Goal: Task Accomplishment & Management: Complete application form

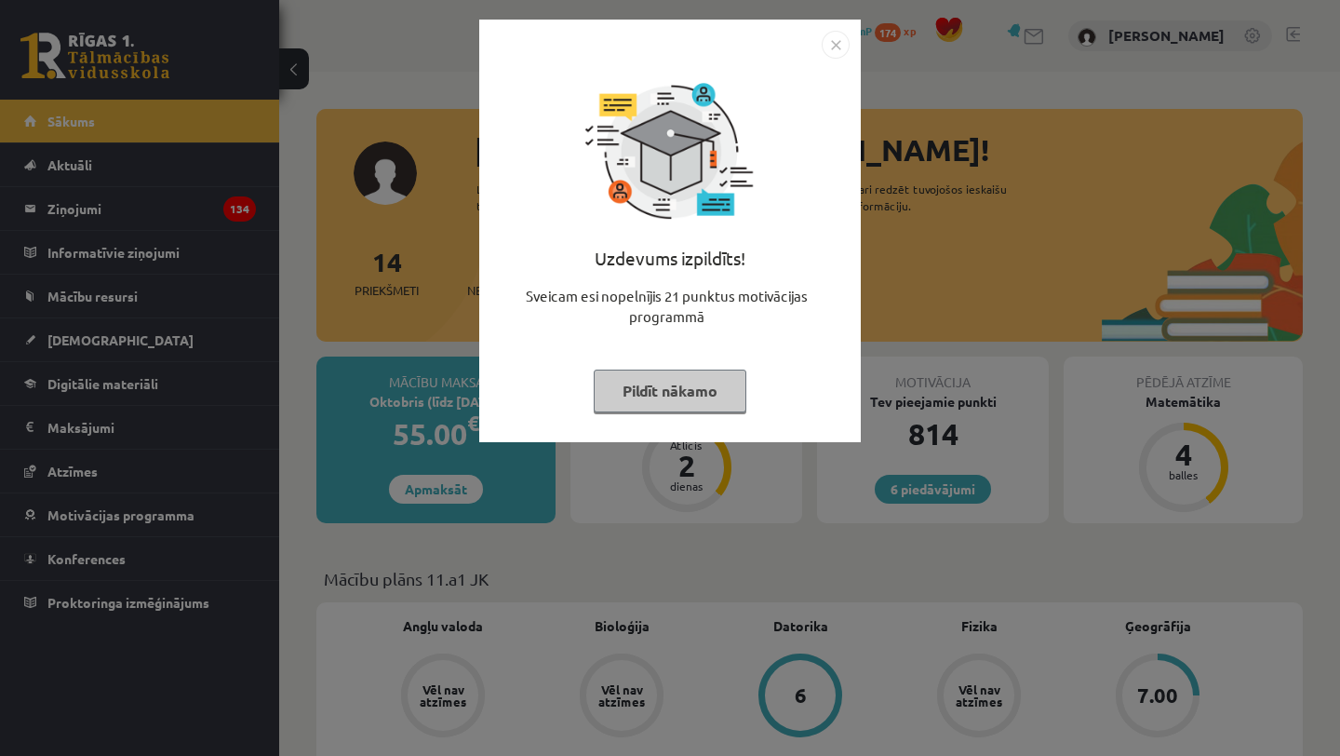
click at [671, 393] on button "Pildīt nākamo" at bounding box center [670, 391] width 153 height 43
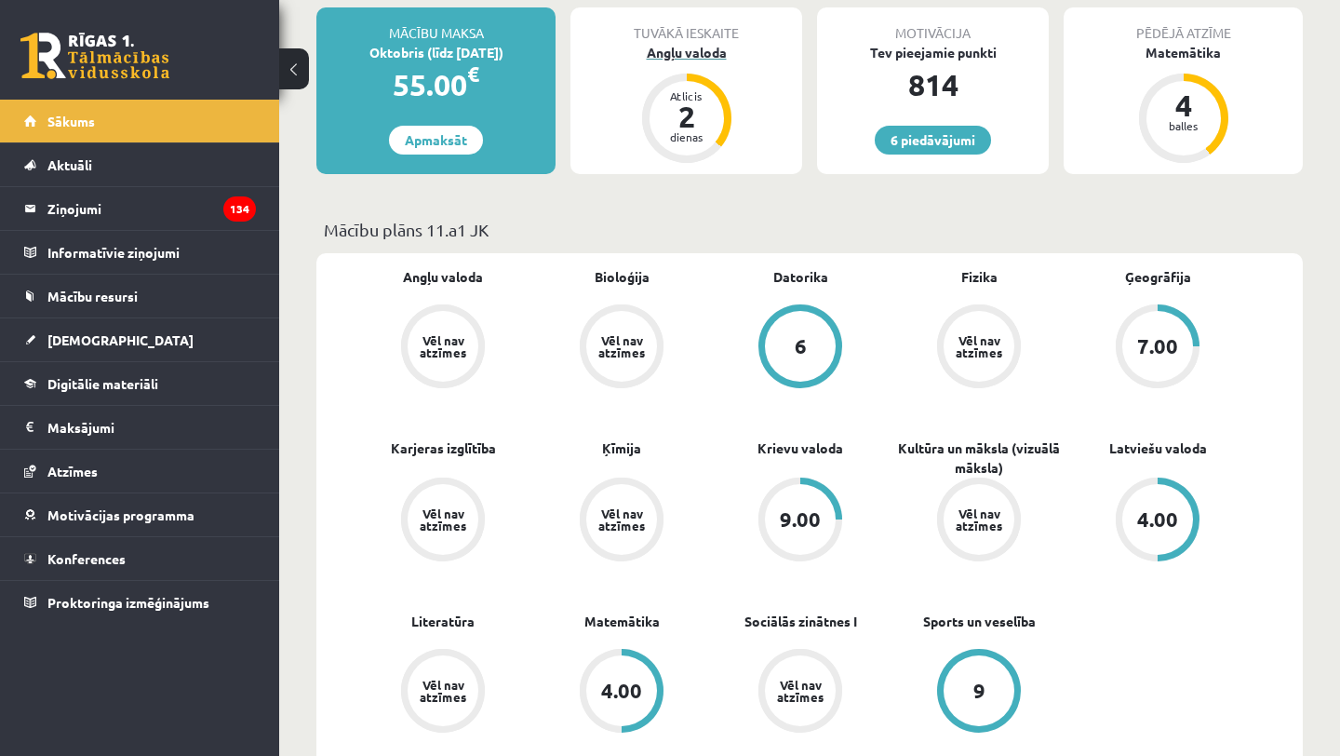
scroll to position [360, 0]
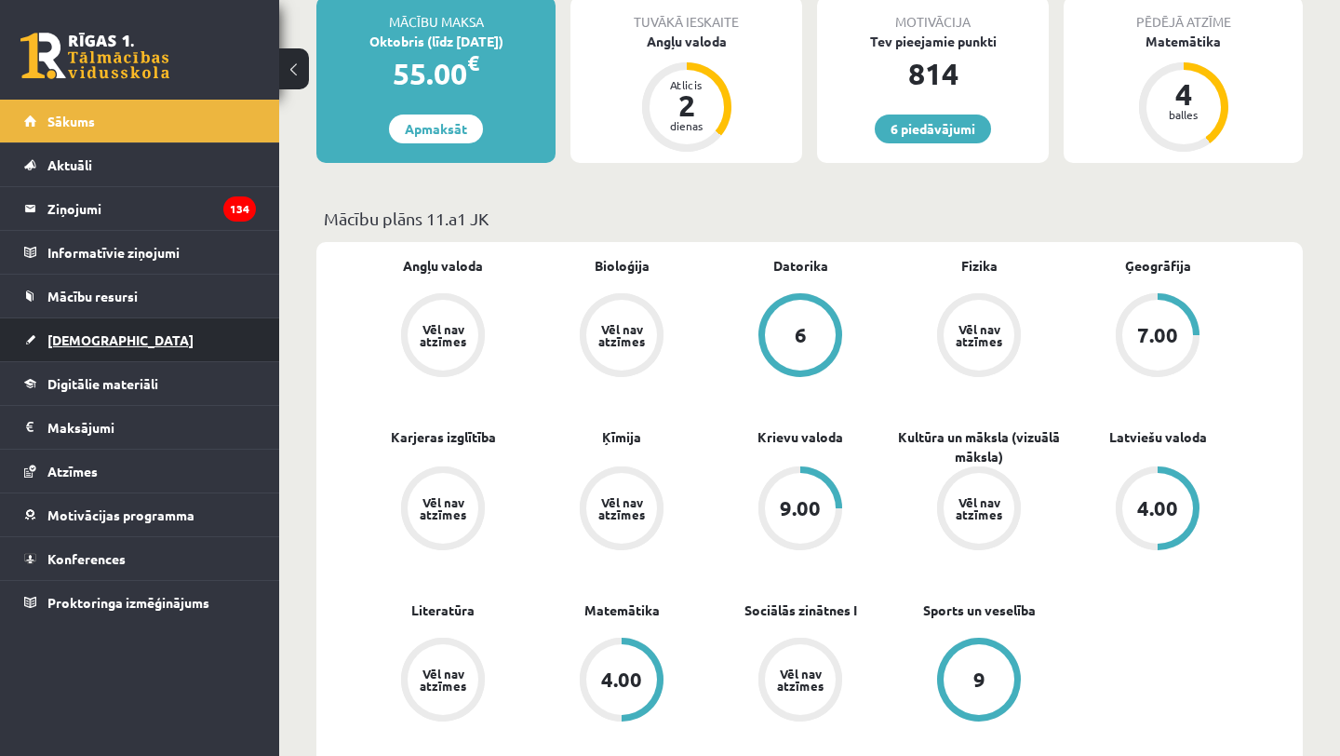
click at [106, 333] on link "[DEMOGRAPHIC_DATA]" at bounding box center [140, 339] width 232 height 43
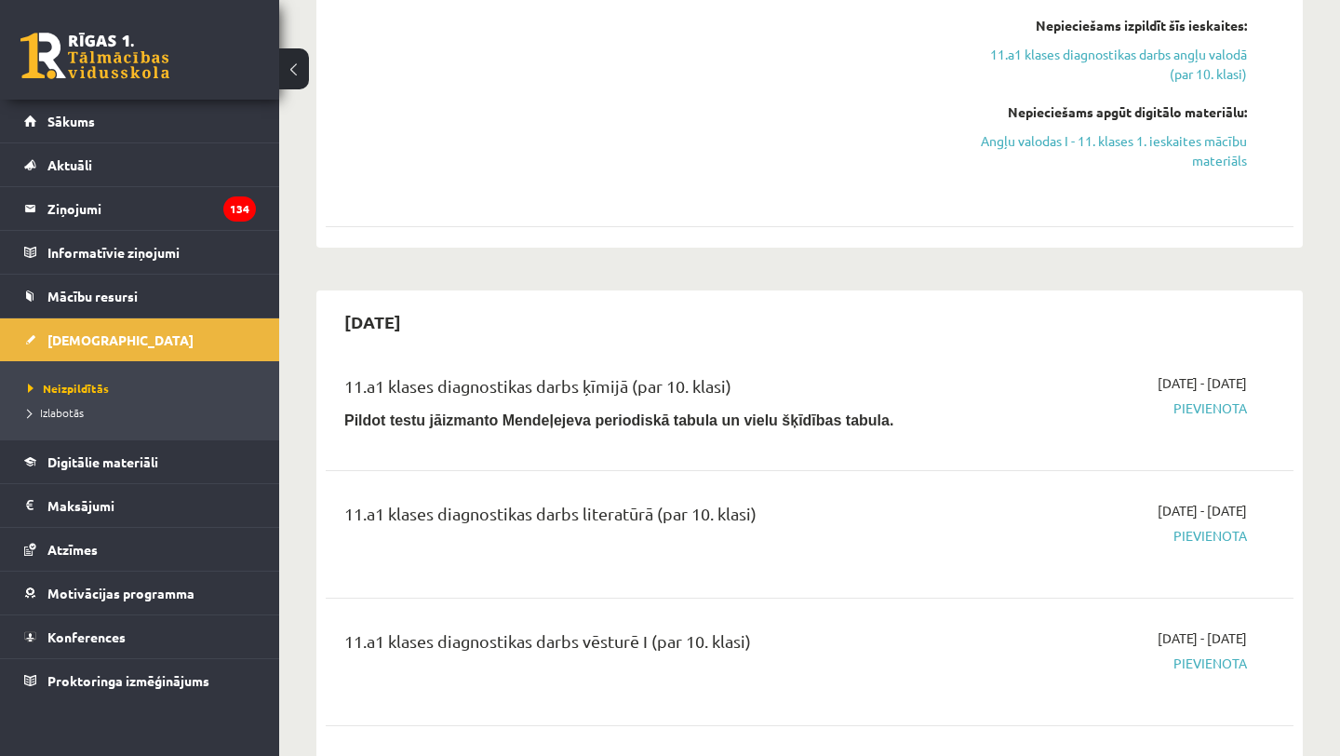
scroll to position [517, 0]
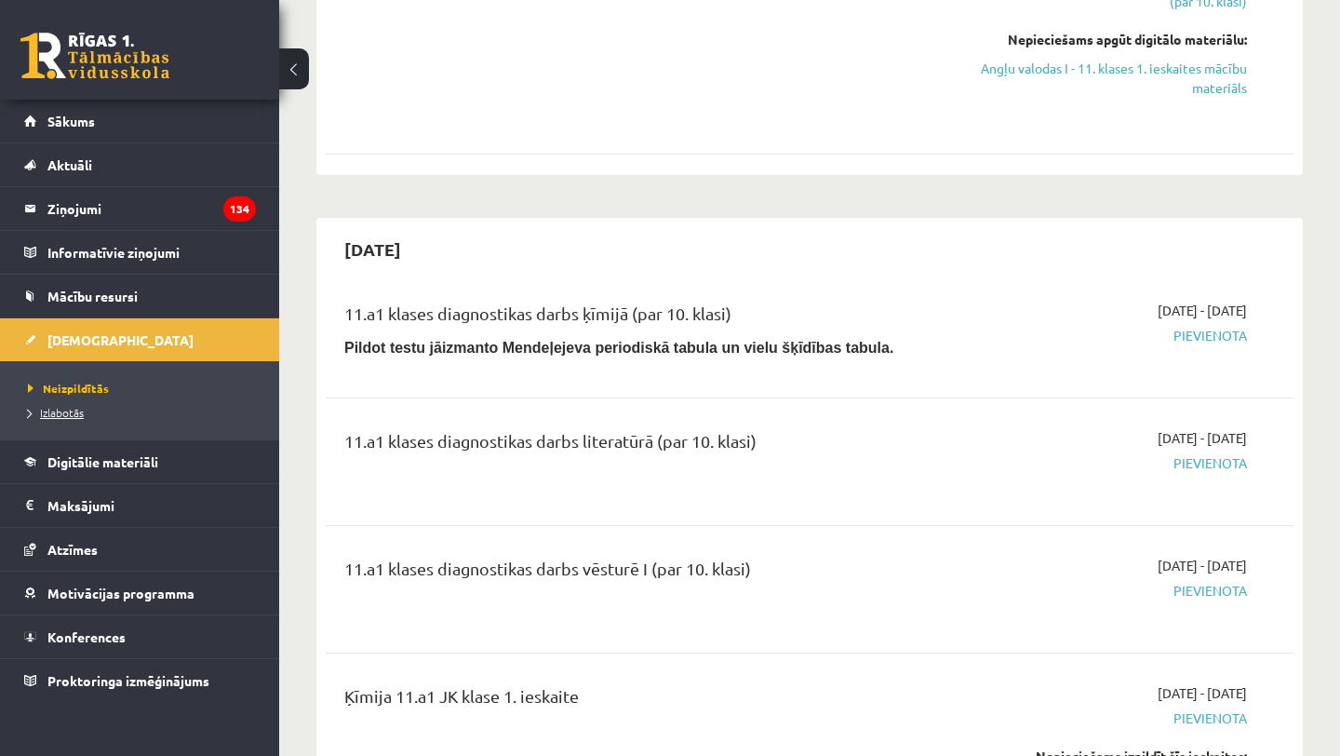
click at [78, 414] on span "Izlabotās" at bounding box center [56, 412] width 56 height 15
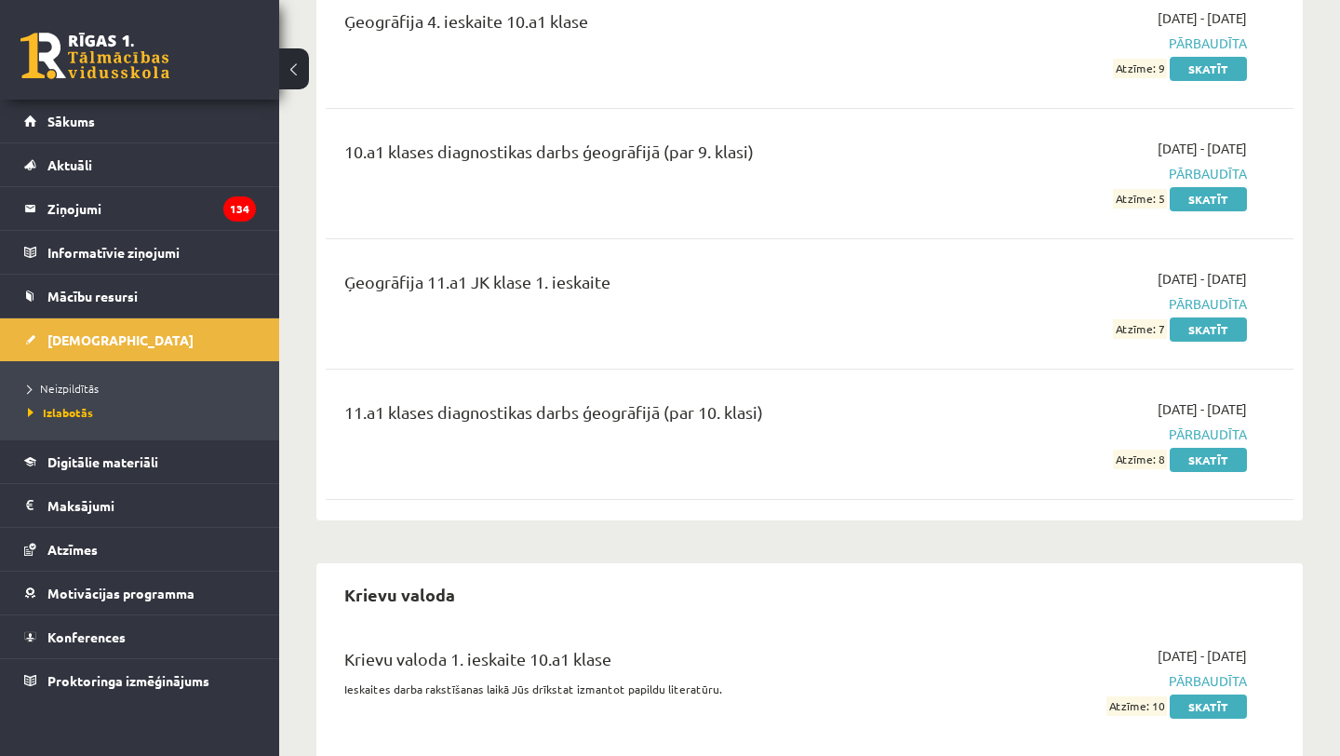
scroll to position [3097, 0]
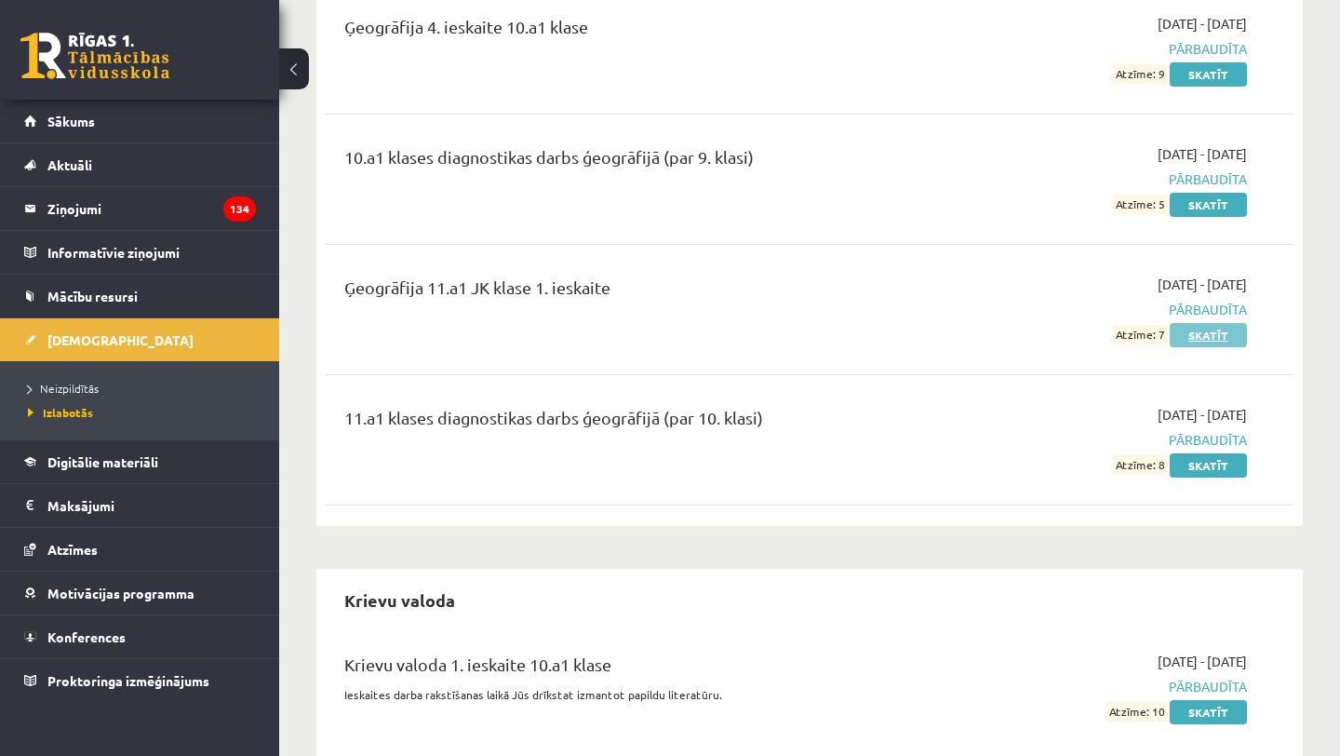
click at [1217, 326] on link "Skatīt" at bounding box center [1208, 335] width 77 height 24
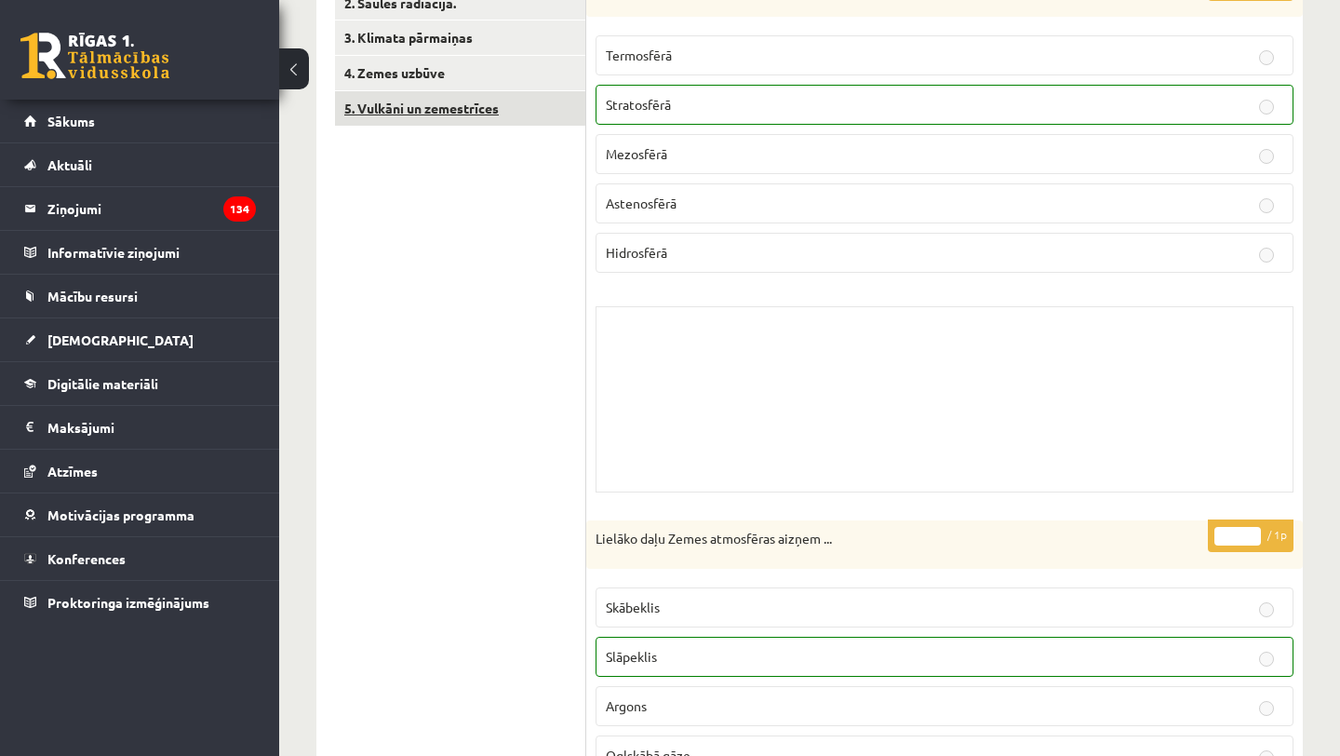
scroll to position [166, 0]
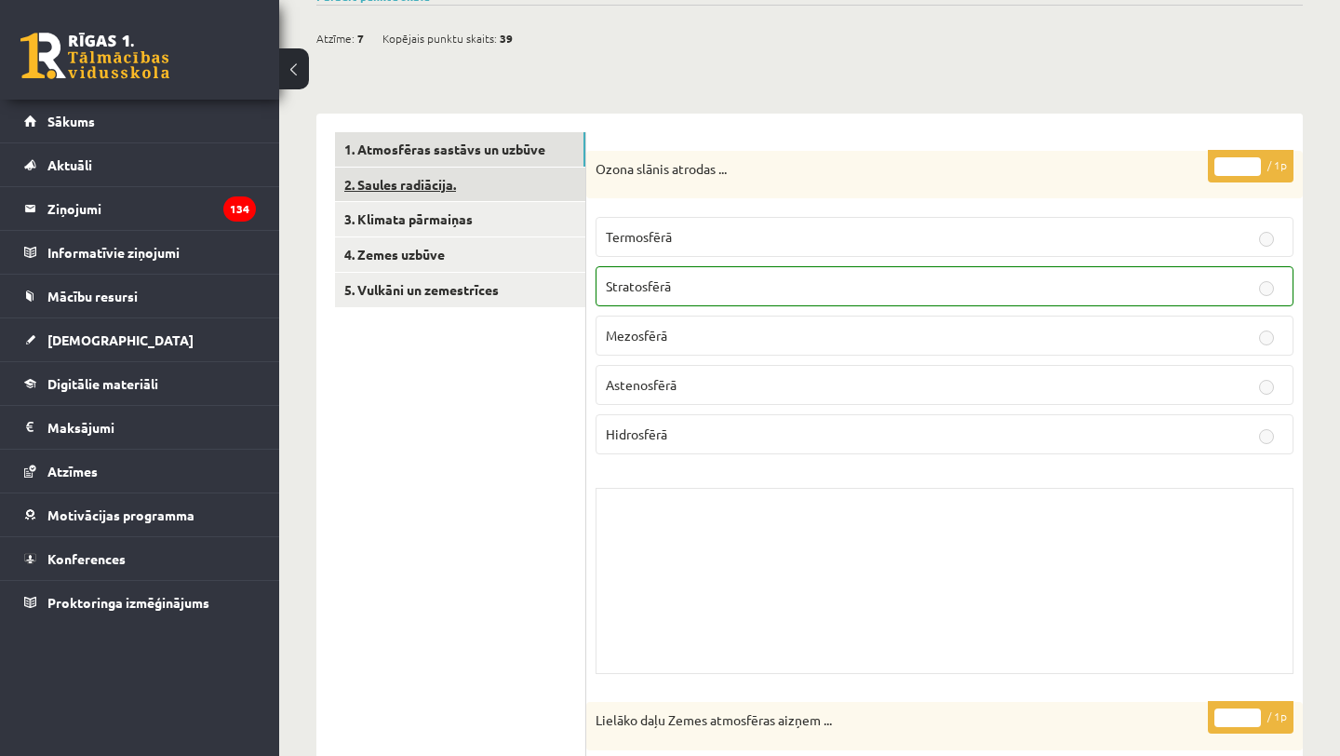
click at [483, 195] on link "2. Saules radiācija." at bounding box center [460, 185] width 250 height 34
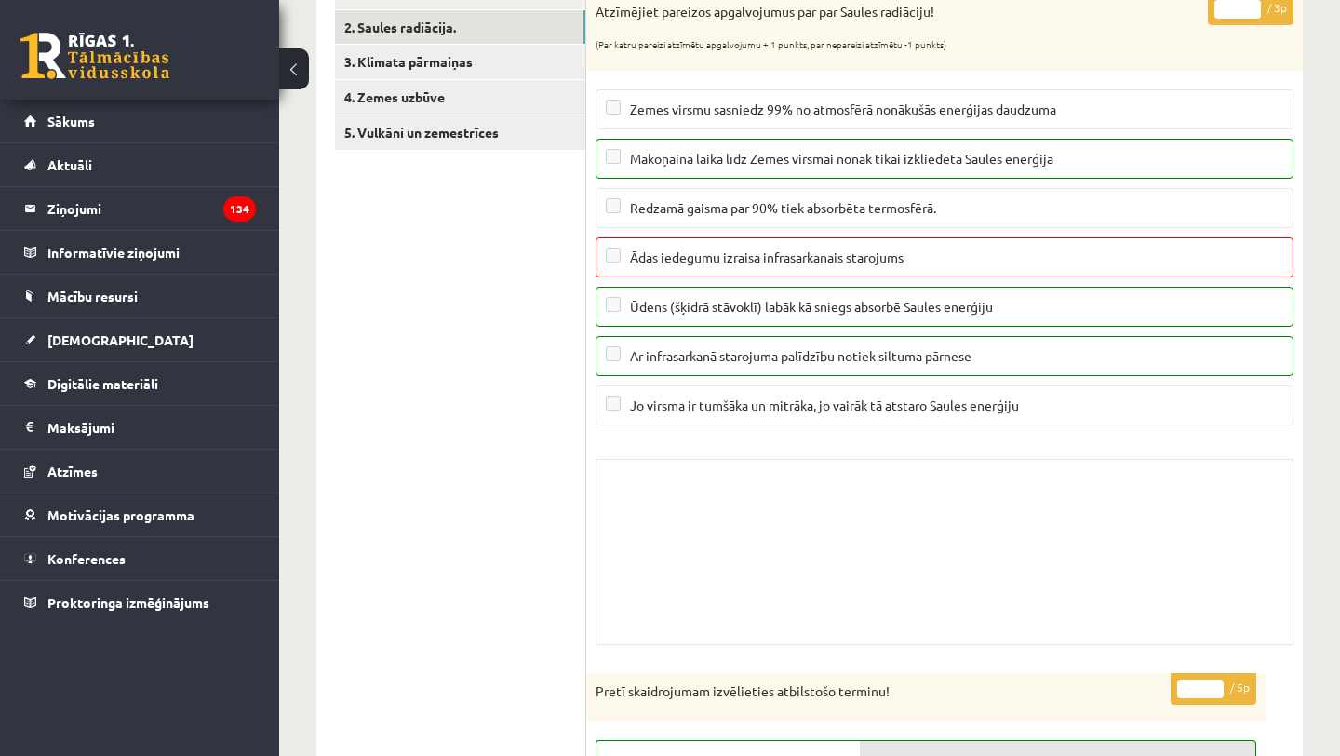
scroll to position [0, 0]
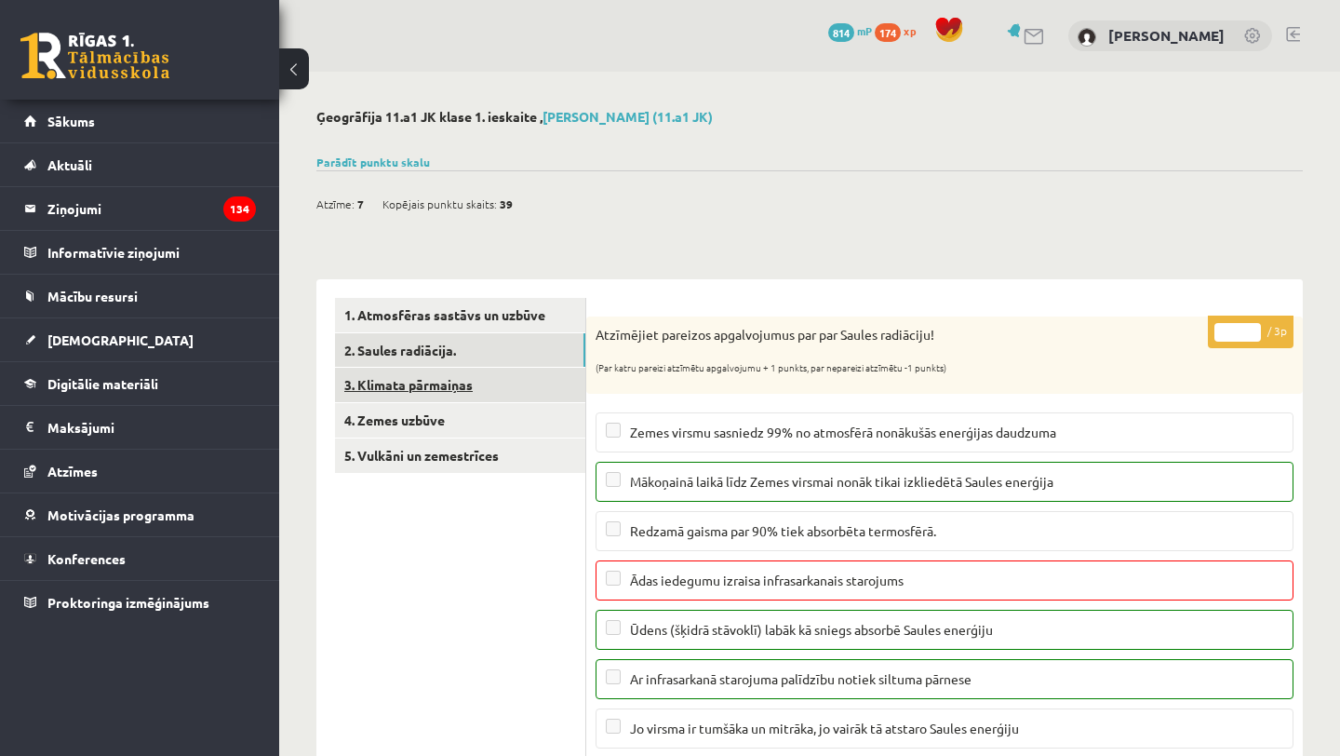
click at [429, 396] on link "3. Klimata pārmaiņas" at bounding box center [460, 385] width 250 height 34
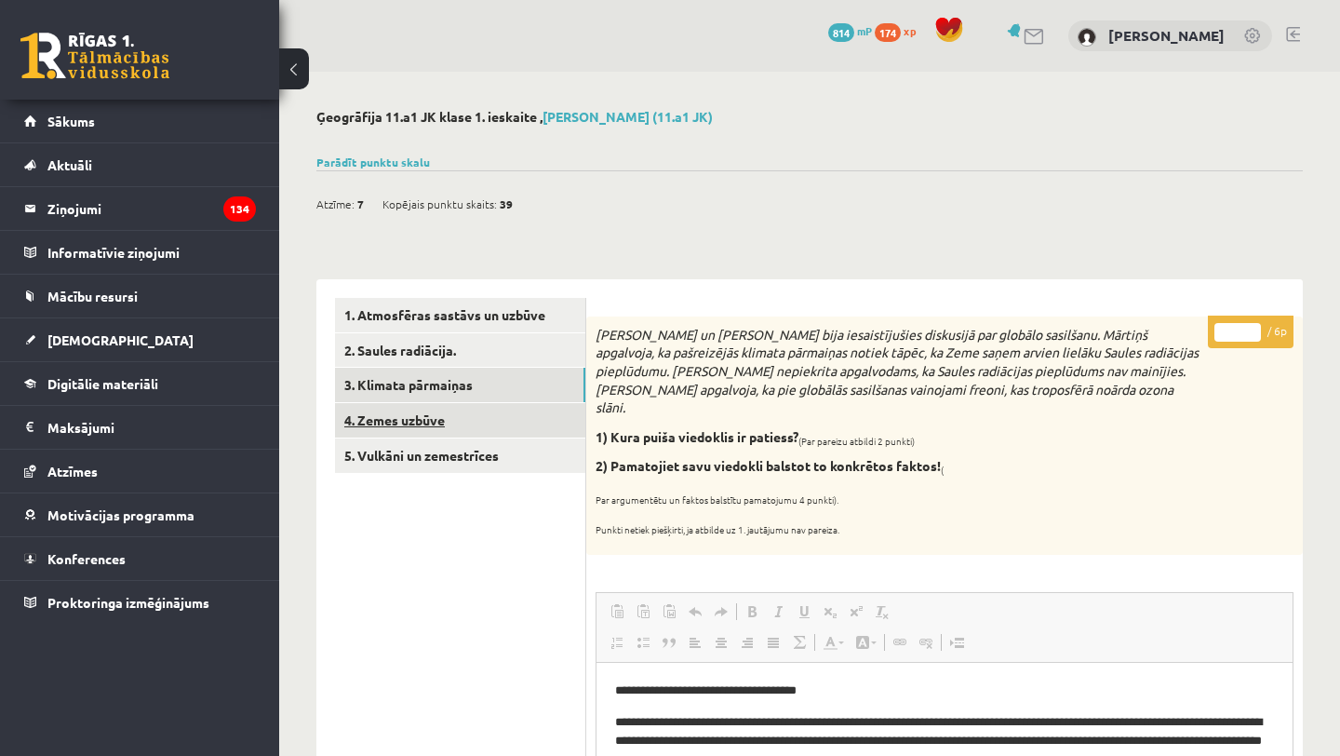
click at [441, 420] on link "4. Zemes uzbūve" at bounding box center [460, 420] width 250 height 34
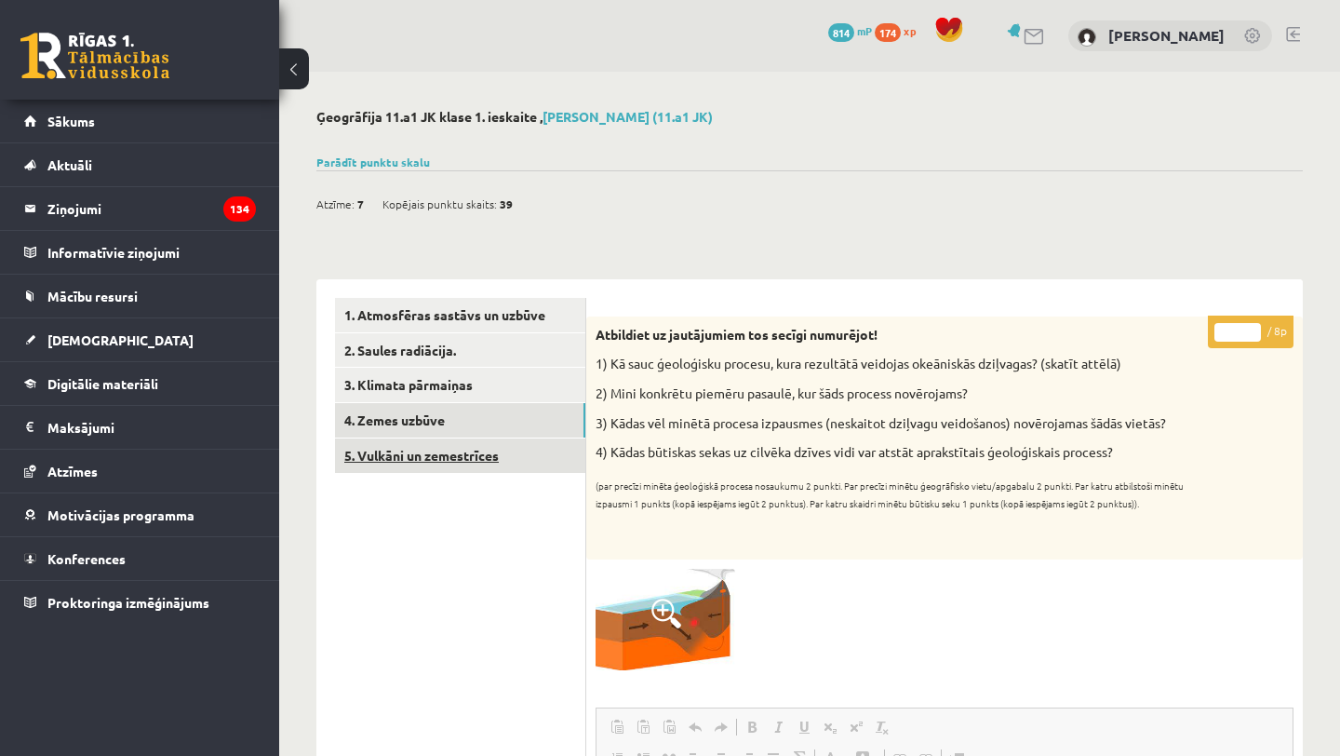
click at [463, 457] on link "5. Vulkāni un zemestrīces" at bounding box center [460, 455] width 250 height 34
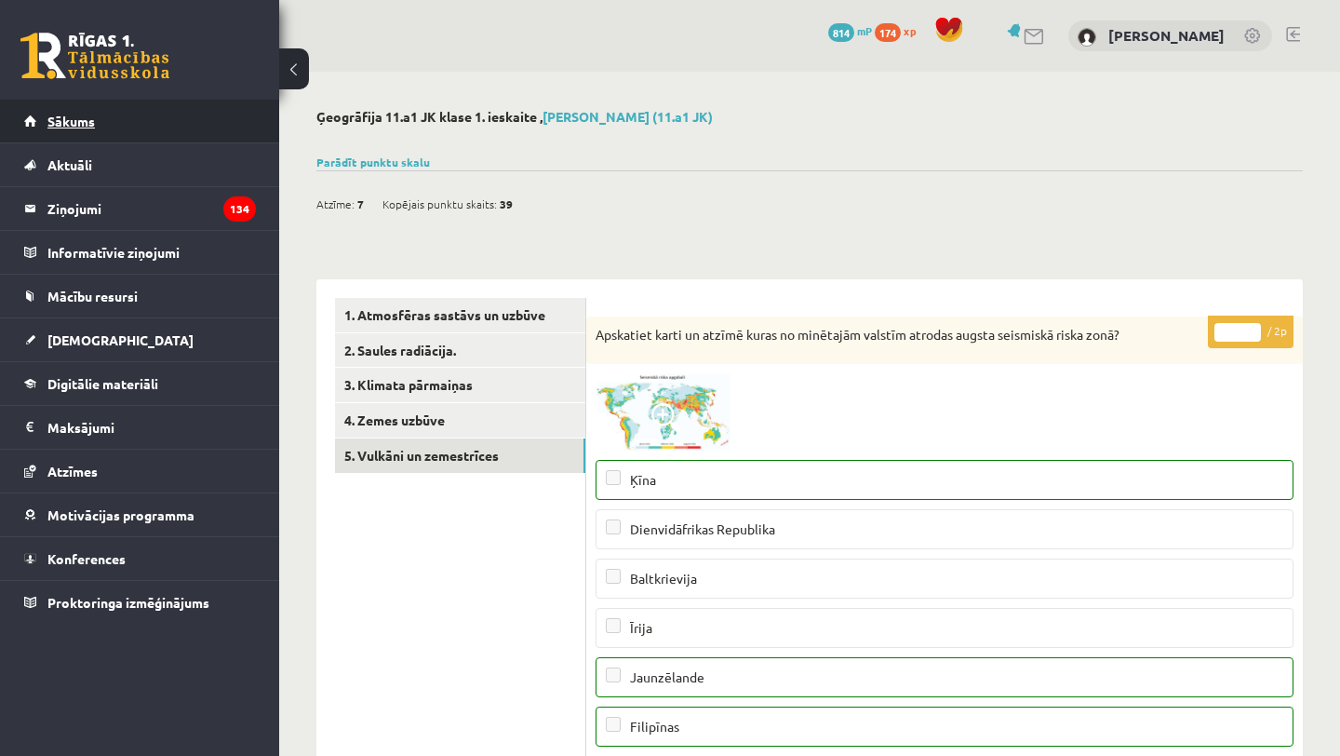
click at [138, 108] on link "Sākums" at bounding box center [140, 121] width 232 height 43
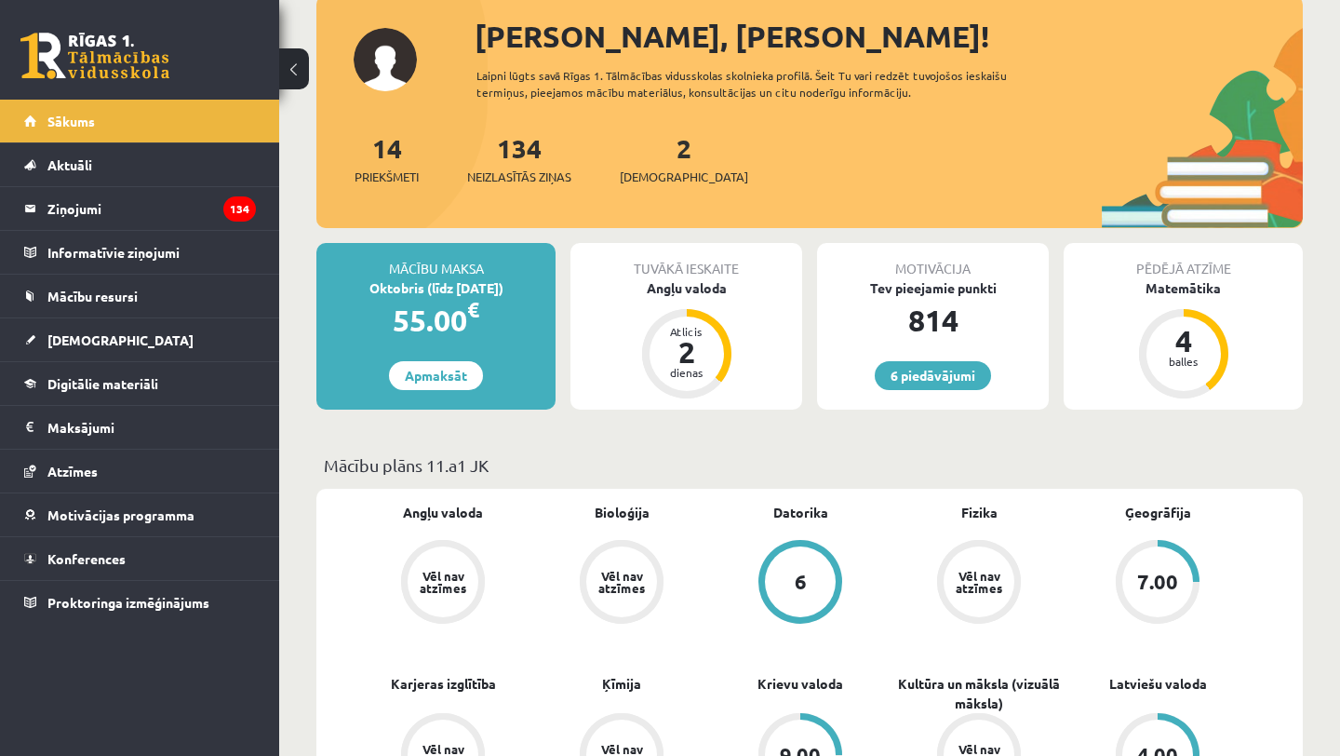
scroll to position [131, 0]
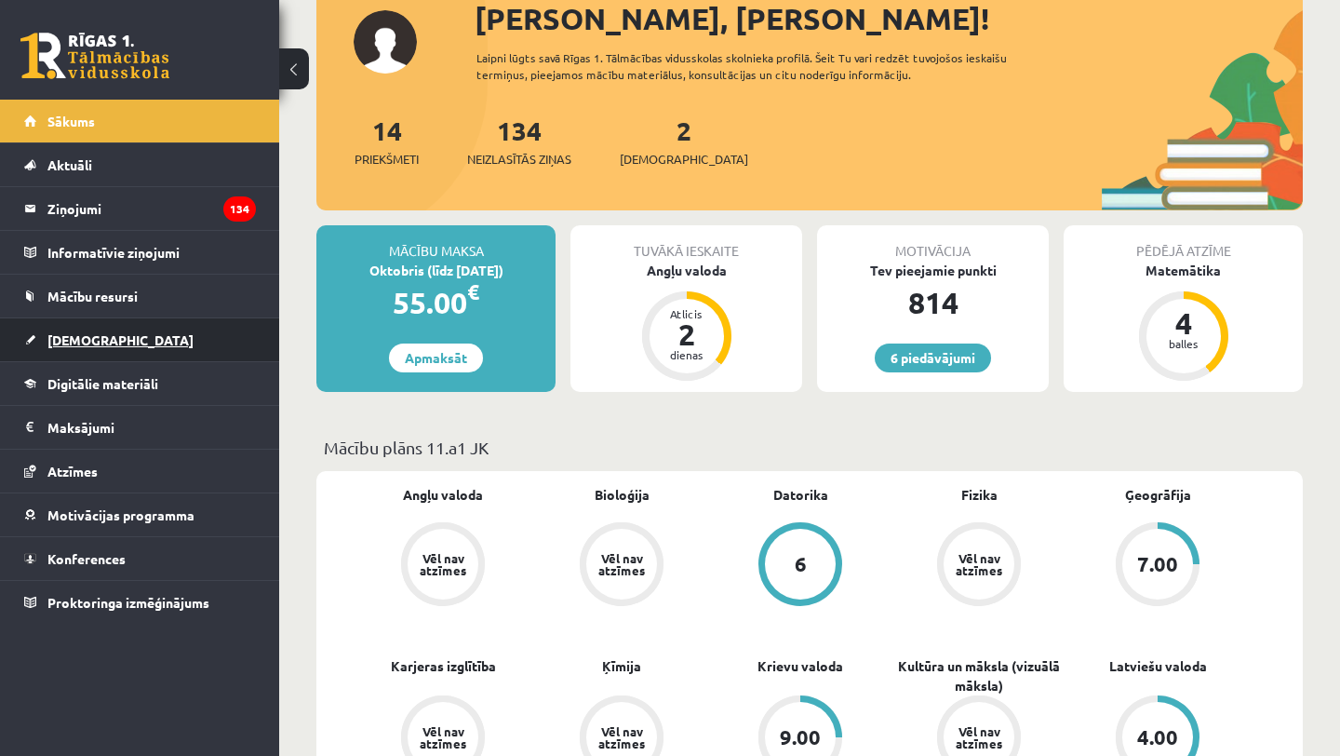
click at [171, 338] on link "[DEMOGRAPHIC_DATA]" at bounding box center [140, 339] width 232 height 43
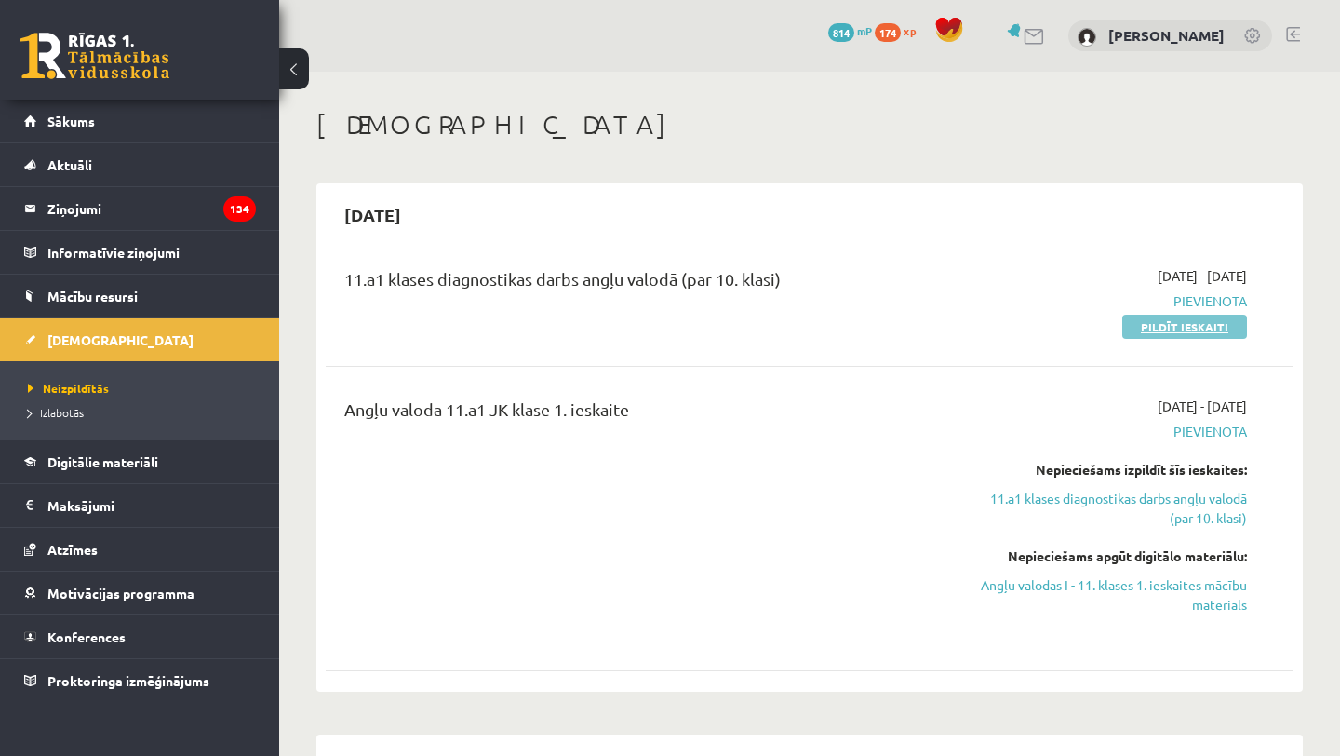
click at [1169, 319] on link "Pildīt ieskaiti" at bounding box center [1185, 327] width 125 height 24
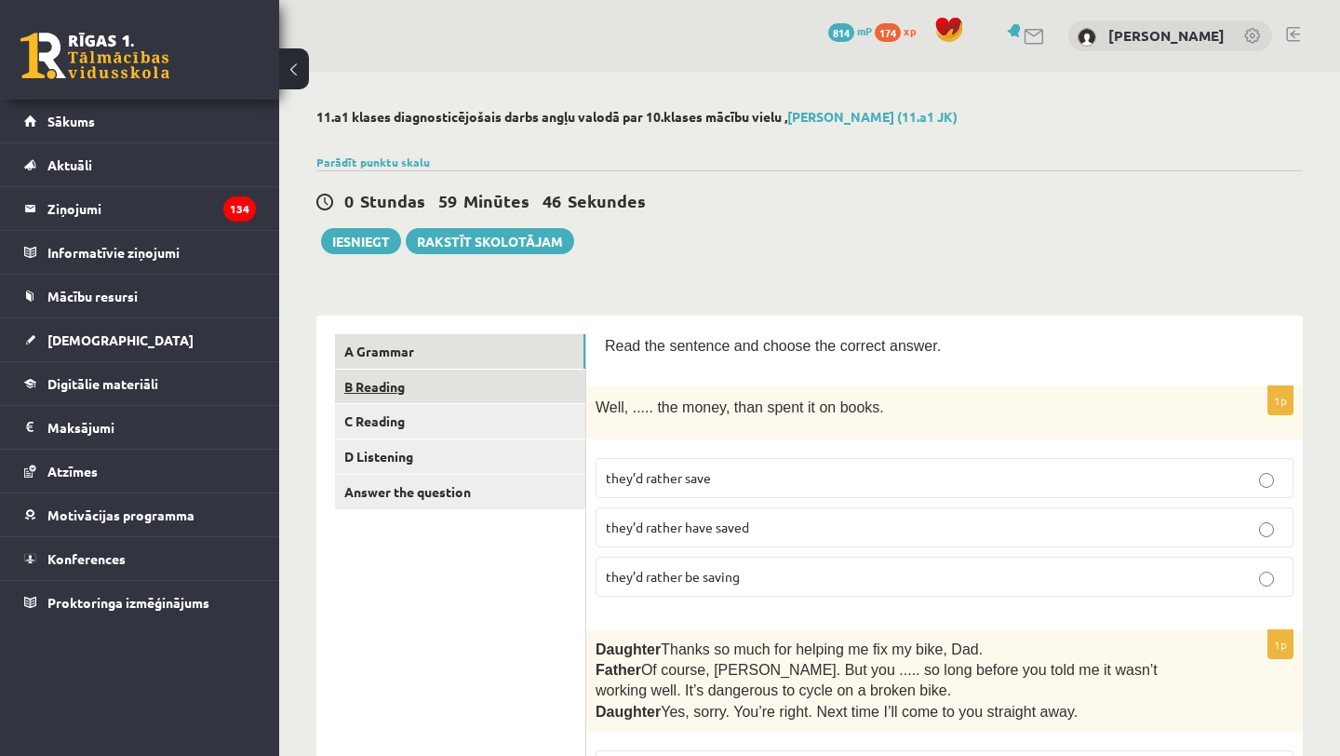
click at [393, 384] on link "B Reading" at bounding box center [460, 387] width 250 height 34
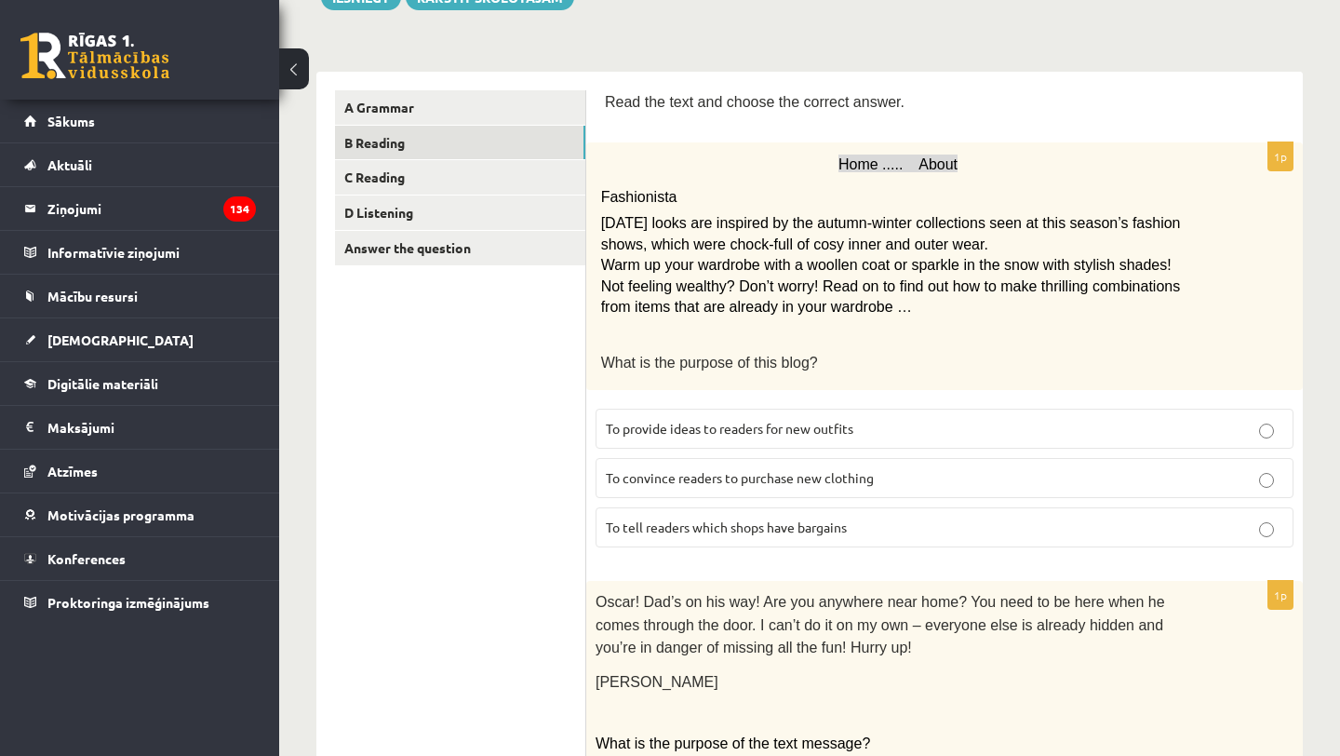
scroll to position [246, 0]
click at [429, 260] on link "Answer the question" at bounding box center [460, 246] width 250 height 34
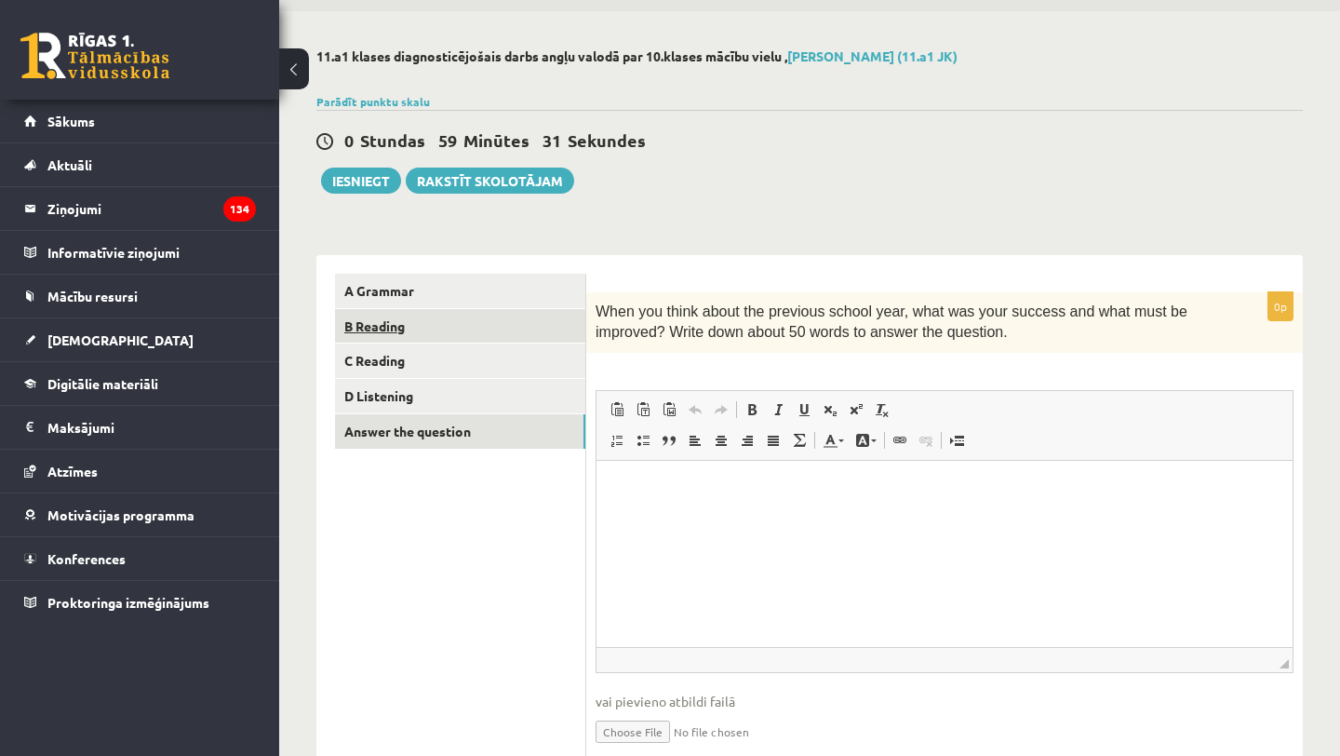
scroll to position [81, 0]
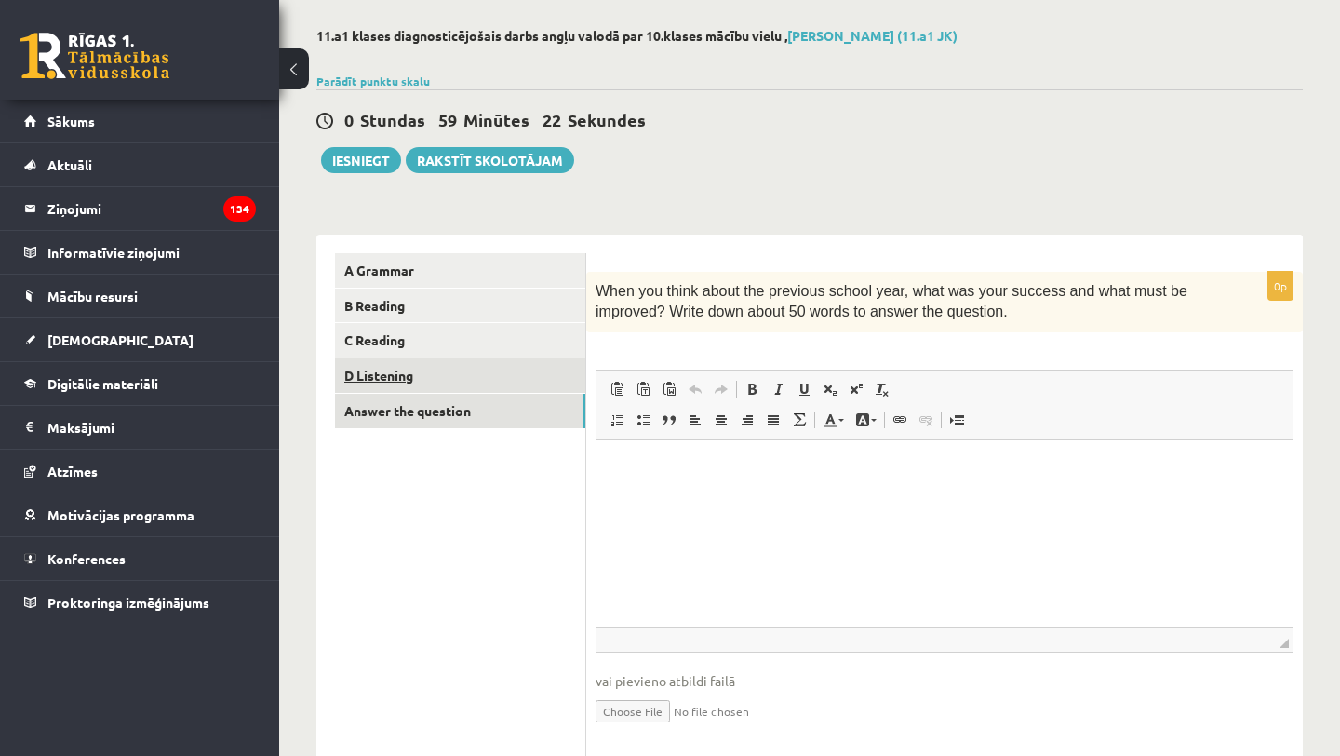
click at [384, 367] on link "D Listening" at bounding box center [460, 375] width 250 height 34
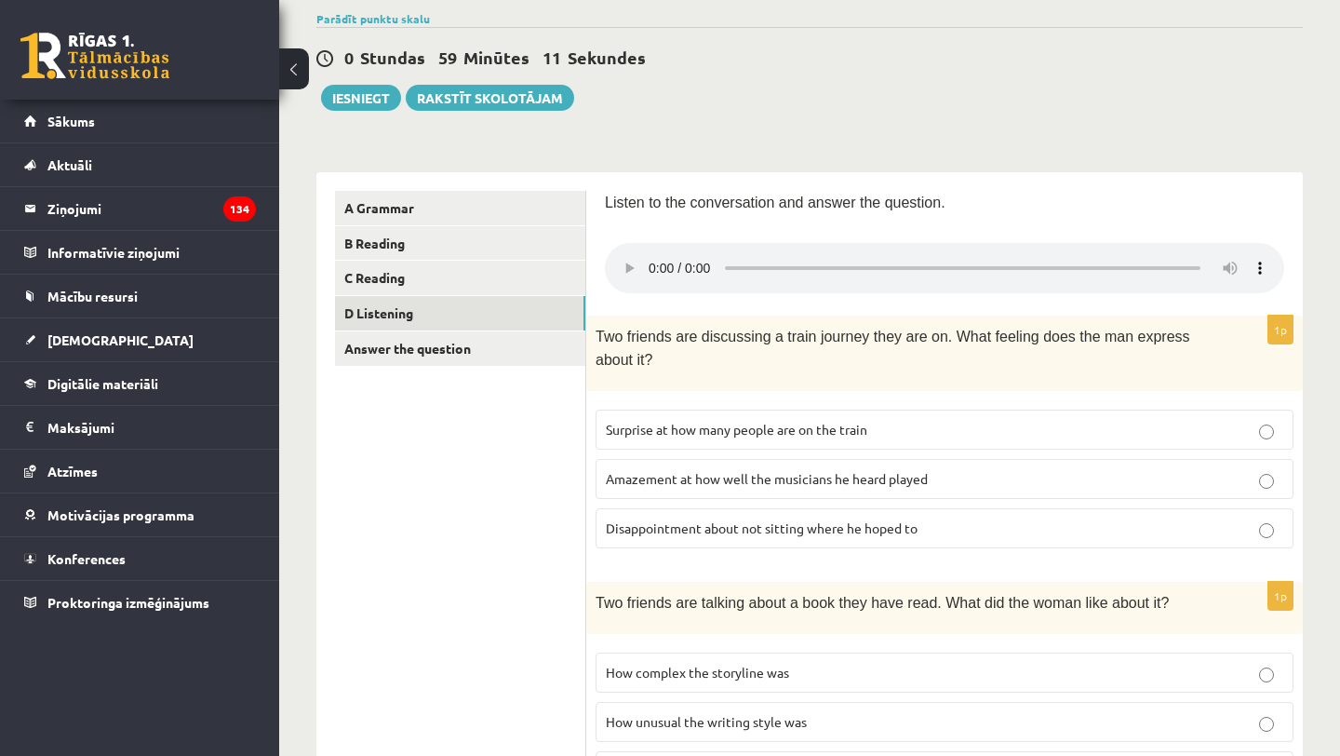
scroll to position [144, 0]
click at [422, 205] on link "A Grammar" at bounding box center [460, 207] width 250 height 34
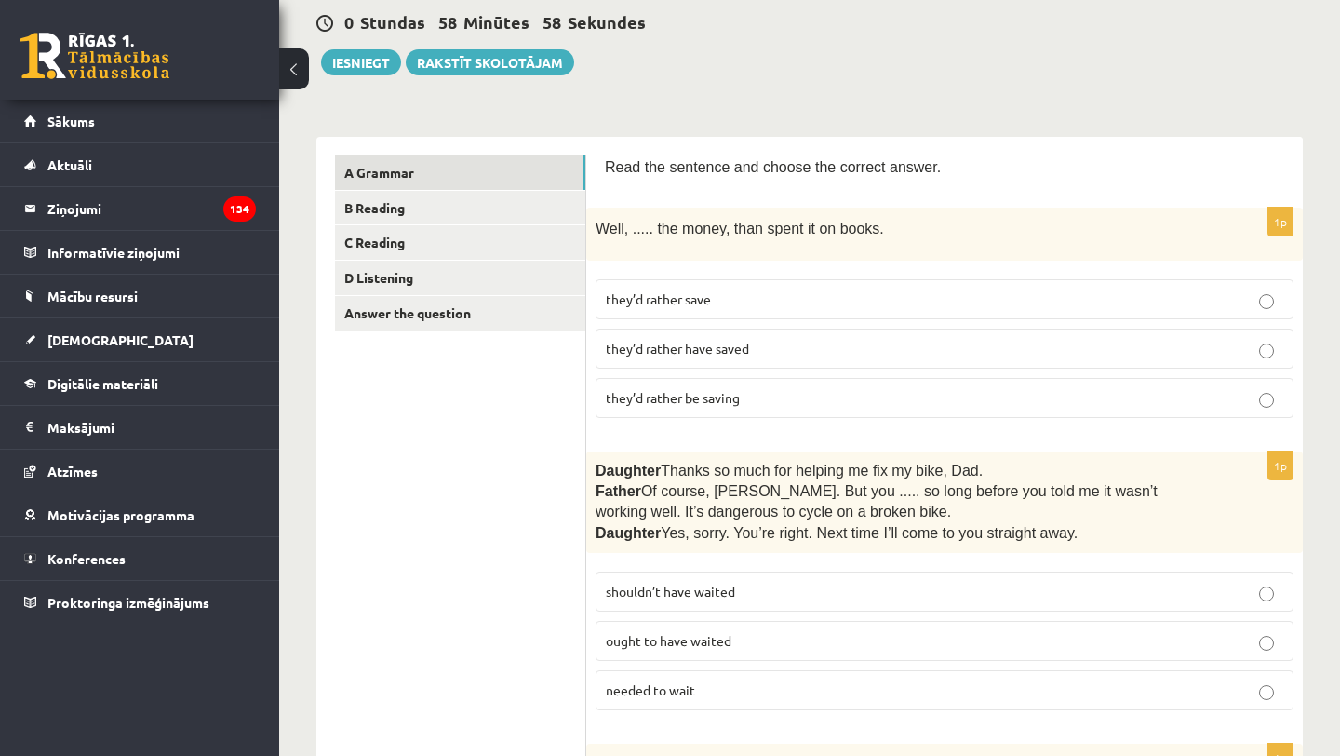
scroll to position [180, 0]
click at [639, 329] on label "they’d rather have saved" at bounding box center [945, 348] width 698 height 40
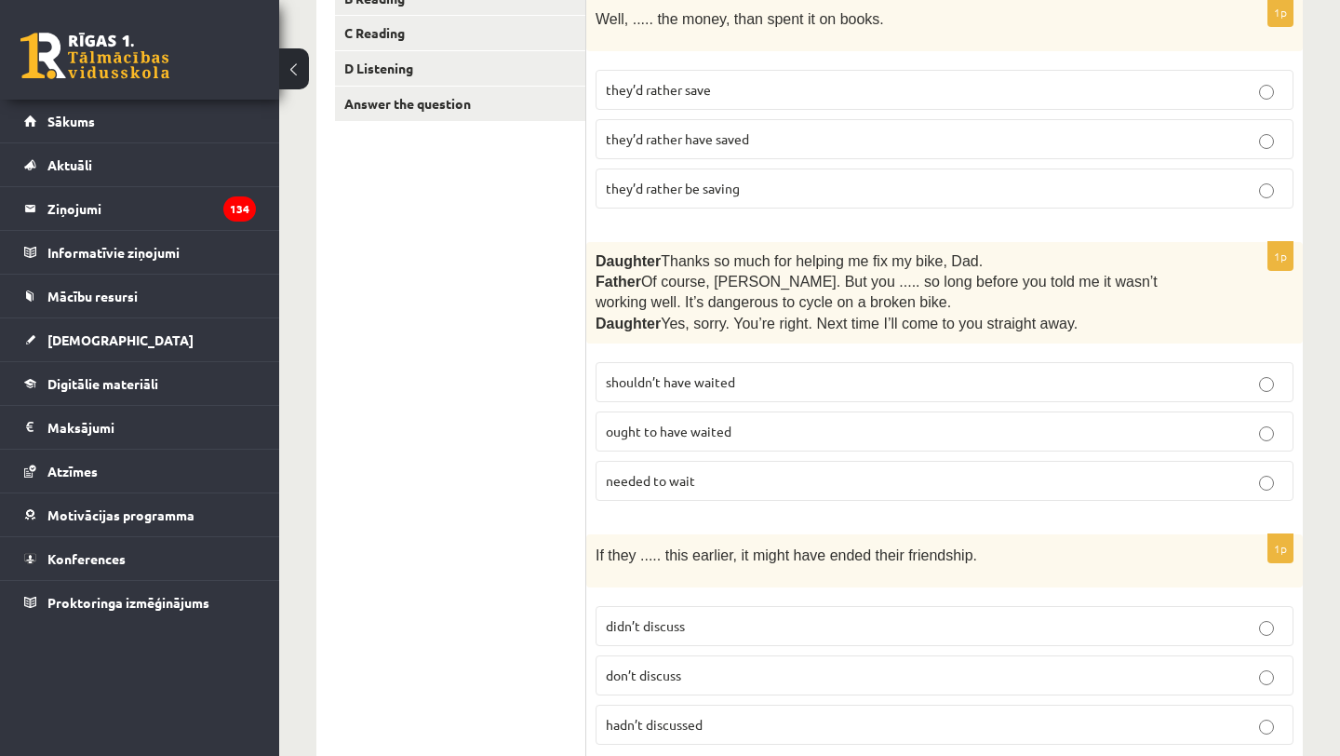
scroll to position [402, 0]
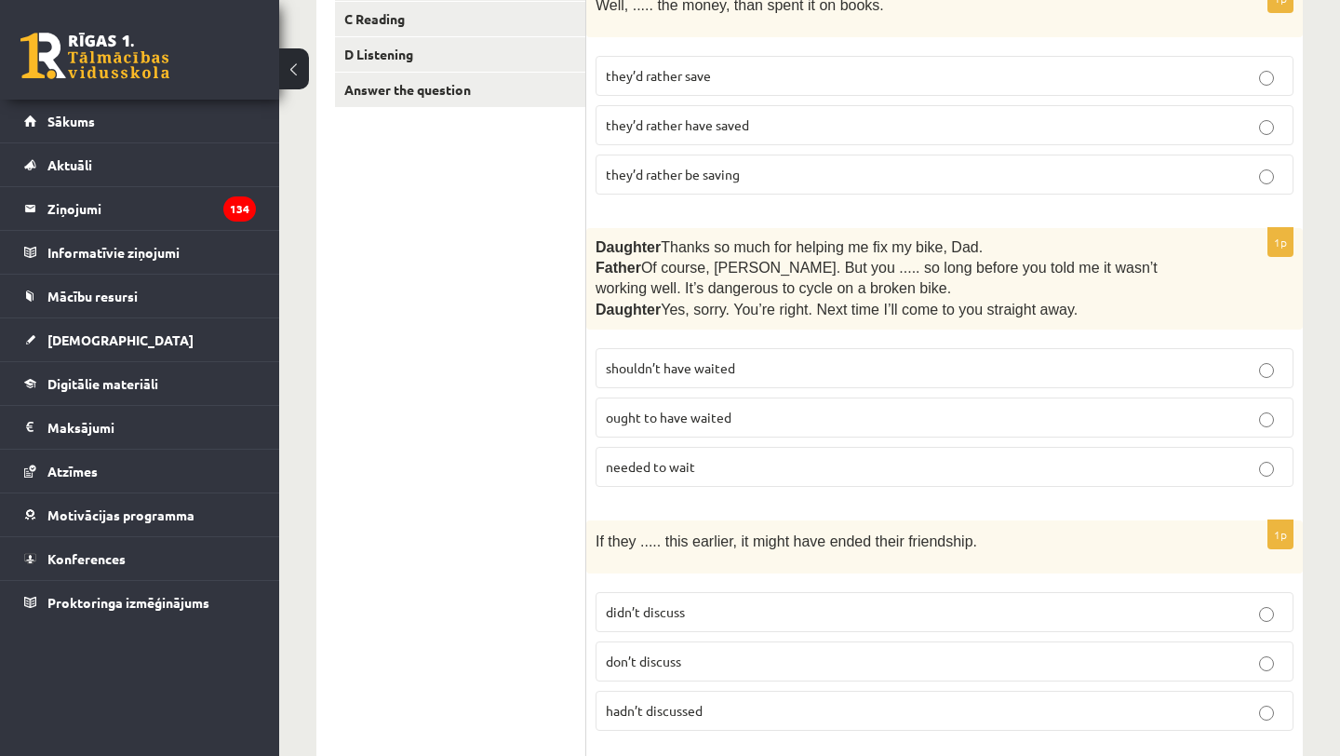
click at [651, 373] on p "shouldn’t have waited" at bounding box center [945, 368] width 678 height 20
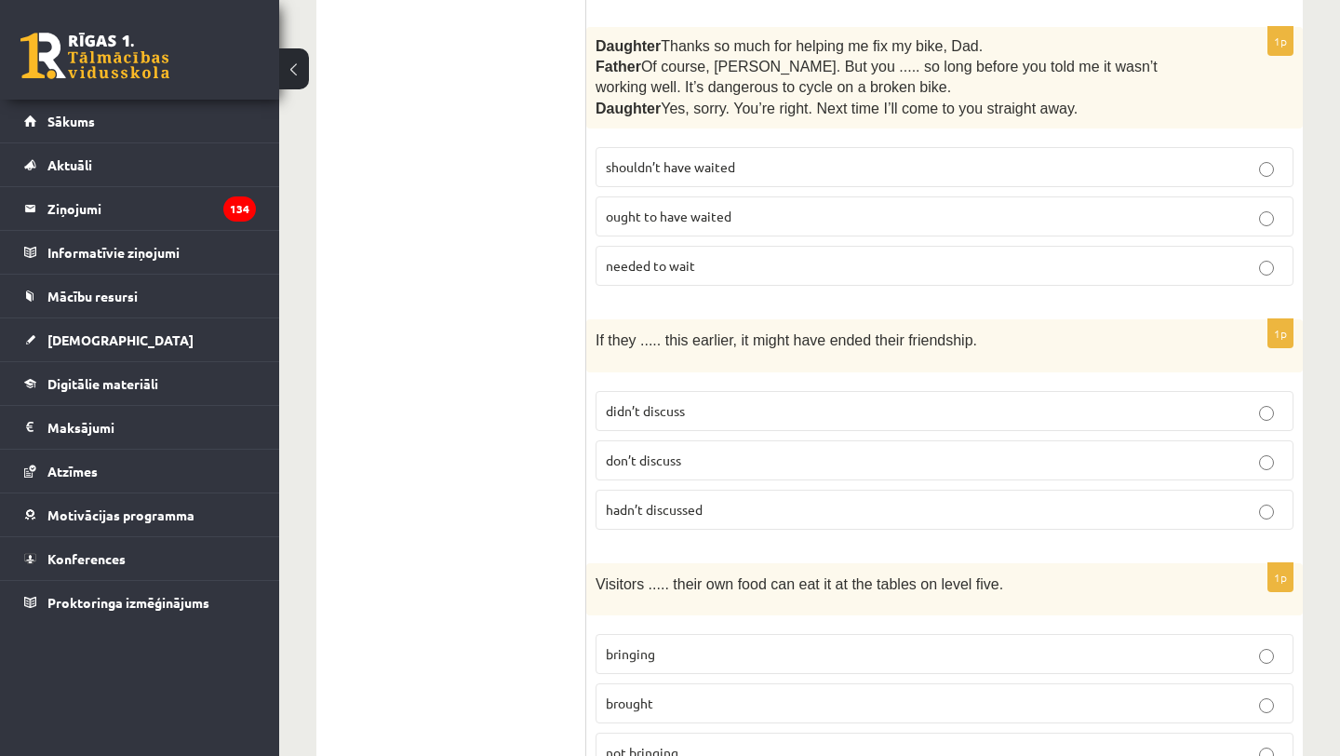
scroll to position [651, 0]
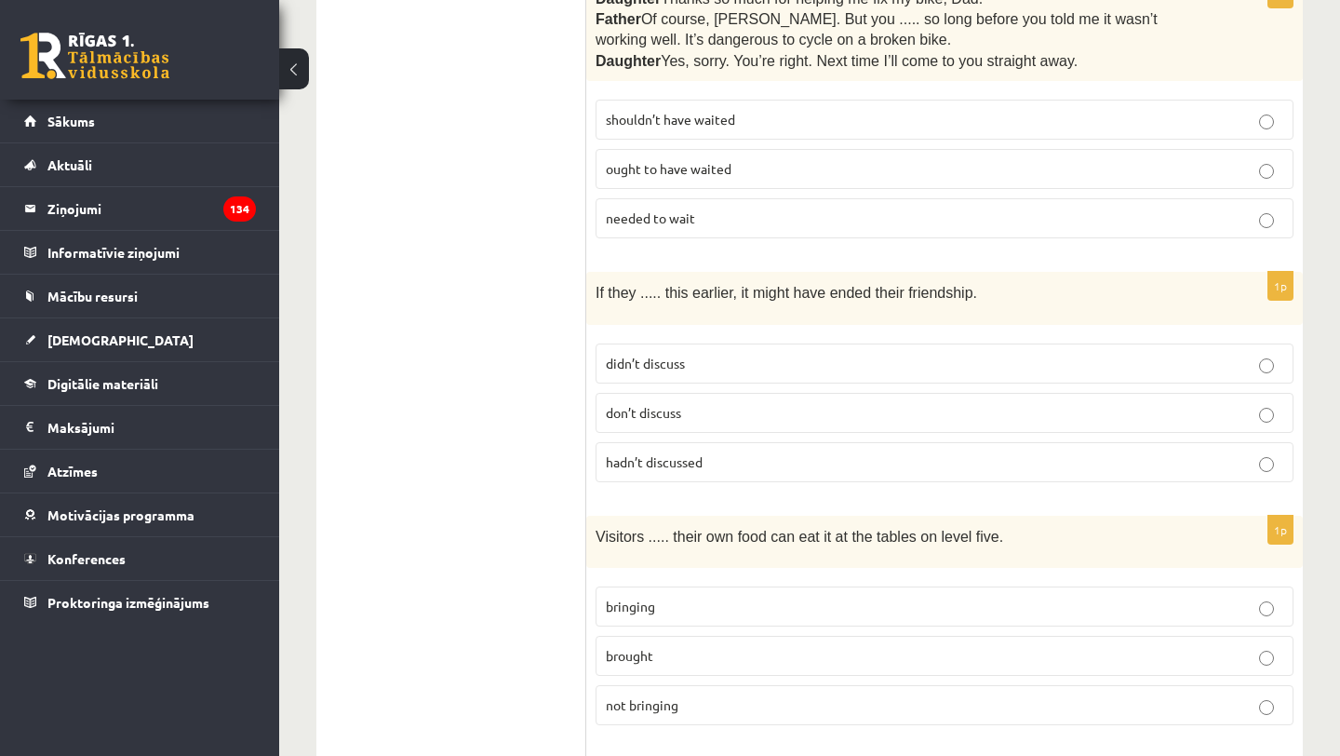
click at [670, 464] on span "hadn’t discussed" at bounding box center [654, 461] width 97 height 17
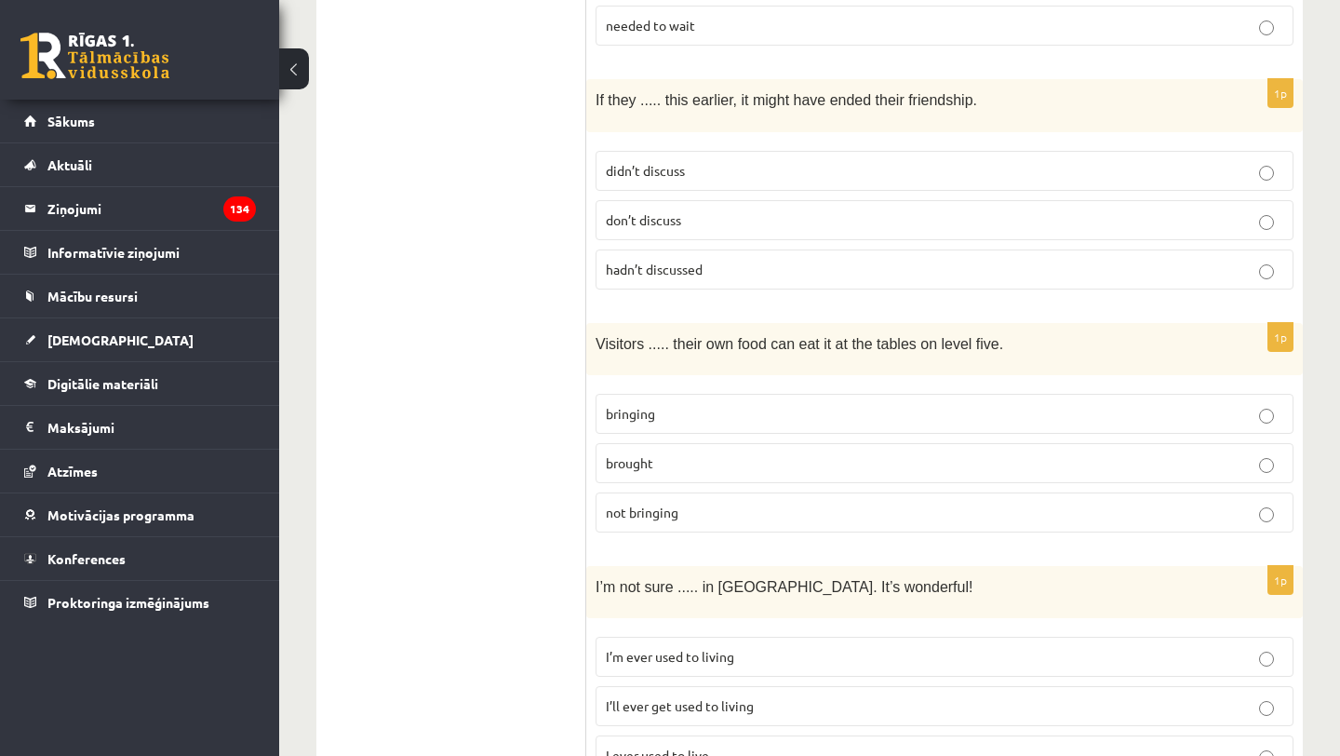
scroll to position [851, 0]
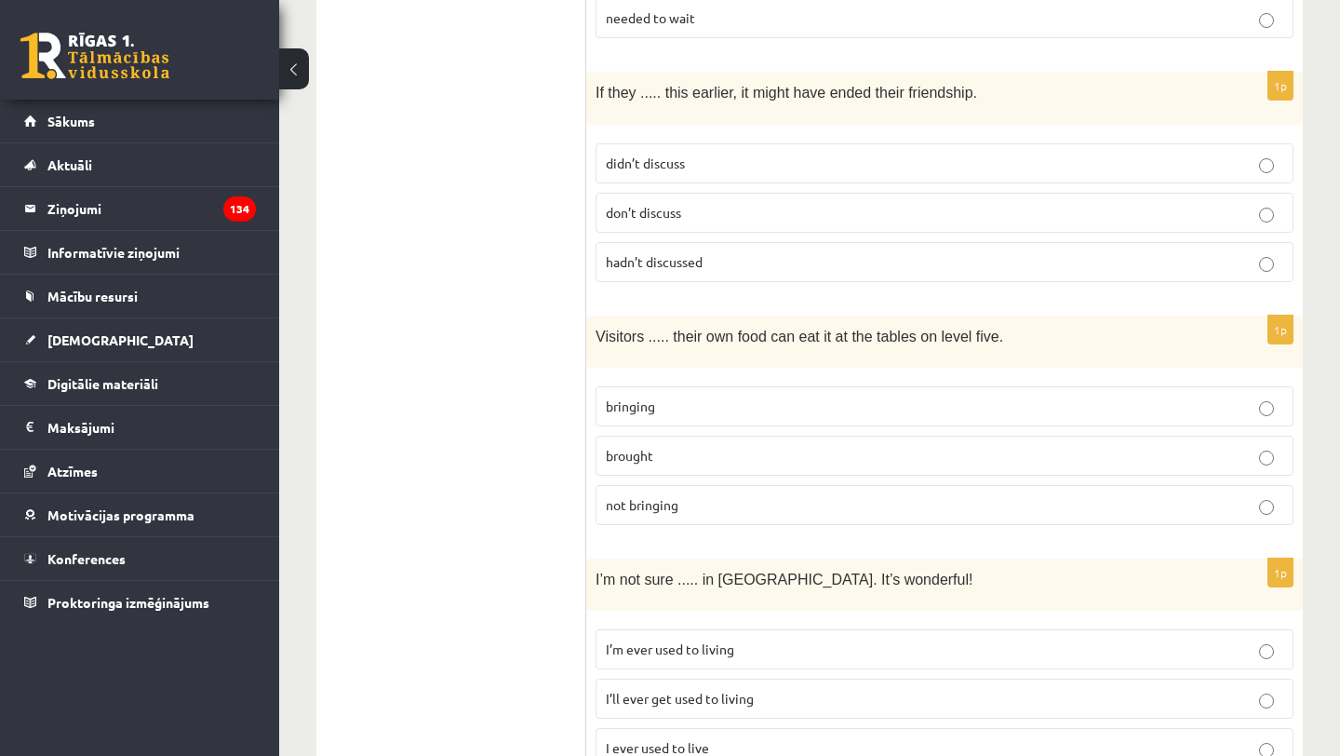
click at [694, 397] on p "bringing" at bounding box center [945, 407] width 678 height 20
drag, startPoint x: 1009, startPoint y: 330, endPoint x: 593, endPoint y: 328, distance: 416.1
click at [593, 328] on div "Visitors ..... their own food can eat it at the tables on level five." at bounding box center [944, 342] width 717 height 52
copy span "Visitors ..... their own food can eat it at the tables on level five."
click at [640, 448] on span "brought" at bounding box center [629, 455] width 47 height 17
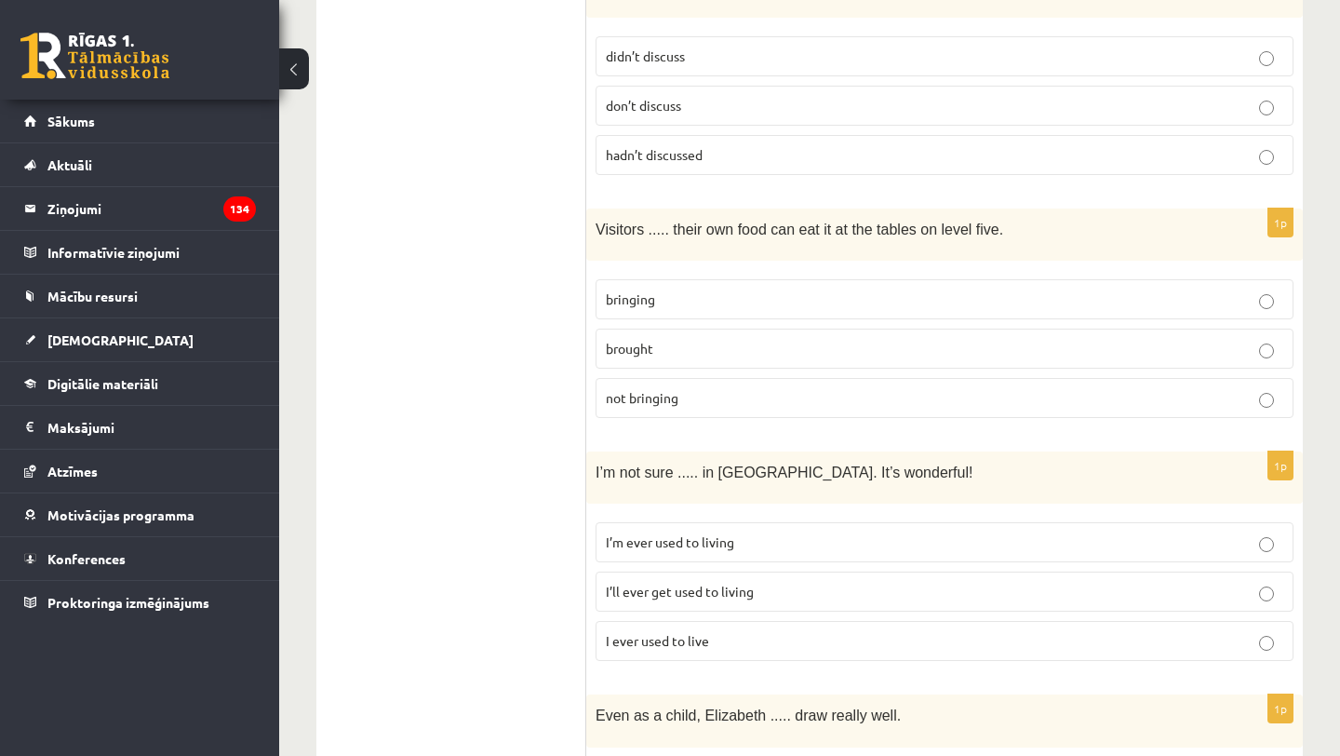
scroll to position [961, 0]
click at [615, 288] on span "bringing" at bounding box center [630, 296] width 49 height 17
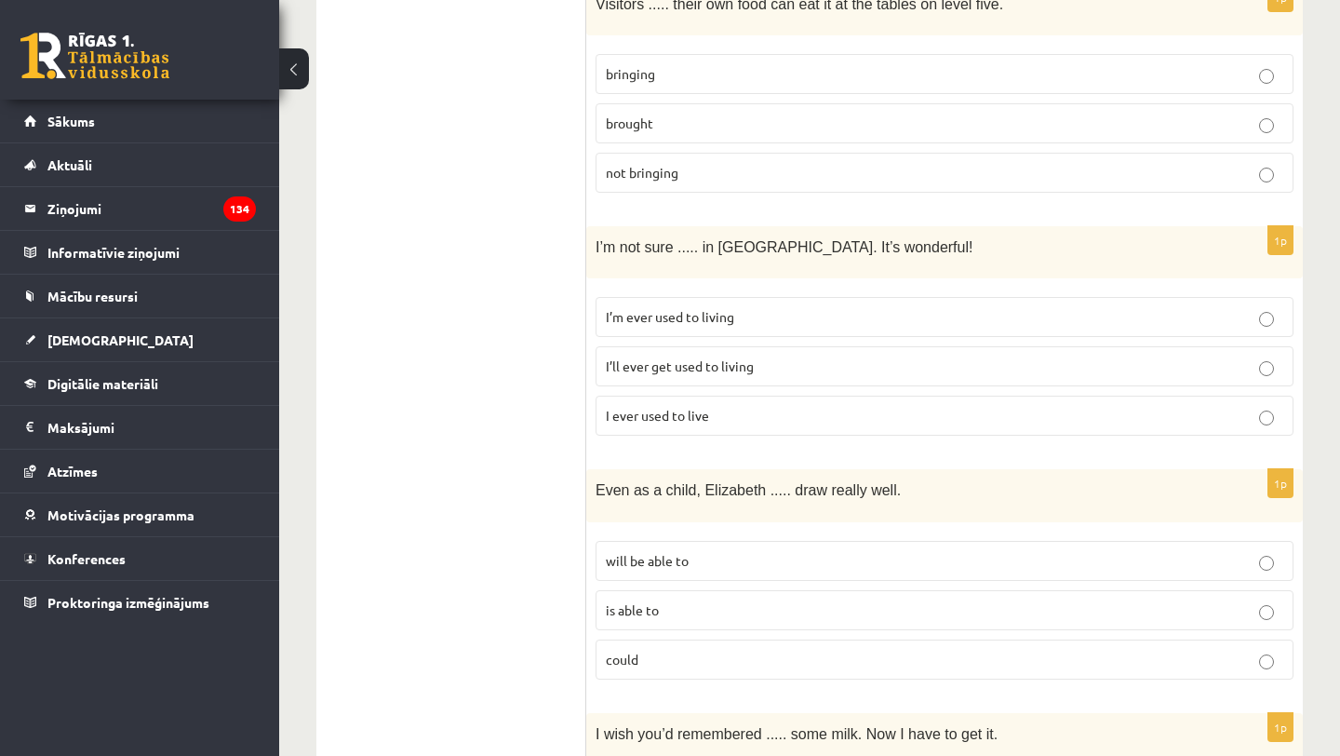
scroll to position [1211, 0]
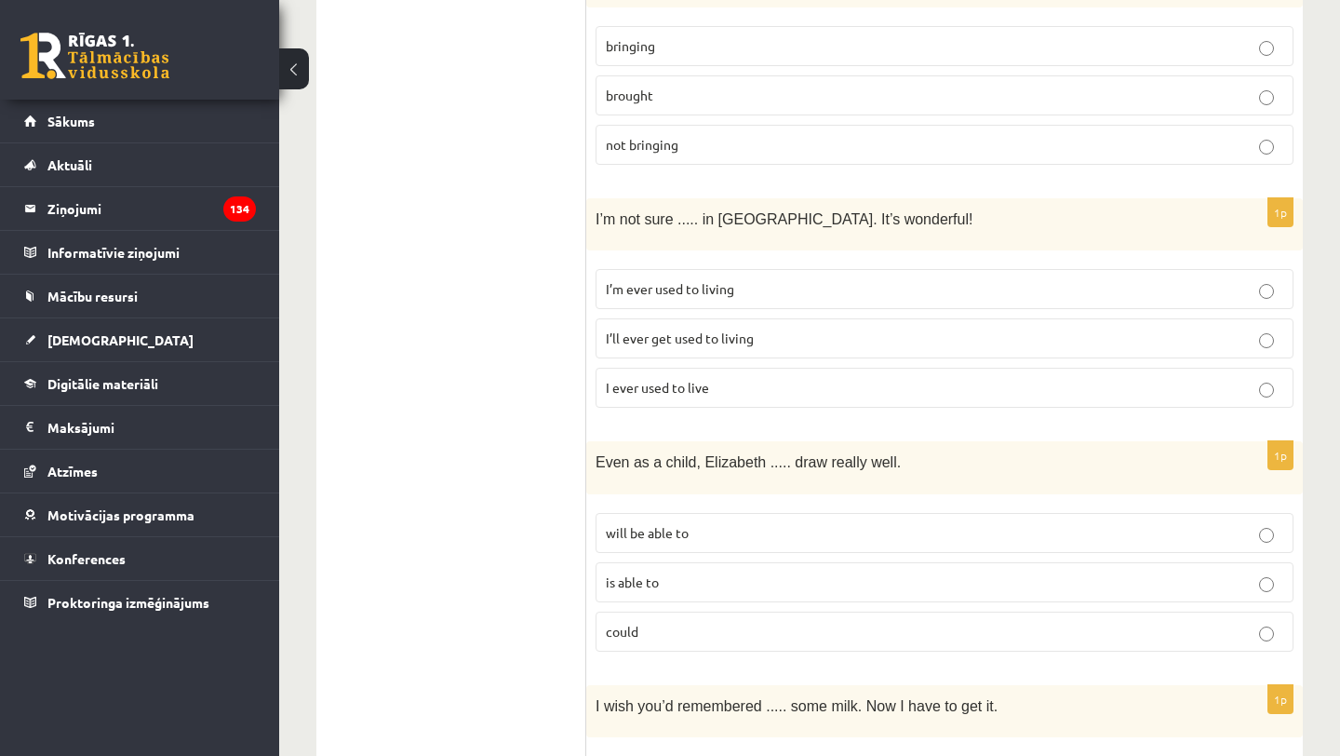
click at [715, 329] on span "I’ll ever get used to living" at bounding box center [680, 337] width 148 height 17
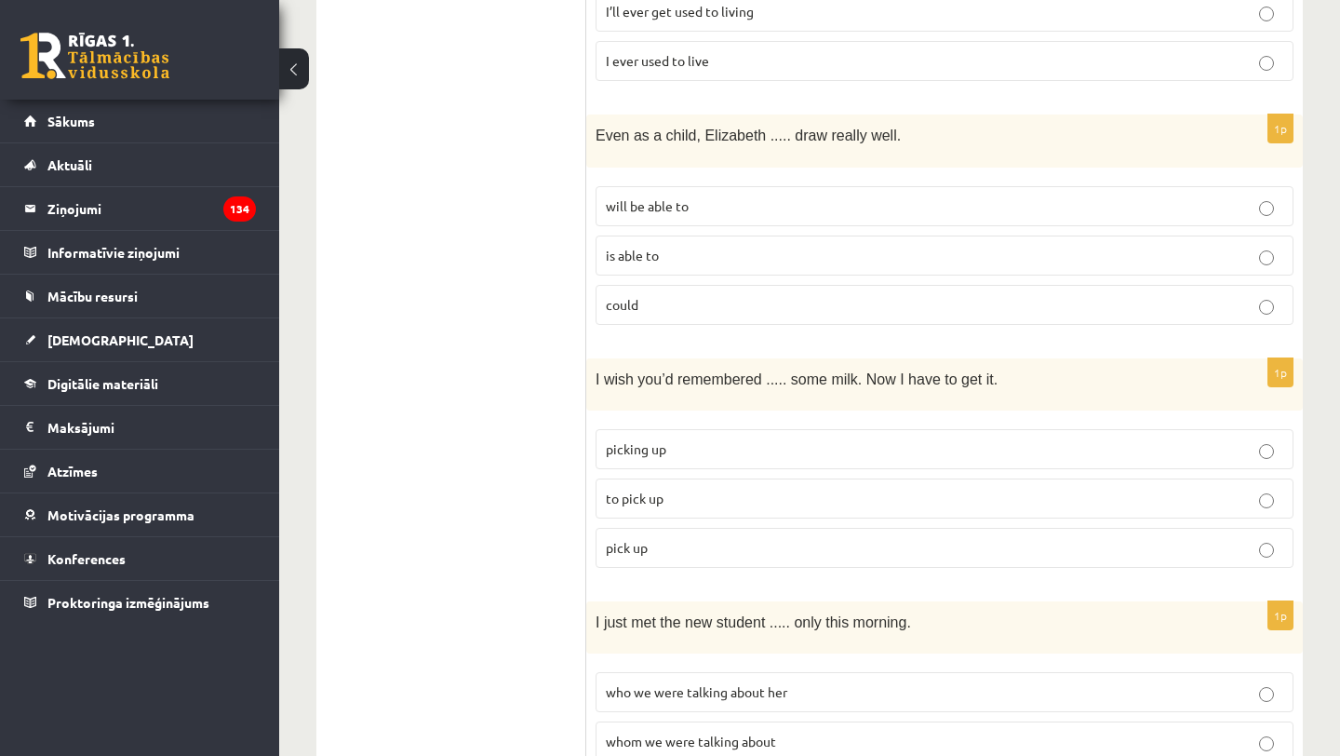
scroll to position [1539, 0]
click at [634, 295] on span "could" at bounding box center [622, 303] width 33 height 17
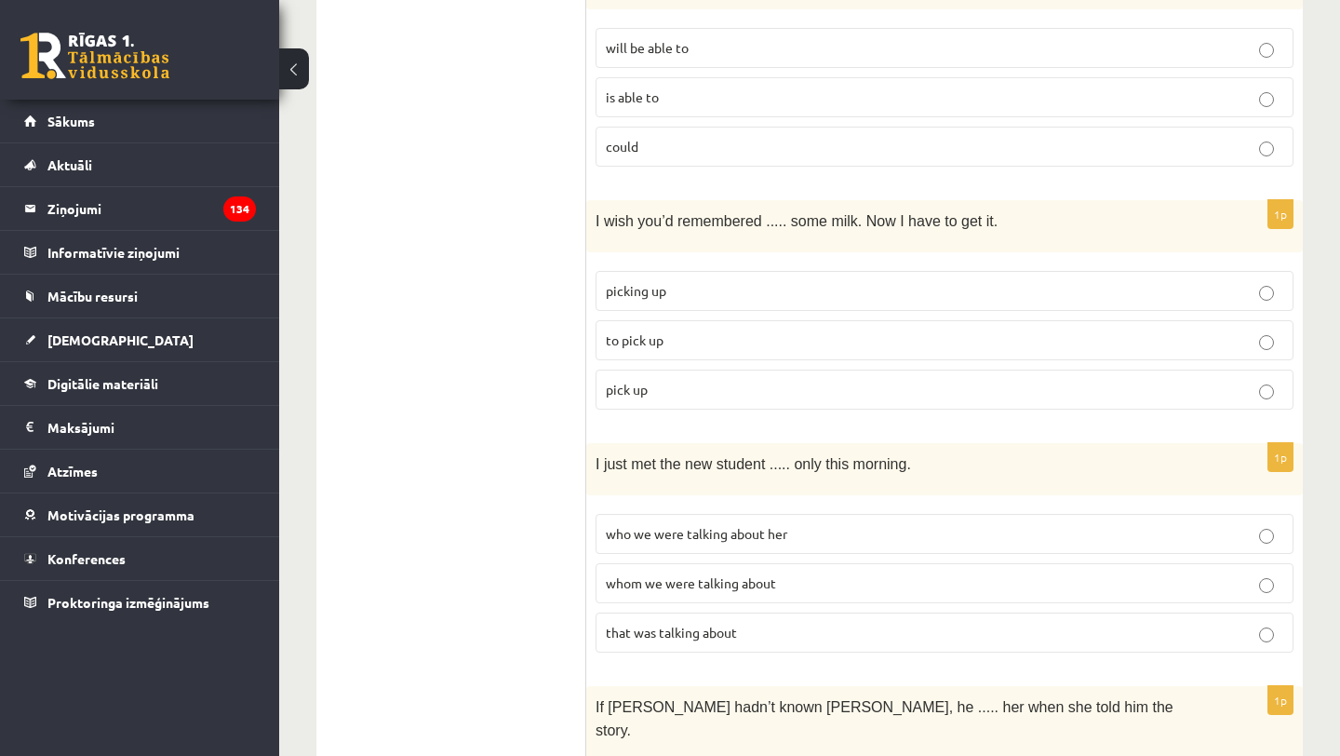
scroll to position [1707, 0]
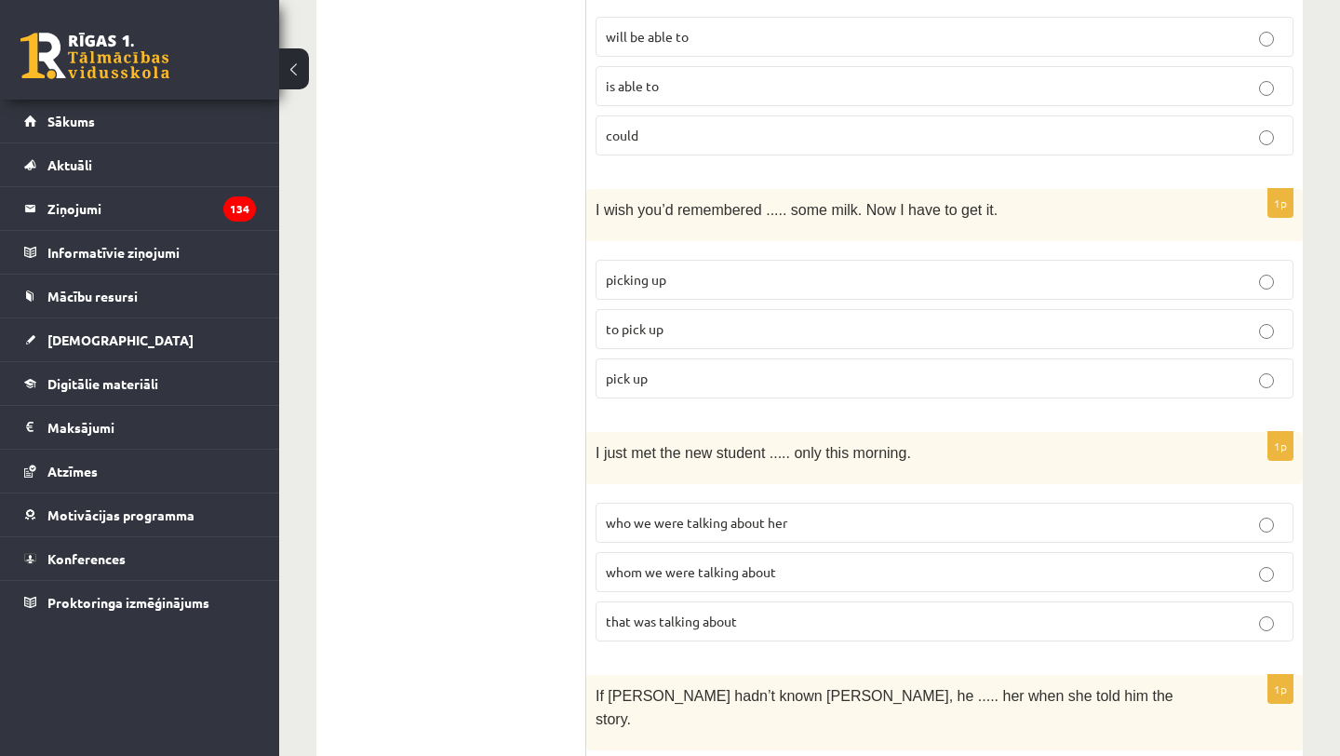
click at [627, 320] on span "to pick up" at bounding box center [635, 328] width 58 height 17
click at [630, 370] on span "pick up" at bounding box center [627, 378] width 42 height 17
click at [686, 322] on p "to pick up" at bounding box center [945, 329] width 678 height 20
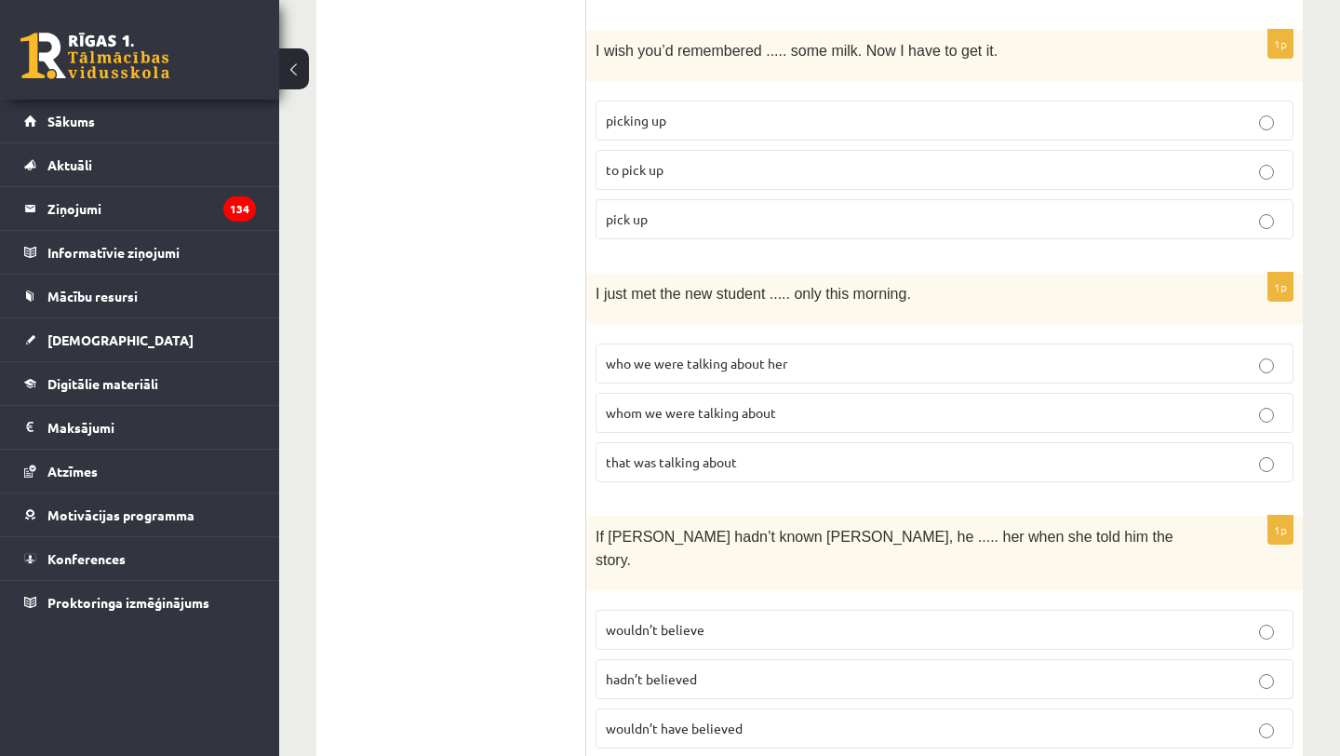
scroll to position [1880, 0]
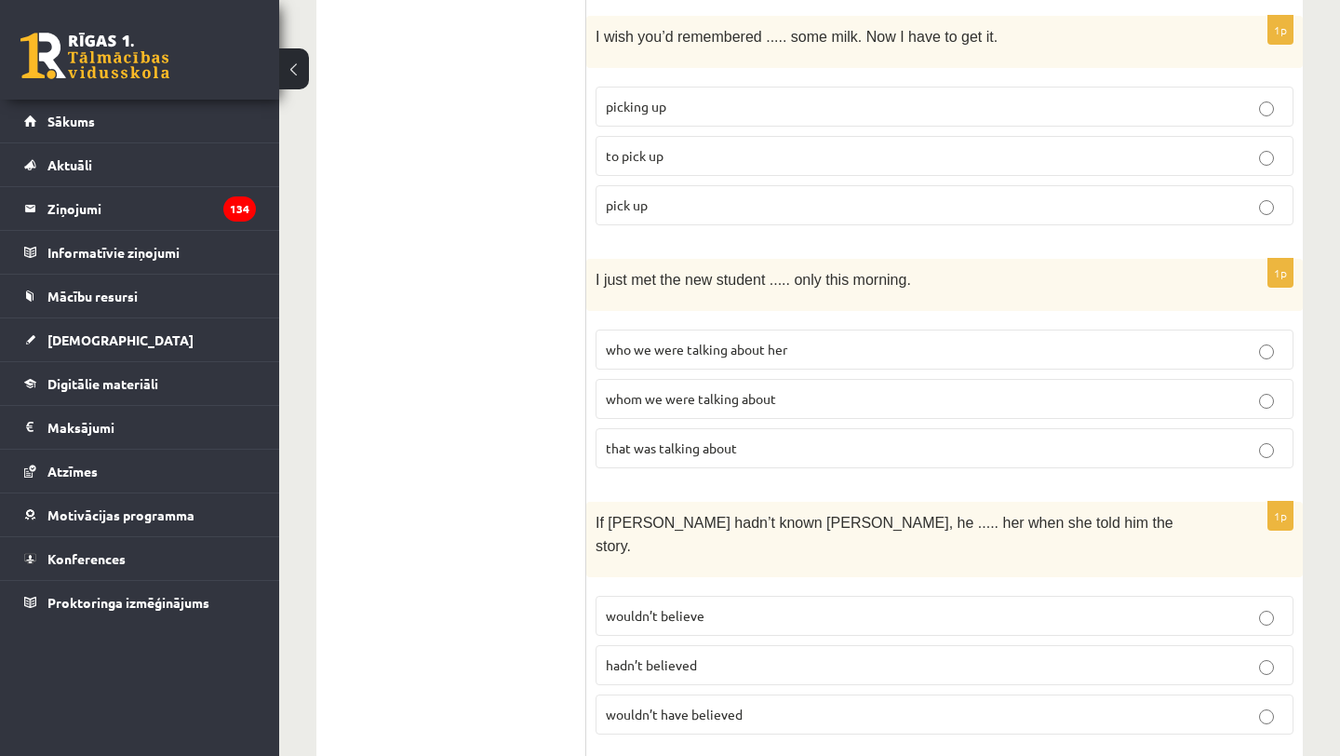
click at [676, 439] on span "that was talking about" at bounding box center [671, 447] width 131 height 17
click at [677, 390] on span "whom we were talking about" at bounding box center [691, 398] width 170 height 17
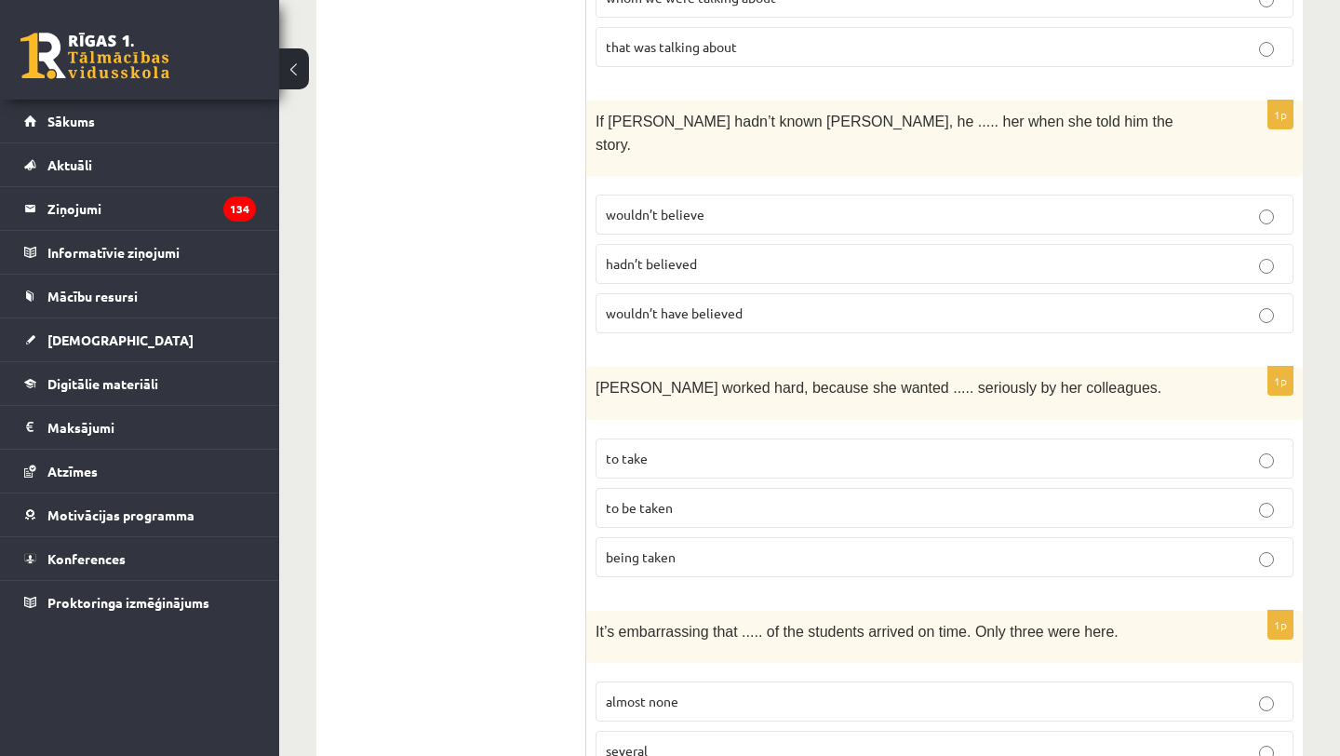
scroll to position [2284, 0]
click at [679, 252] on span "hadn’t believed" at bounding box center [651, 260] width 91 height 17
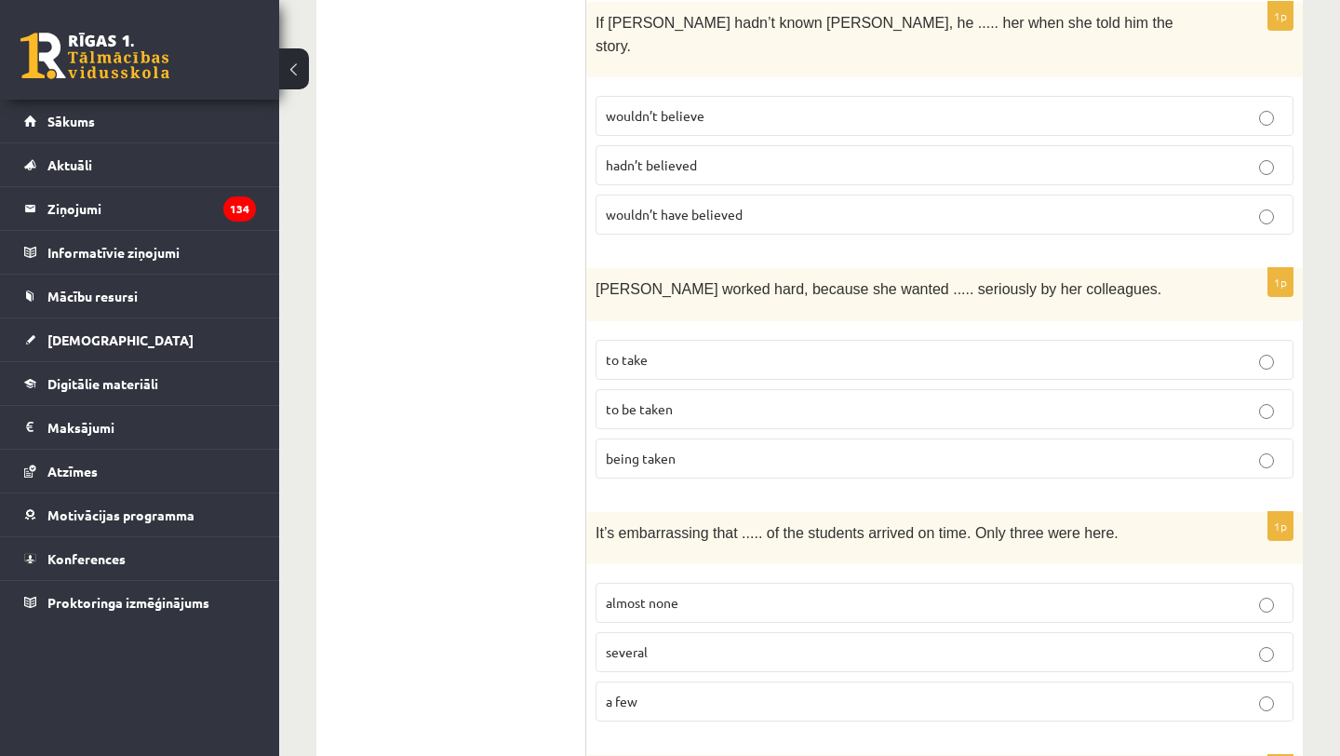
scroll to position [2383, 0]
click at [677, 397] on p "to be taken" at bounding box center [945, 407] width 678 height 20
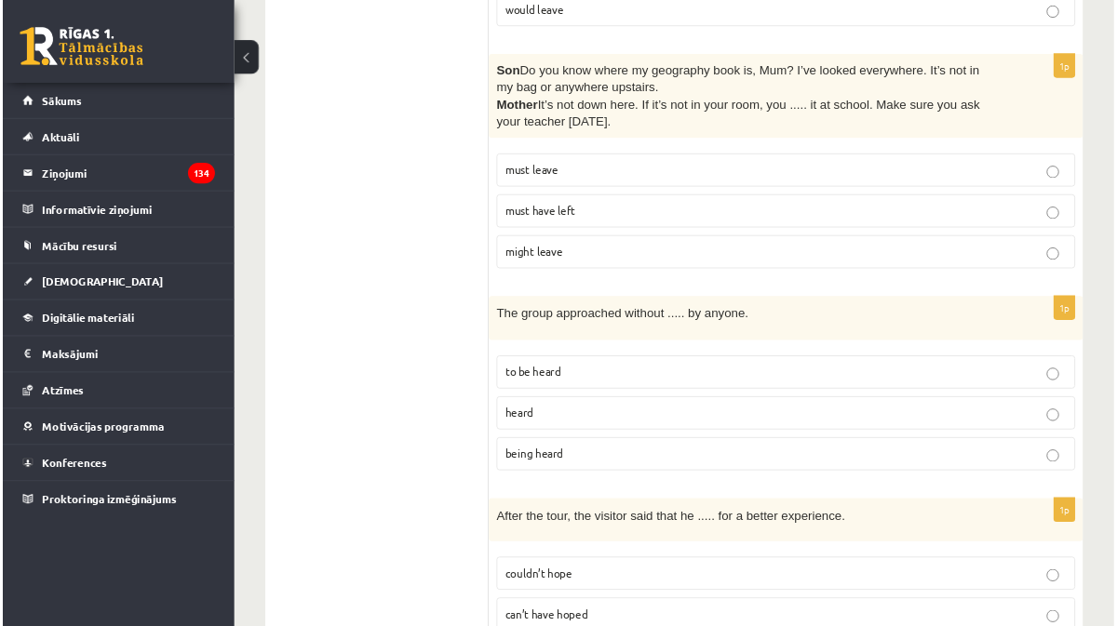
scroll to position [4680, 0]
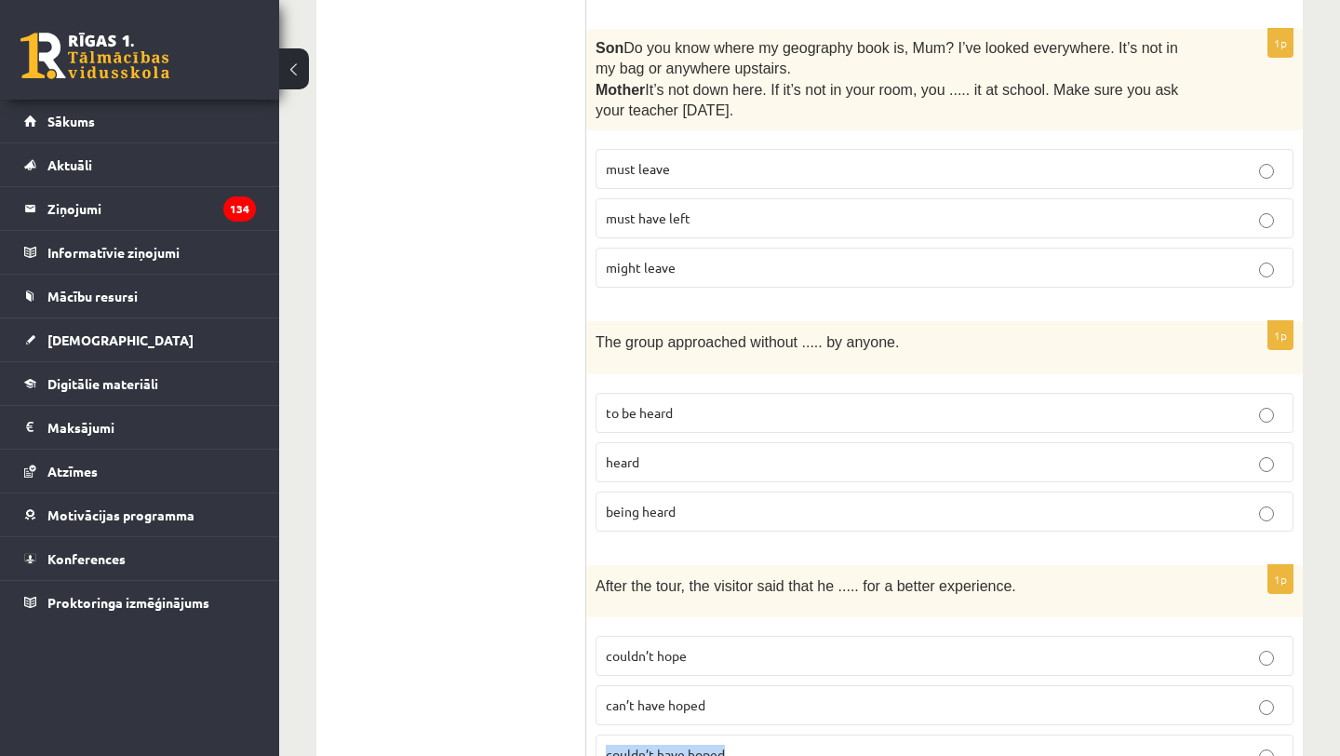
drag, startPoint x: 738, startPoint y: 666, endPoint x: 606, endPoint y: 666, distance: 132.2
click at [606, 745] on p "couldn’t have hoped" at bounding box center [945, 755] width 678 height 20
copy span "couldn’t have hoped"
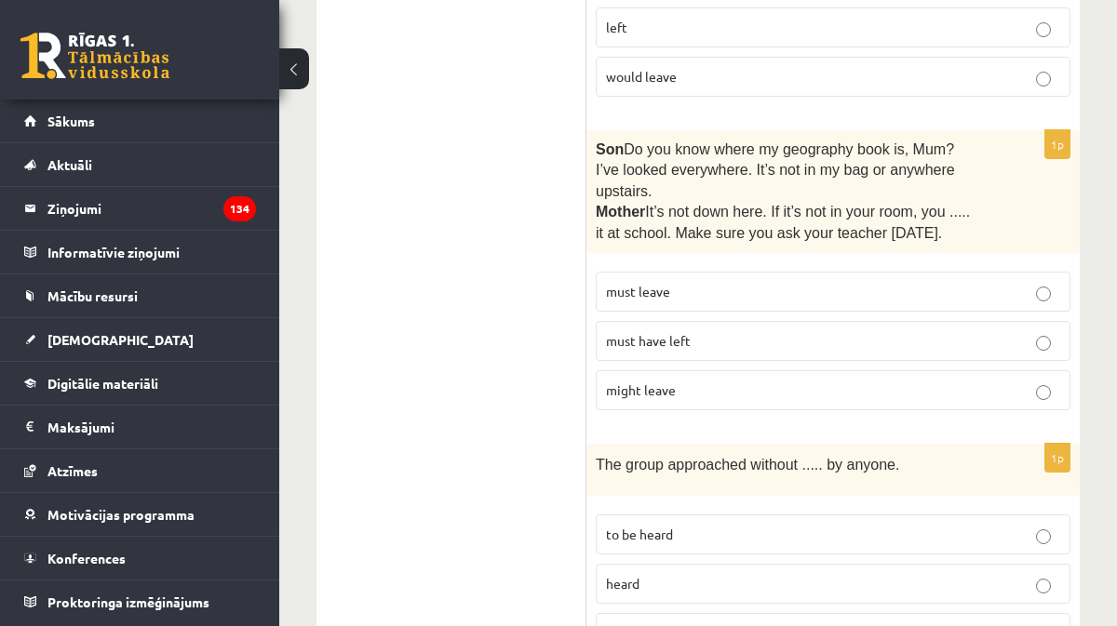
scroll to position [5104, 0]
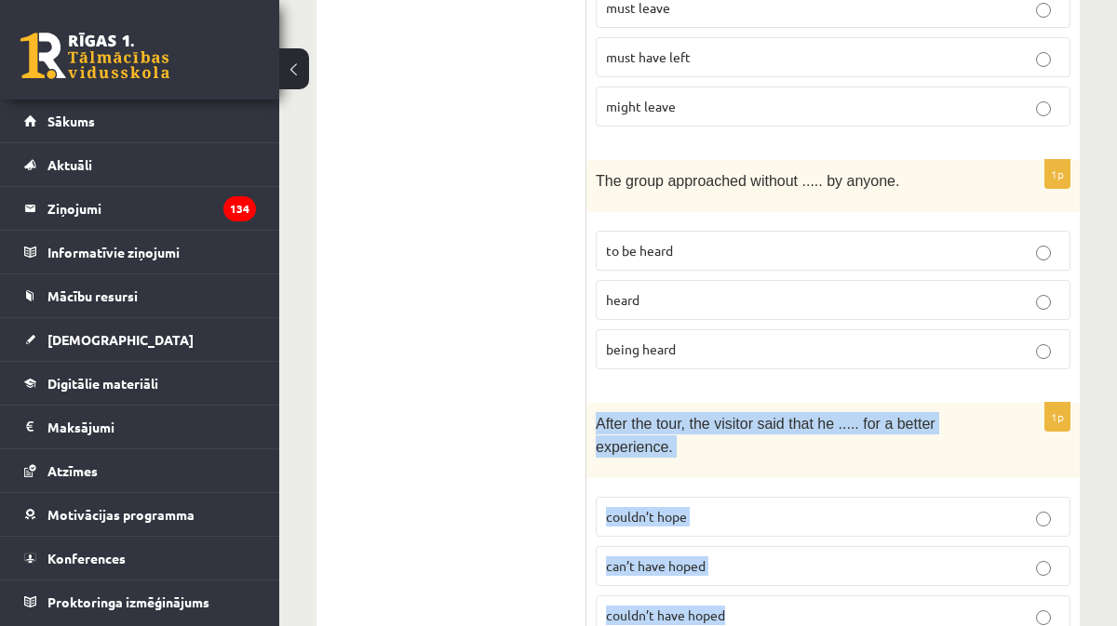
drag, startPoint x: 599, startPoint y: 343, endPoint x: 764, endPoint y: 551, distance: 265.7
click at [764, 551] on div "1p After the tour, the visitor said that he ..... for a better experience. coul…" at bounding box center [832, 527] width 493 height 248
copy div "After the tour, the visitor said that he ..... for a better experience. couldn’…"
click at [679, 607] on span "couldn’t have hoped" at bounding box center [665, 615] width 119 height 17
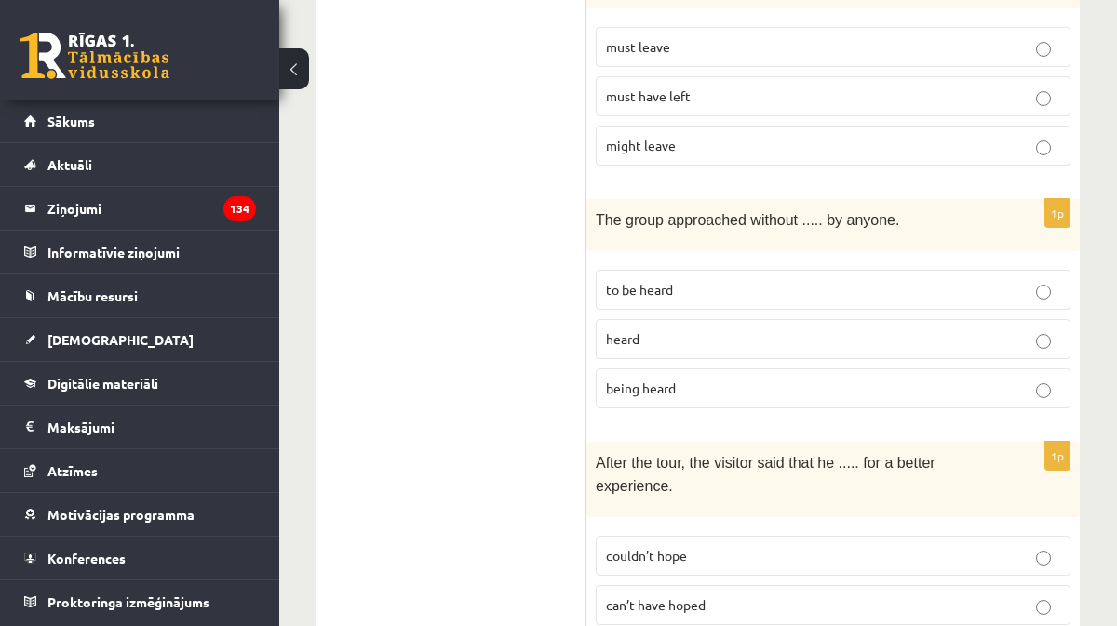
scroll to position [5062, 0]
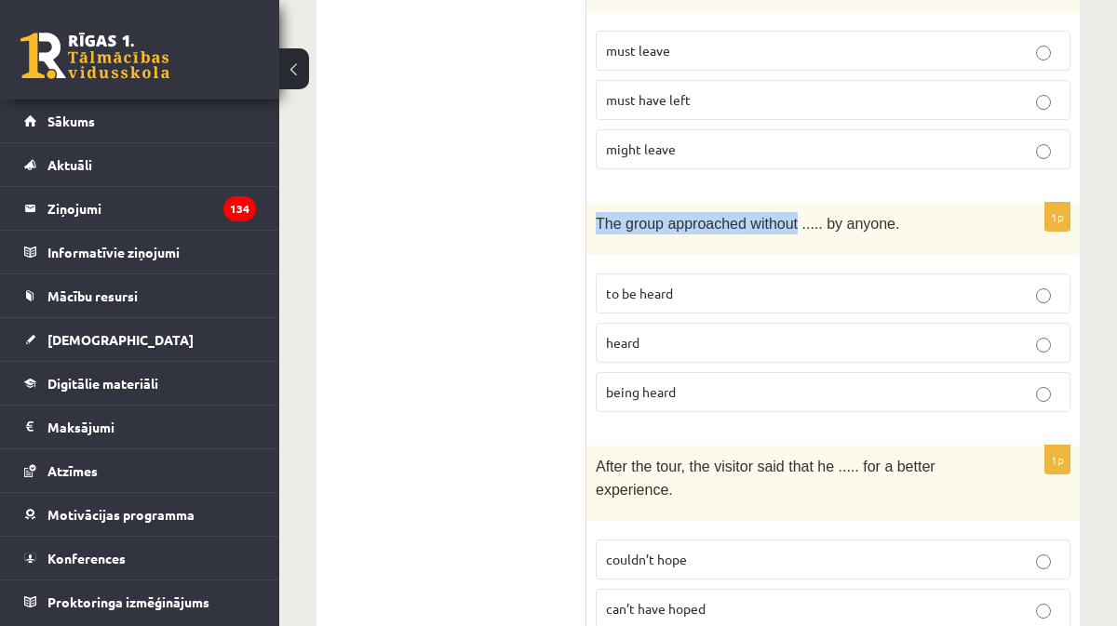
drag, startPoint x: 599, startPoint y: 141, endPoint x: 799, endPoint y: 148, distance: 199.3
click at [799, 216] on span "The group approached without ..... by anyone." at bounding box center [747, 224] width 303 height 16
copy span "The group approached without"
drag, startPoint x: 645, startPoint y: 268, endPoint x: 586, endPoint y: 267, distance: 58.6
click at [586, 267] on div "1p The group approached without ..... by anyone. to be heard heard being heard" at bounding box center [832, 315] width 493 height 224
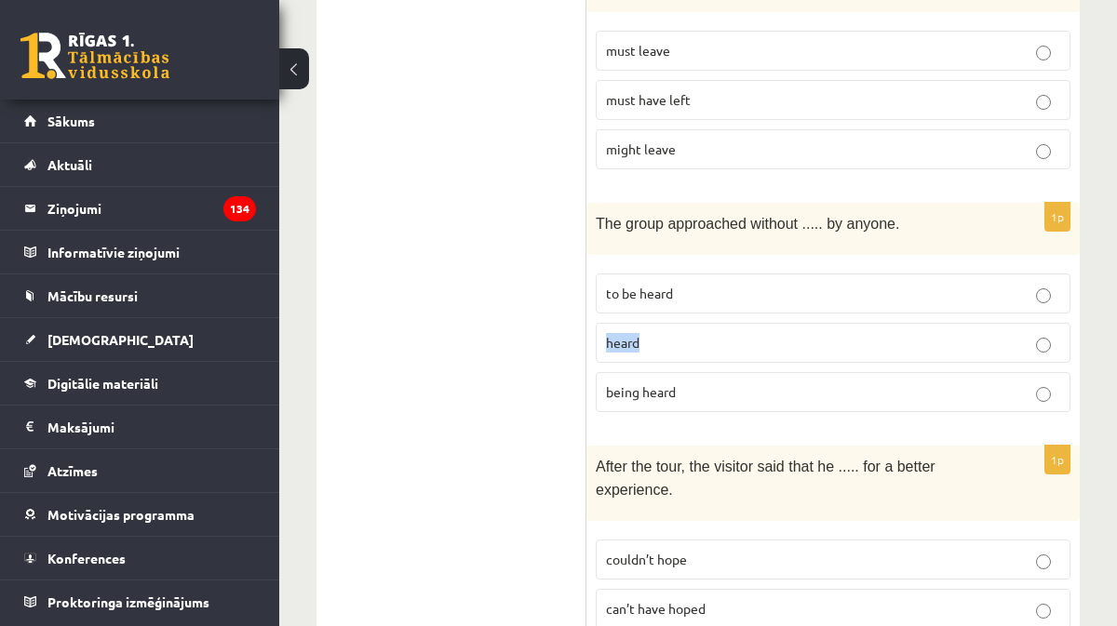
copy span "heard"
drag, startPoint x: 894, startPoint y: 149, endPoint x: 828, endPoint y: 141, distance: 66.5
click at [828, 212] on p "The group approached without ..... by anyone." at bounding box center [787, 223] width 382 height 22
copy span "by anyone."
drag, startPoint x: 692, startPoint y: 214, endPoint x: 600, endPoint y: 211, distance: 92.2
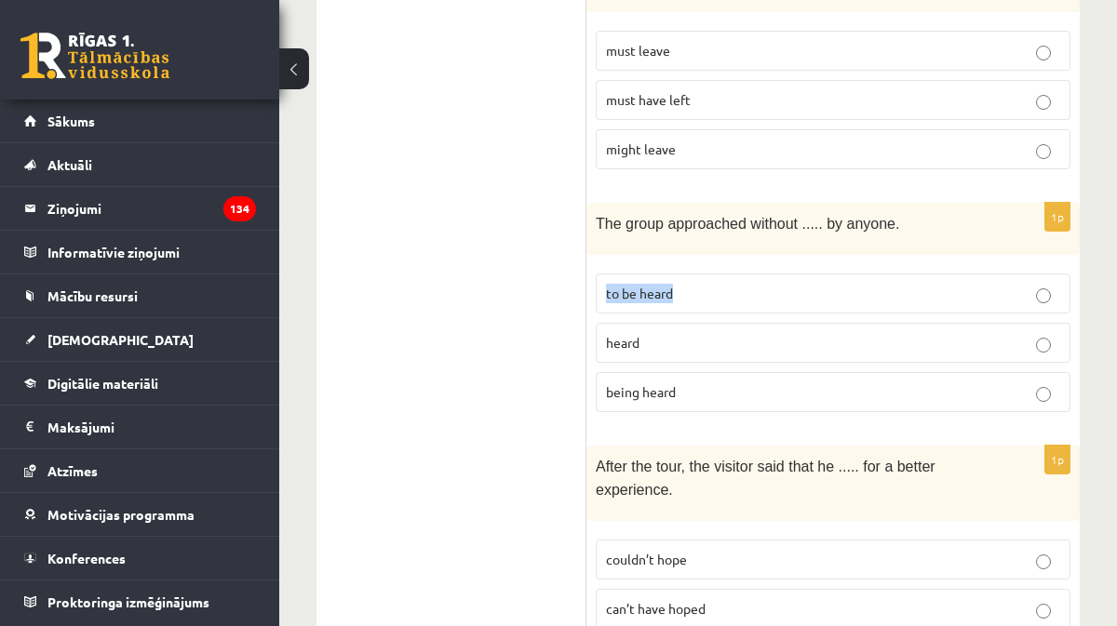
click at [600, 274] on label "to be heard" at bounding box center [833, 294] width 475 height 40
copy span "to be heard"
drag, startPoint x: 679, startPoint y: 317, endPoint x: 612, endPoint y: 320, distance: 67.1
click at [612, 383] on p "being heard" at bounding box center [833, 393] width 454 height 20
drag, startPoint x: 679, startPoint y: 316, endPoint x: 601, endPoint y: 316, distance: 77.3
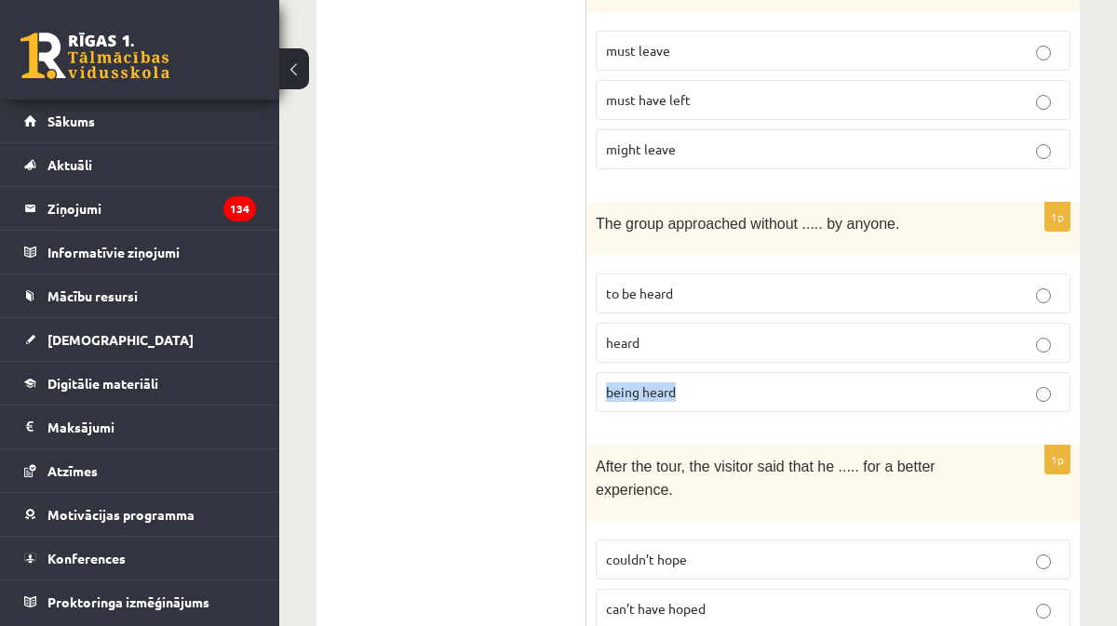
click at [601, 372] on label "being heard" at bounding box center [833, 392] width 475 height 40
copy span "being heard"
click at [652, 383] on span "being heard" at bounding box center [641, 391] width 70 height 17
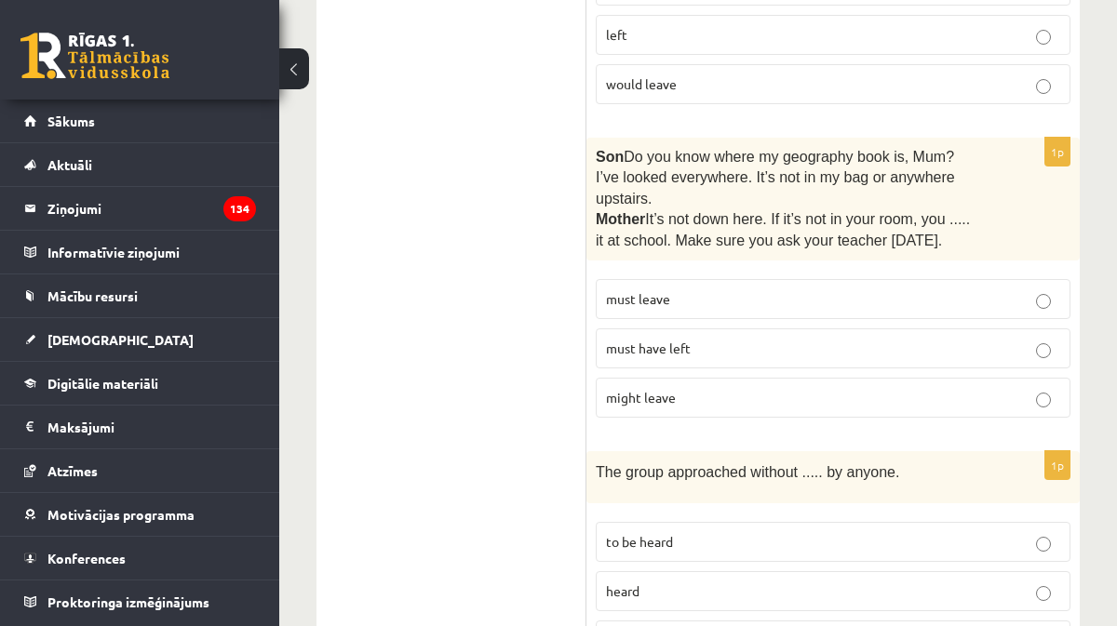
scroll to position [4798, 0]
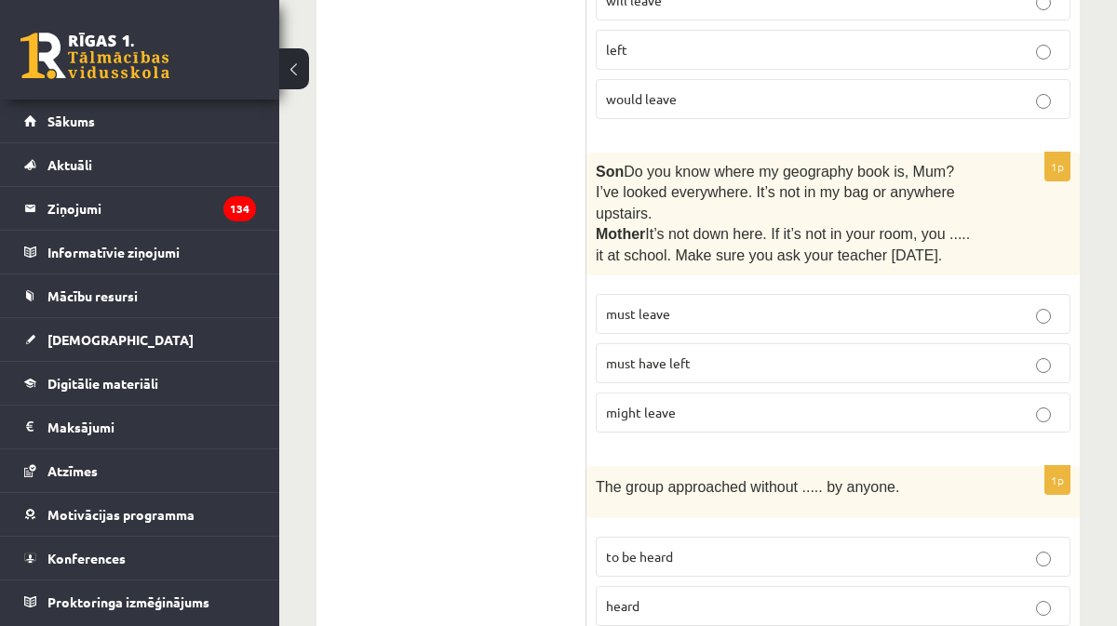
click at [680, 304] on p "must leave" at bounding box center [833, 314] width 454 height 20
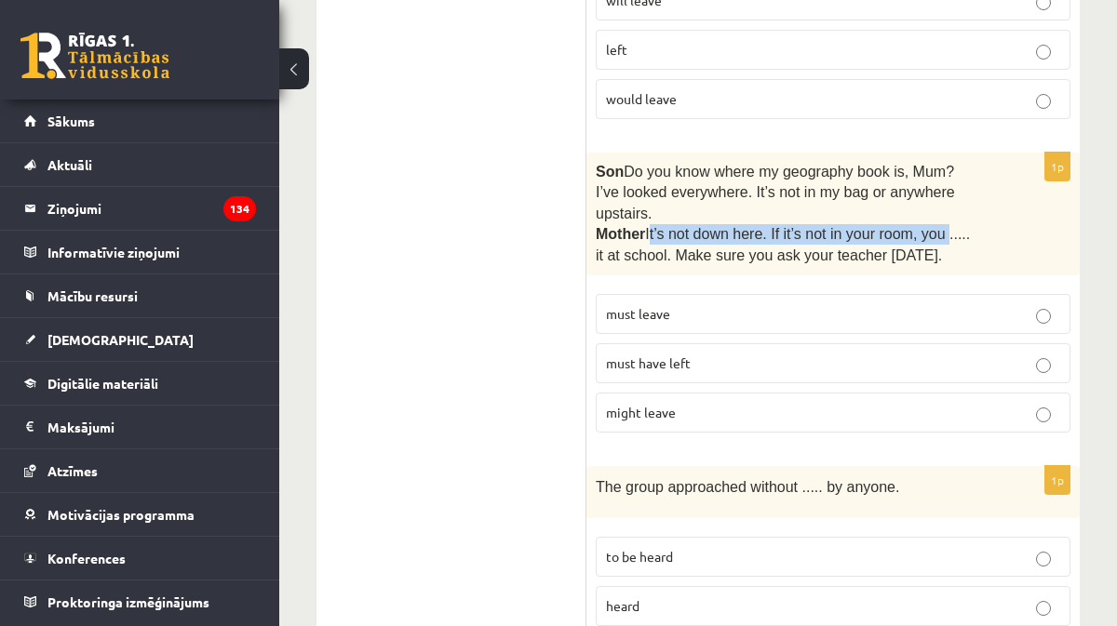
drag, startPoint x: 651, startPoint y: 157, endPoint x: 948, endPoint y: 155, distance: 296.9
click at [948, 226] on span "It’s not down here. If it’s not in your room, you ..... it at school. Make sure…" at bounding box center [783, 244] width 374 height 36
copy span "It’s not down here. If it’s not in your room, you"
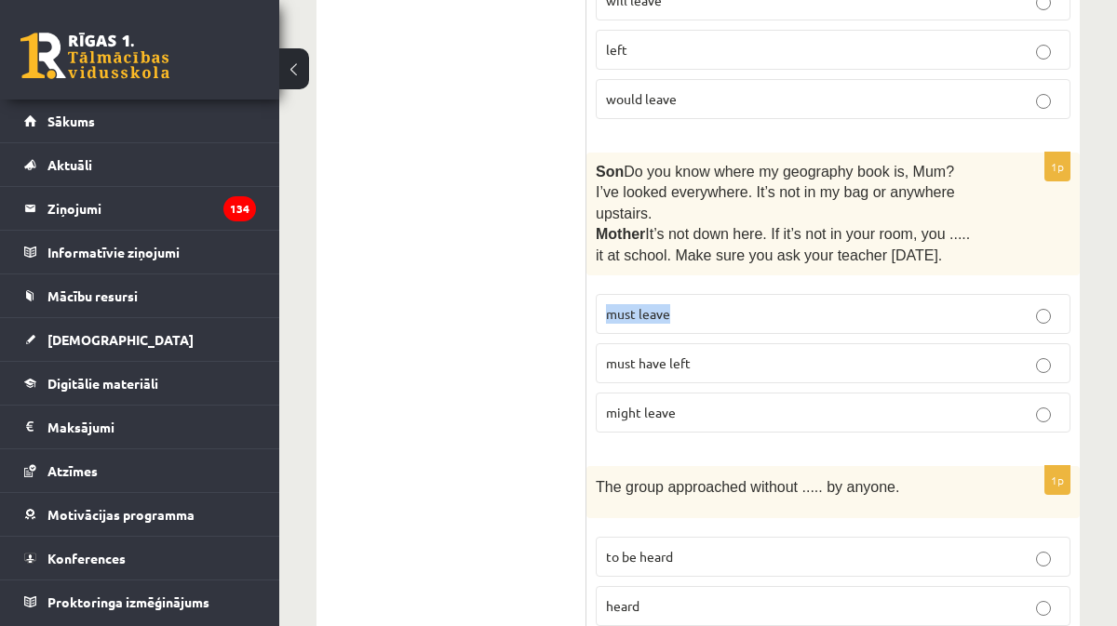
drag, startPoint x: 681, startPoint y: 234, endPoint x: 603, endPoint y: 239, distance: 78.4
click at [603, 294] on label "must leave" at bounding box center [833, 314] width 475 height 40
copy span "must leave"
drag, startPoint x: 665, startPoint y: 175, endPoint x: 594, endPoint y: 181, distance: 71.0
click at [594, 181] on div "Son  Do you know where my geography book is, Mum? I’ve looked everywhere. It’s …" at bounding box center [832, 214] width 493 height 123
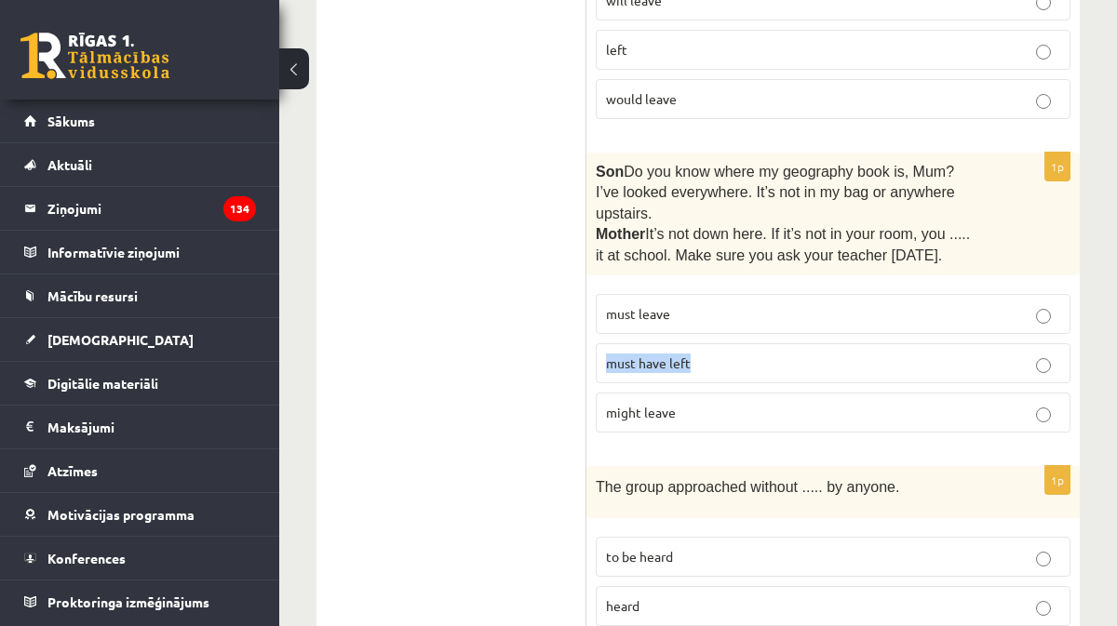
drag, startPoint x: 711, startPoint y: 286, endPoint x: 608, endPoint y: 290, distance: 103.4
click at [608, 354] on p "must have left" at bounding box center [833, 364] width 454 height 20
click at [688, 355] on span "must have left" at bounding box center [648, 363] width 85 height 17
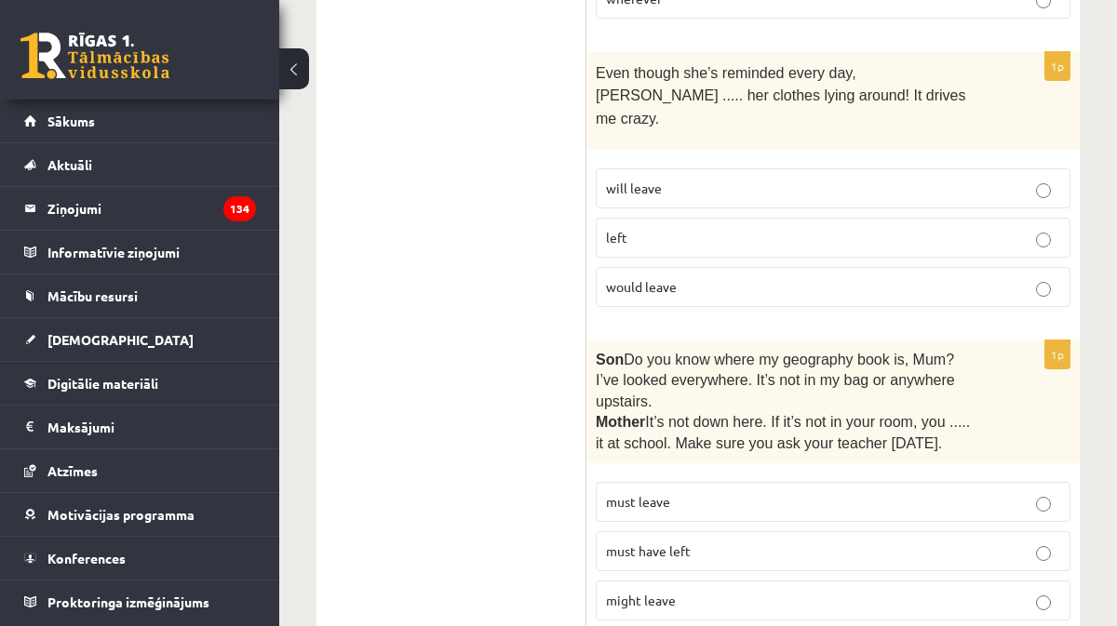
scroll to position [4553, 0]
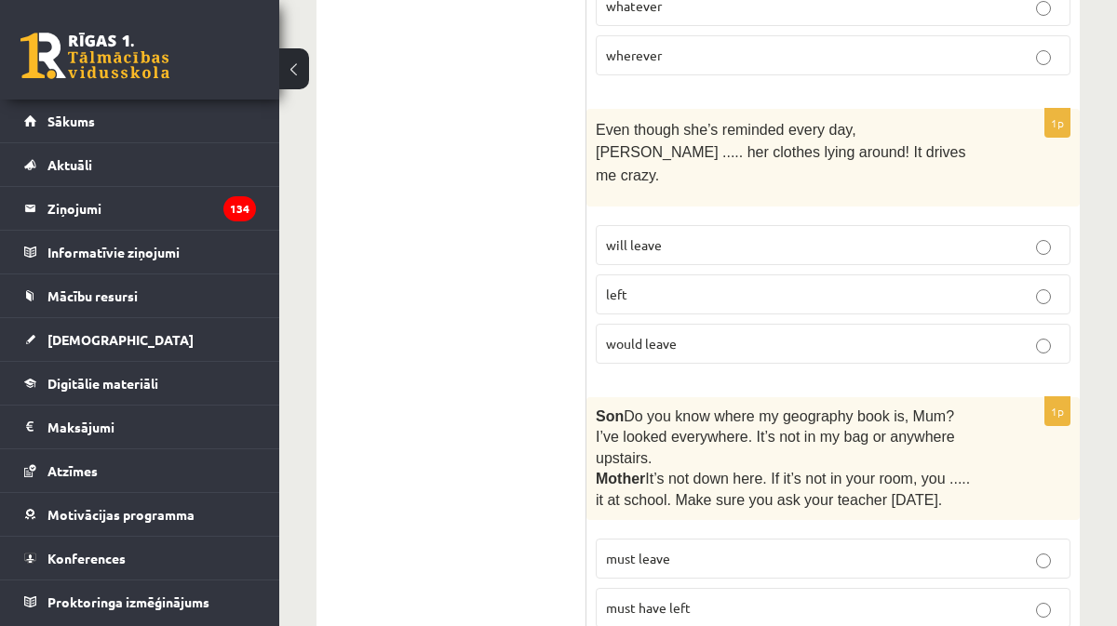
drag, startPoint x: 600, startPoint y: 75, endPoint x: 827, endPoint y: 74, distance: 226.2
click at [827, 122] on span "Even though she’s reminded every day, Cathy ..... her clothes lying around! It …" at bounding box center [781, 152] width 370 height 61
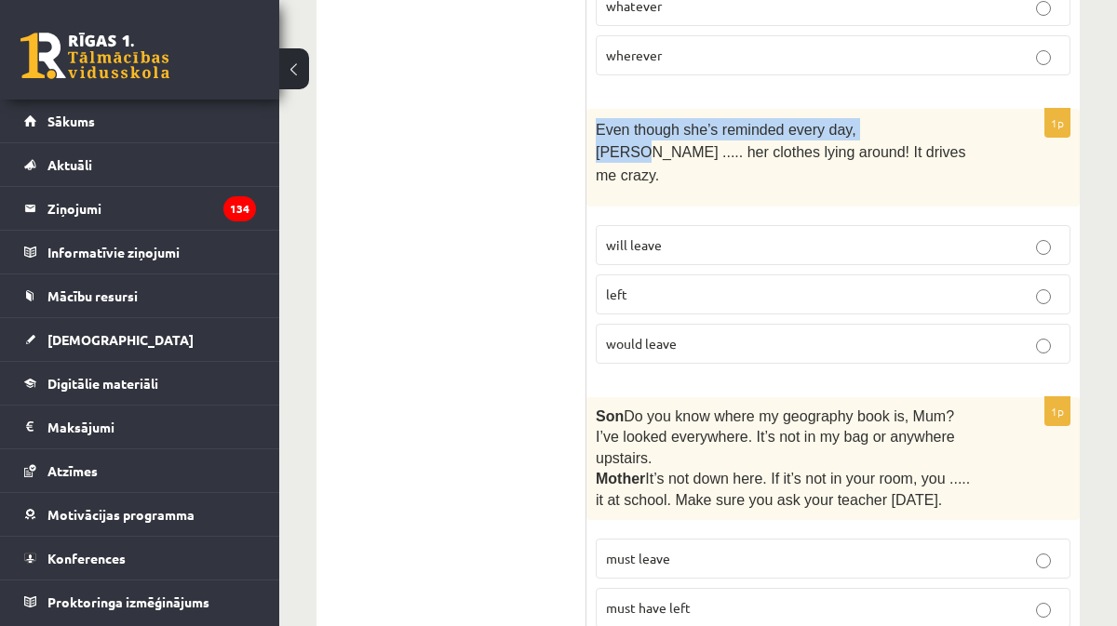
drag, startPoint x: 902, startPoint y: 79, endPoint x: 593, endPoint y: 78, distance: 309.0
click at [593, 109] on div "Even though she’s reminded every day, Cathy ..... her clothes lying around! It …" at bounding box center [832, 158] width 493 height 98
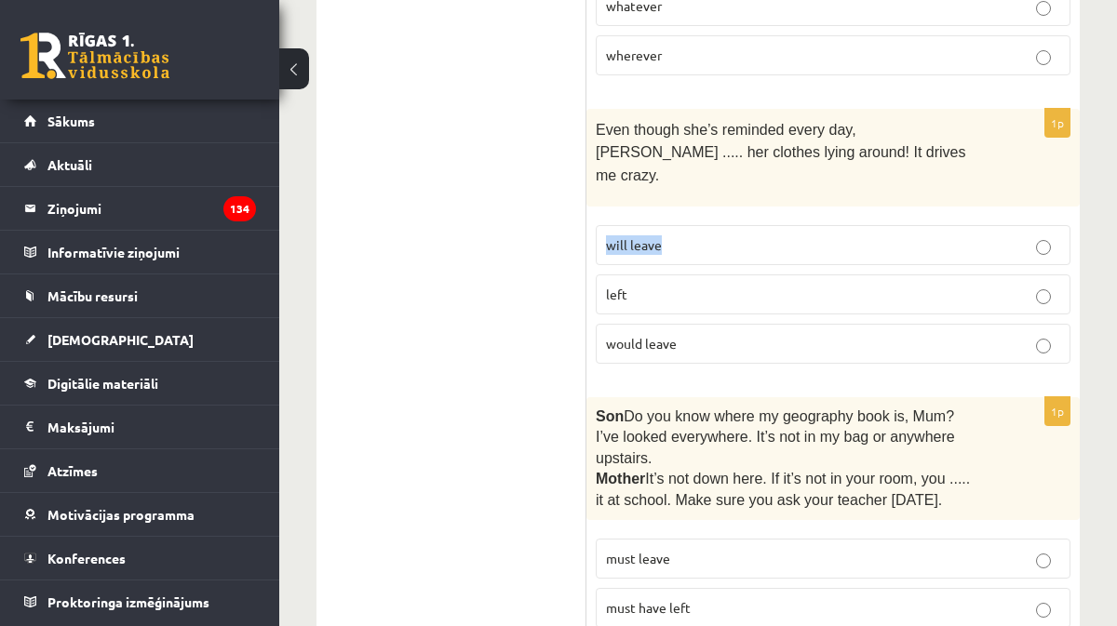
drag, startPoint x: 677, startPoint y: 167, endPoint x: 602, endPoint y: 169, distance: 74.5
click at [602, 225] on label "will leave" at bounding box center [833, 245] width 475 height 40
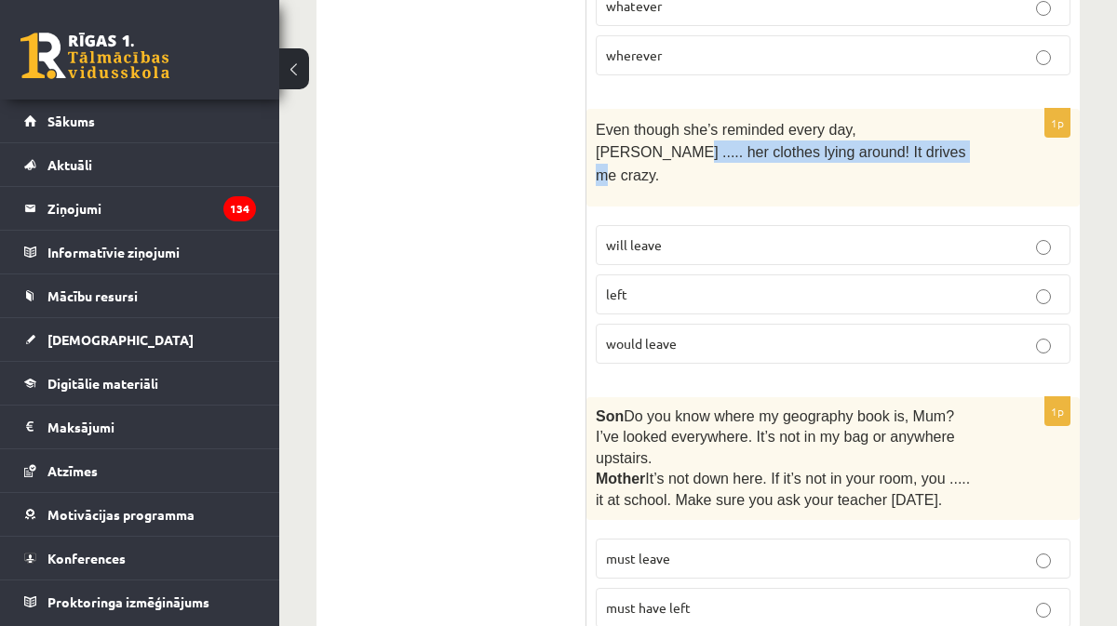
drag, startPoint x: 931, startPoint y: 74, endPoint x: 963, endPoint y: 95, distance: 38.5
click at [963, 118] on p "Even though she’s reminded every day, Cathy ..... her clothes lying around! It …" at bounding box center [787, 152] width 382 height 68
click at [645, 225] on label "will leave" at bounding box center [833, 245] width 475 height 40
click at [645, 235] on p "will leave" at bounding box center [833, 245] width 454 height 20
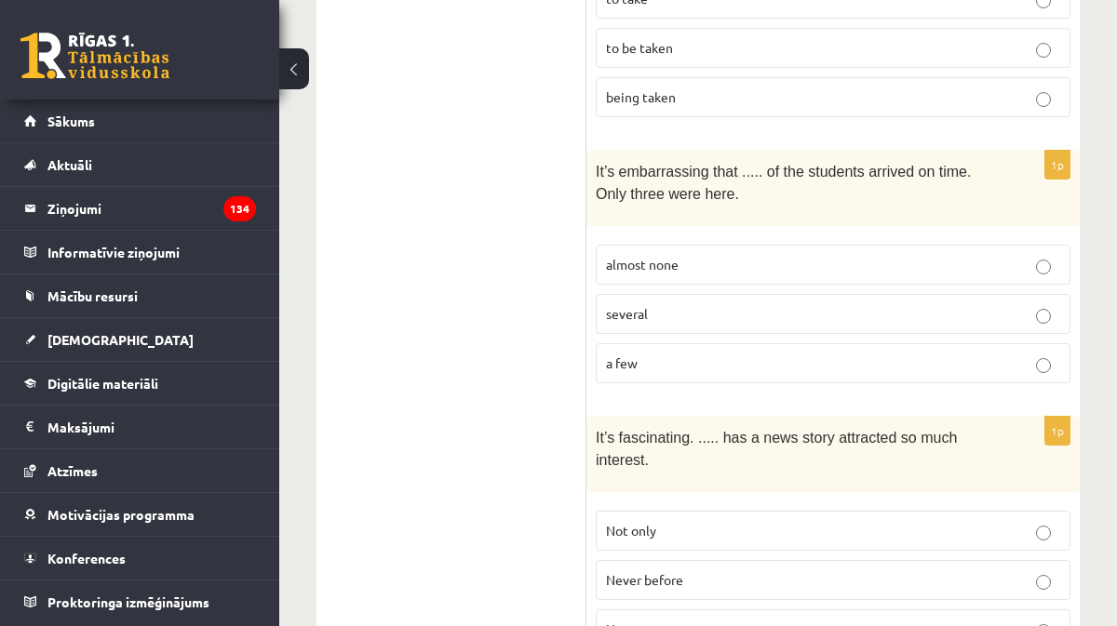
scroll to position [2872, 0]
drag, startPoint x: 591, startPoint y: 149, endPoint x: 740, endPoint y: 148, distance: 148.9
click at [740, 150] on div "It’s embarrassing that ..... of the students arrived on time. Only three were h…" at bounding box center [832, 187] width 493 height 75
drag, startPoint x: 605, startPoint y: 240, endPoint x: 660, endPoint y: 352, distance: 124.5
click at [660, 352] on fieldset "almost none several a few" at bounding box center [833, 312] width 475 height 154
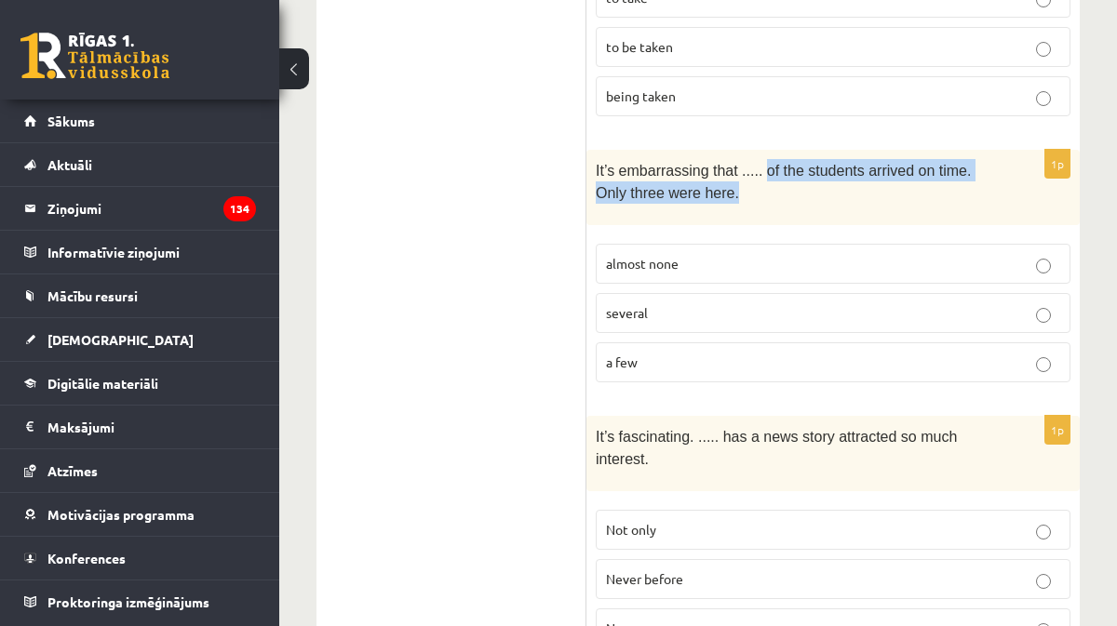
drag, startPoint x: 770, startPoint y: 149, endPoint x: 787, endPoint y: 182, distance: 37.1
click at [787, 182] on p "It’s embarrassing that ..... of the students arrived on time. Only three were h…" at bounding box center [787, 182] width 382 height 46
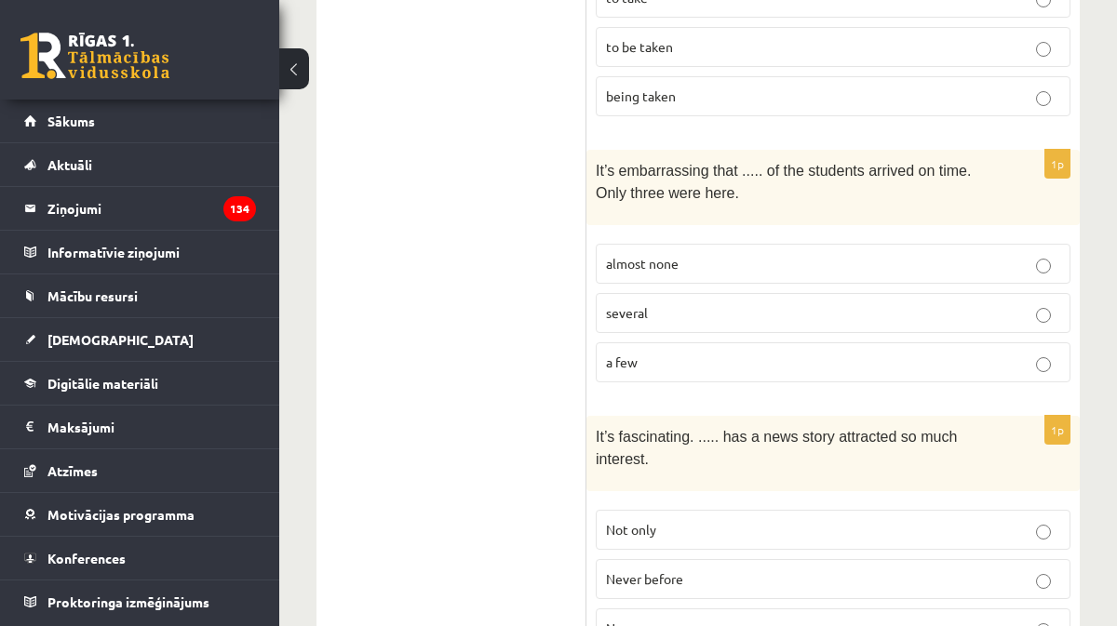
click at [696, 254] on p "almost none" at bounding box center [833, 264] width 454 height 20
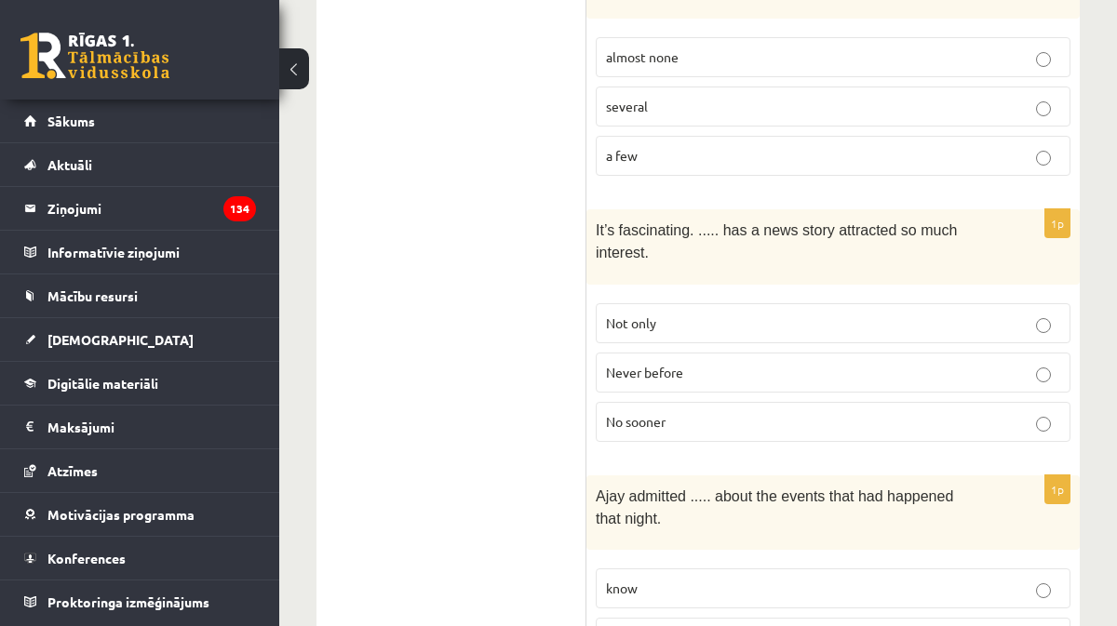
scroll to position [3103, 0]
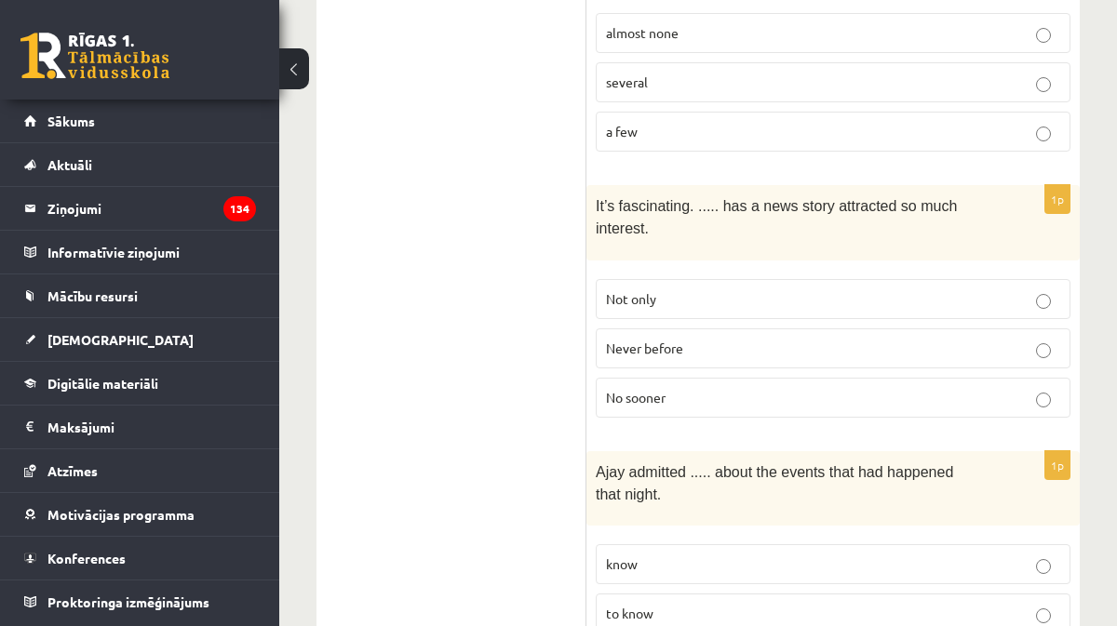
click at [649, 340] on span "Never before" at bounding box center [644, 348] width 77 height 17
drag, startPoint x: 693, startPoint y: 326, endPoint x: 600, endPoint y: 320, distance: 93.2
click at [600, 329] on label "Never before" at bounding box center [833, 349] width 475 height 40
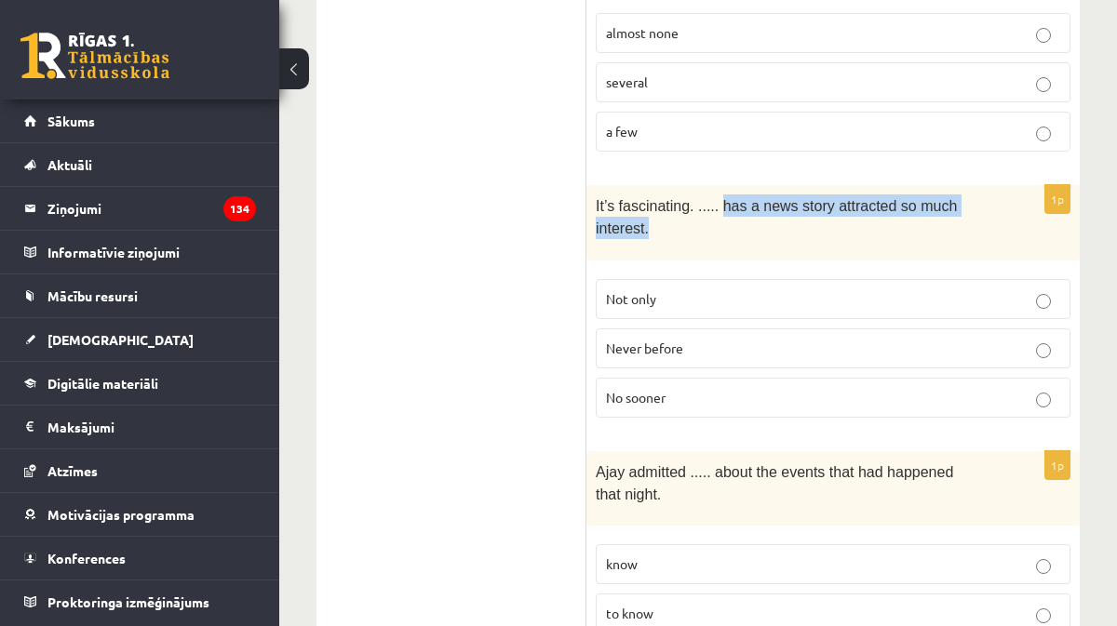
drag, startPoint x: 726, startPoint y: 177, endPoint x: 773, endPoint y: 201, distance: 53.3
click at [773, 201] on p "It’s fascinating. ..... has a news story attracted so much interest." at bounding box center [787, 218] width 382 height 46
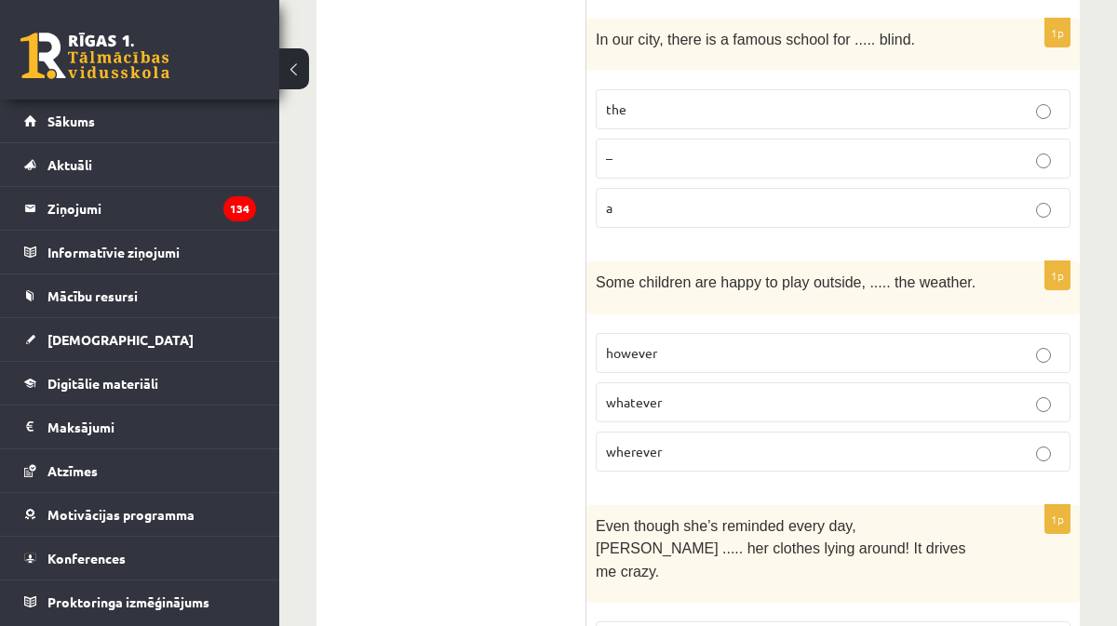
scroll to position [4150, 0]
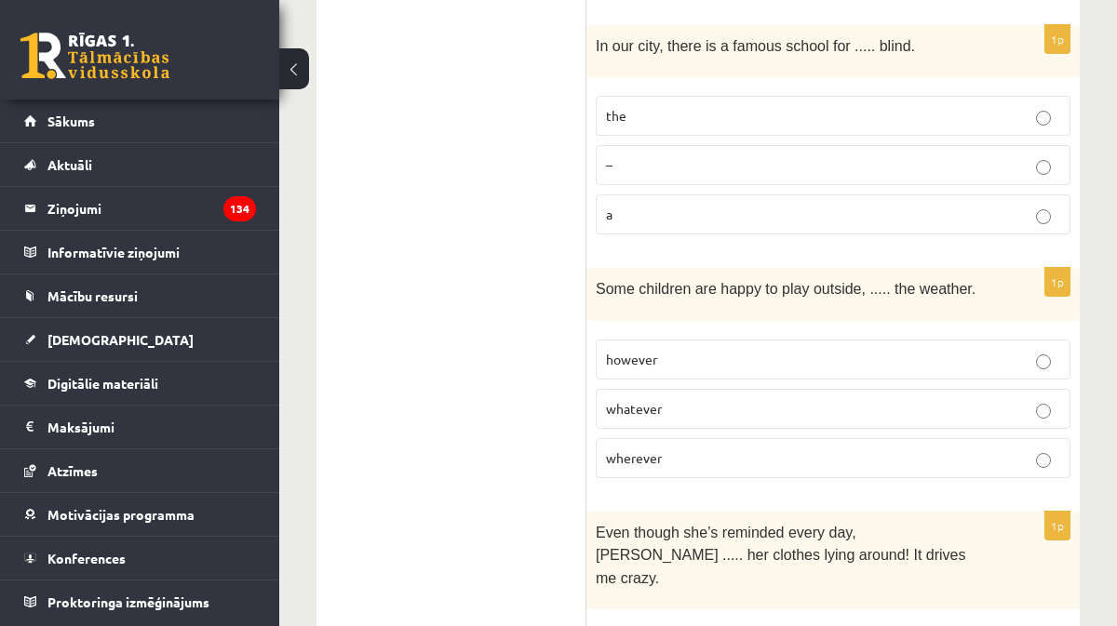
click at [684, 350] on p "however" at bounding box center [833, 360] width 454 height 20
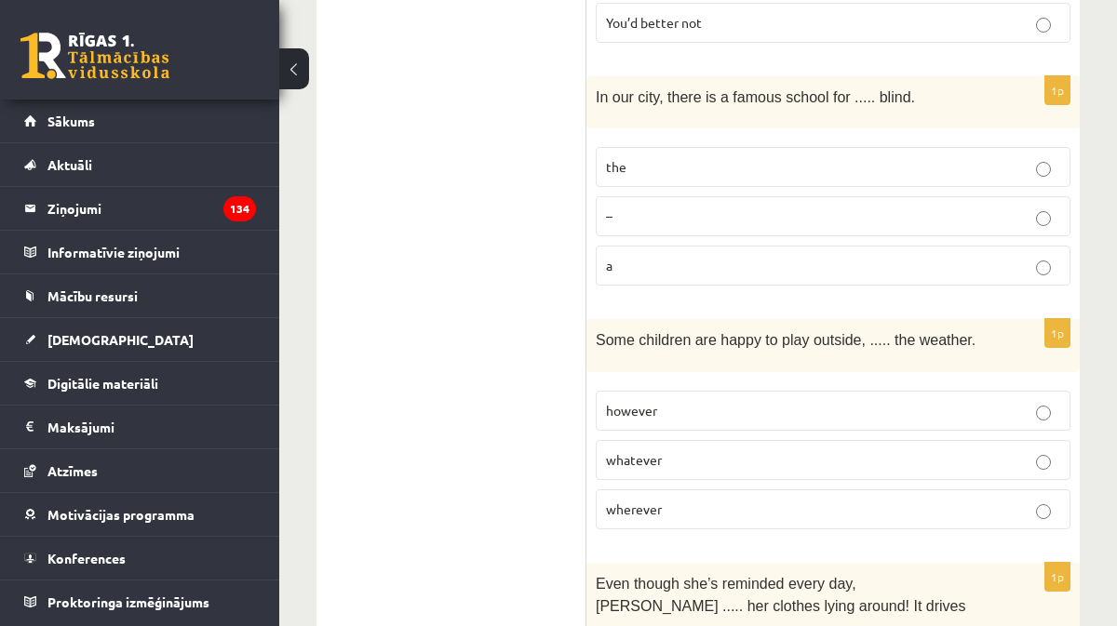
scroll to position [4096, 0]
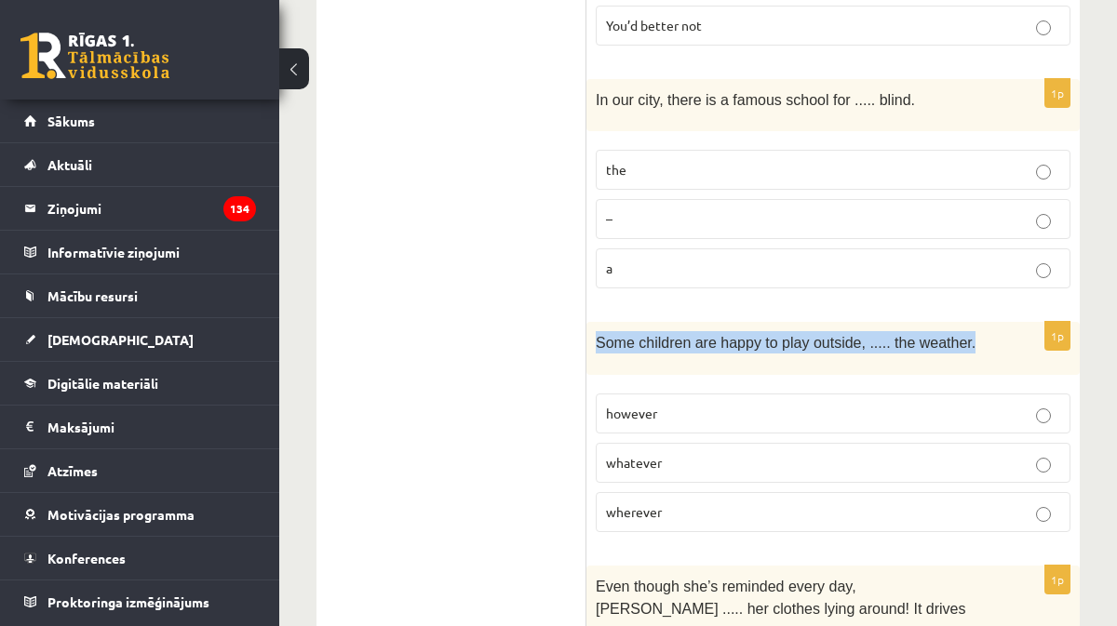
drag, startPoint x: 974, startPoint y: 295, endPoint x: 597, endPoint y: 301, distance: 377.0
click at [597, 335] on span "Some children are happy to play outside, ..... the weather." at bounding box center [786, 343] width 380 height 16
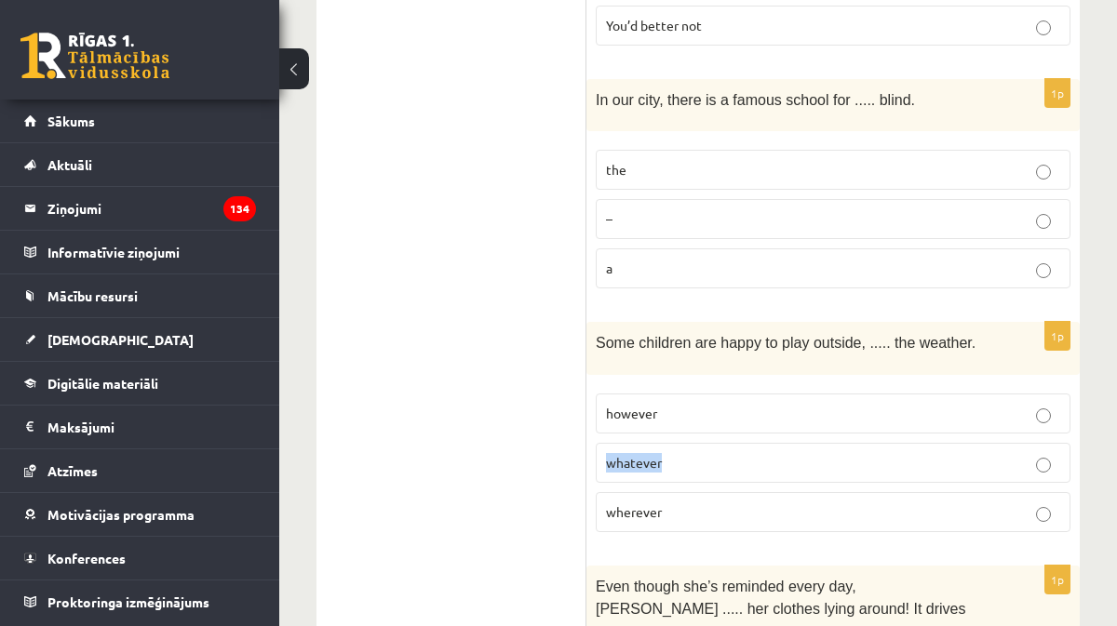
drag, startPoint x: 684, startPoint y: 410, endPoint x: 604, endPoint y: 413, distance: 80.1
click at [604, 443] on label "whatever" at bounding box center [833, 463] width 475 height 40
drag, startPoint x: 670, startPoint y: 466, endPoint x: 605, endPoint y: 463, distance: 65.3
click at [606, 503] on p "wherever" at bounding box center [833, 513] width 454 height 20
click at [692, 503] on p "wherever" at bounding box center [833, 513] width 454 height 20
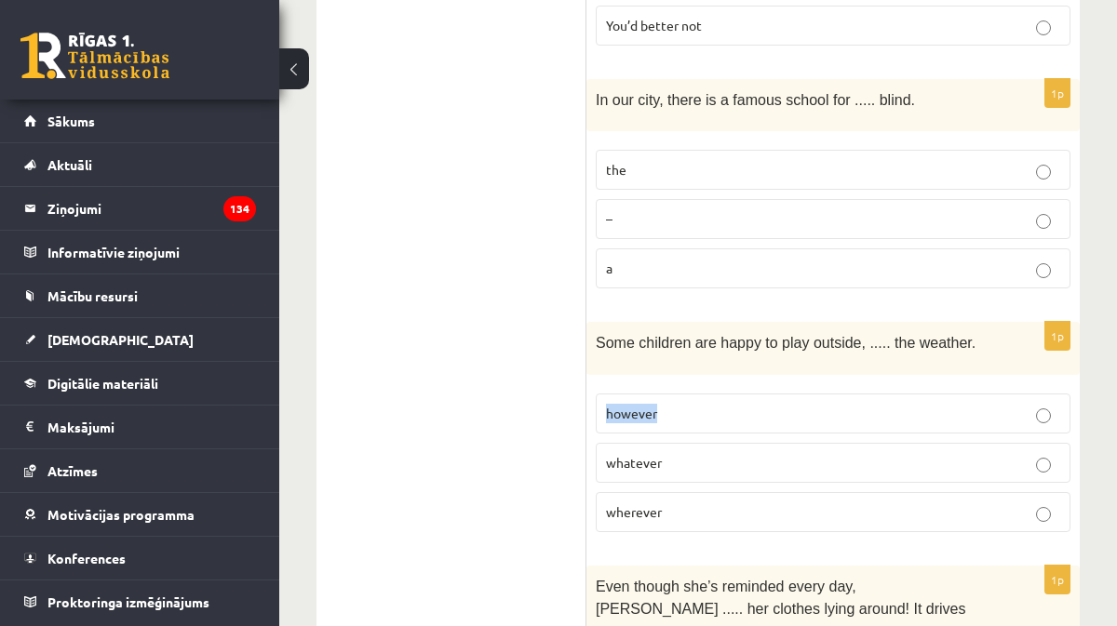
drag, startPoint x: 673, startPoint y: 362, endPoint x: 592, endPoint y: 364, distance: 81.0
click at [592, 364] on div "1p Some children are happy to play outside, ..... the weather. however whatever…" at bounding box center [832, 434] width 493 height 224
drag, startPoint x: 667, startPoint y: 464, endPoint x: 593, endPoint y: 459, distance: 74.7
click at [593, 459] on div "1p Some children are happy to play outside, ..... the weather. however whatever…" at bounding box center [832, 434] width 493 height 224
click at [656, 405] on span "however" at bounding box center [631, 413] width 51 height 17
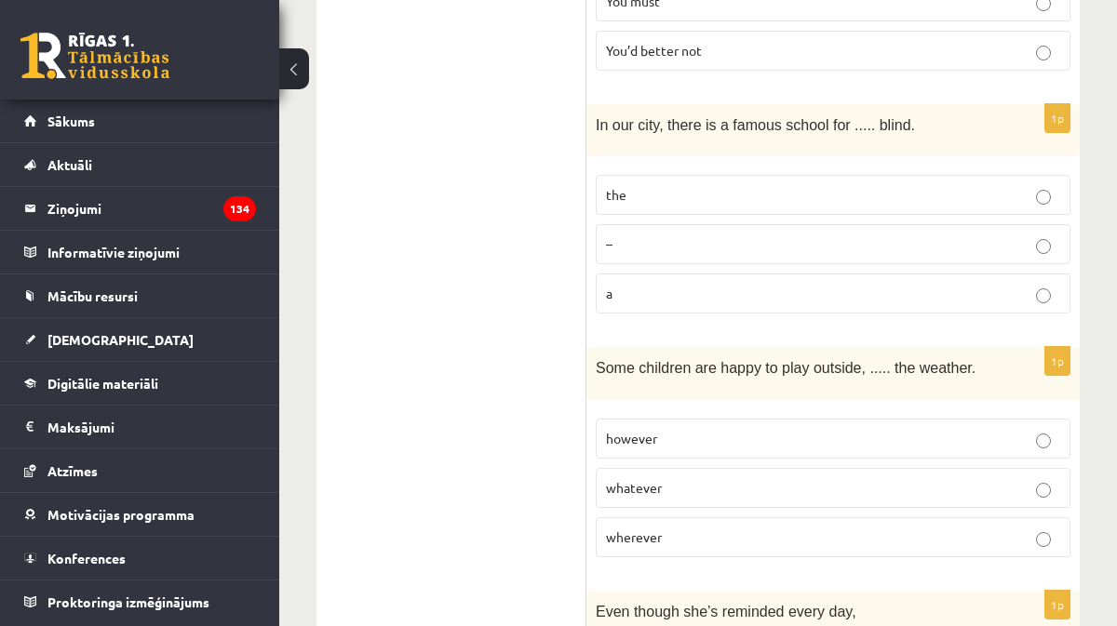
scroll to position [4055, 0]
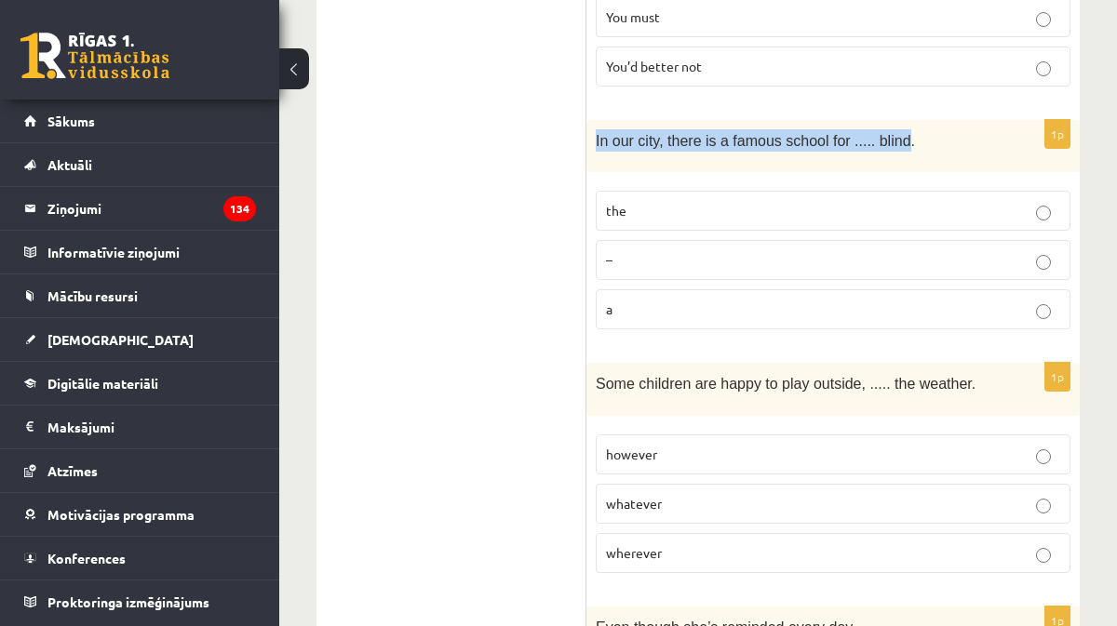
drag, startPoint x: 909, startPoint y: 90, endPoint x: 588, endPoint y: 93, distance: 321.1
click at [588, 120] on div "In our city, there is a famous school for ..... blind." at bounding box center [832, 146] width 493 height 52
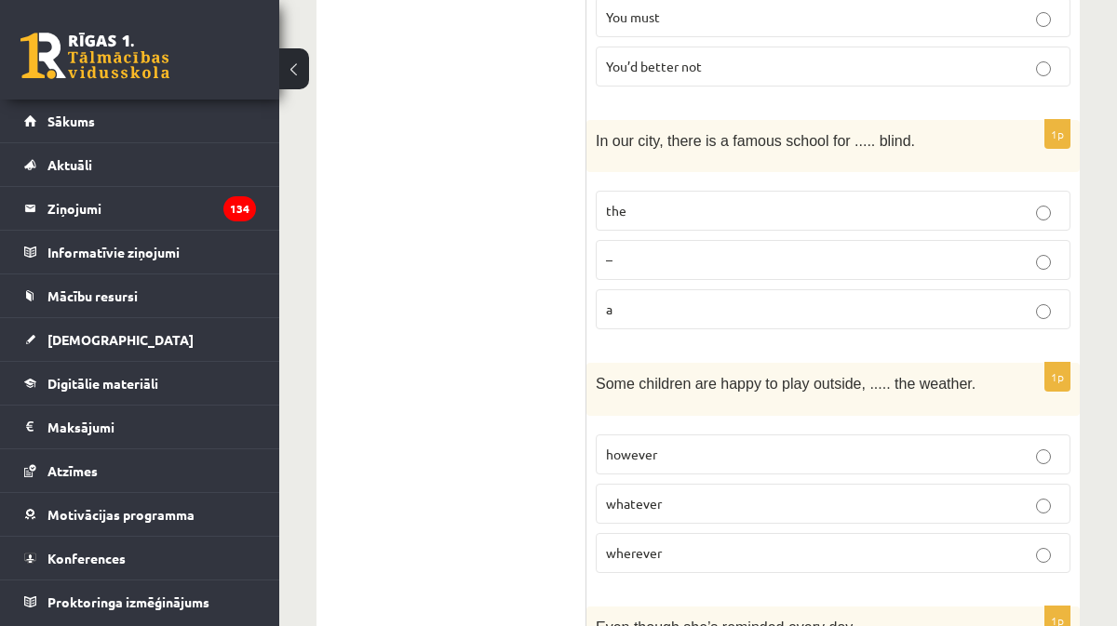
click at [624, 300] on p "a" at bounding box center [833, 310] width 454 height 20
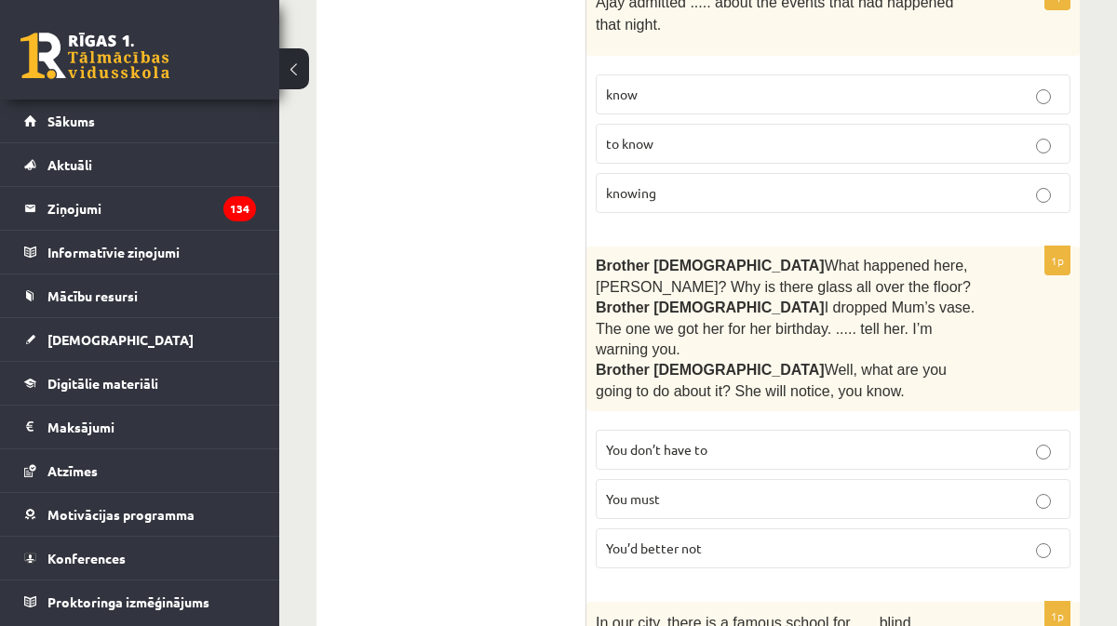
scroll to position [3589, 0]
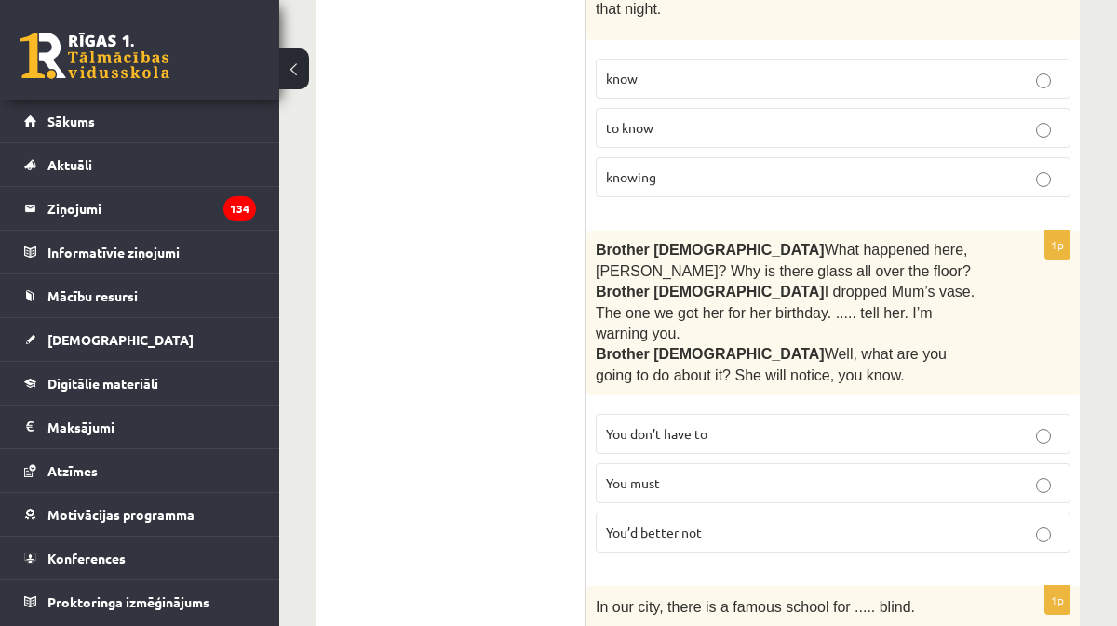
click at [608, 524] on span "You’d better not" at bounding box center [654, 532] width 96 height 17
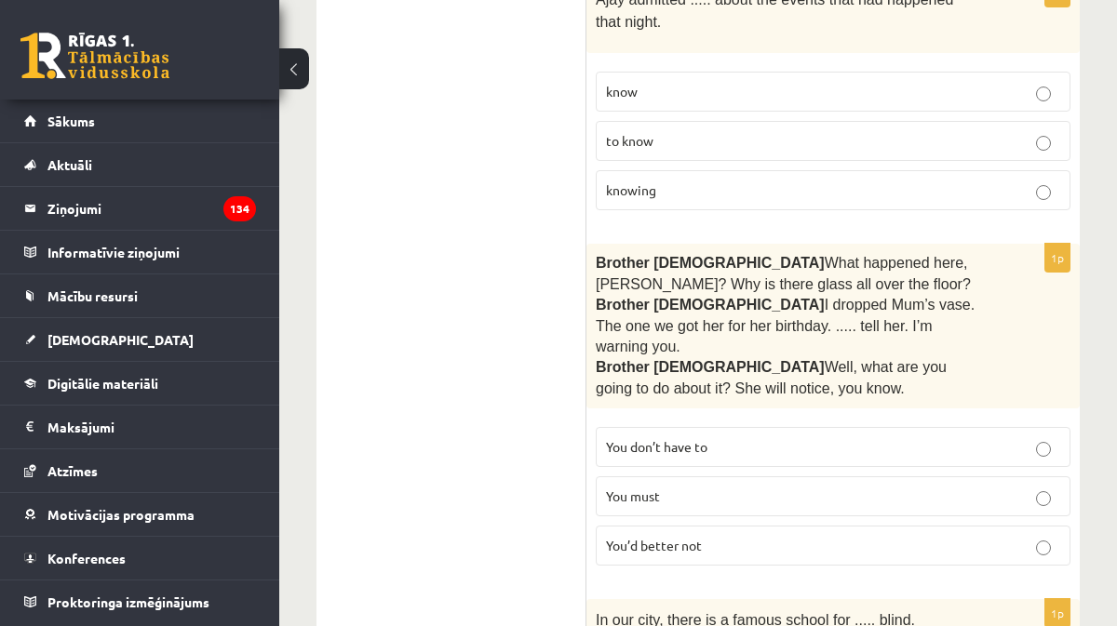
scroll to position [3568, 0]
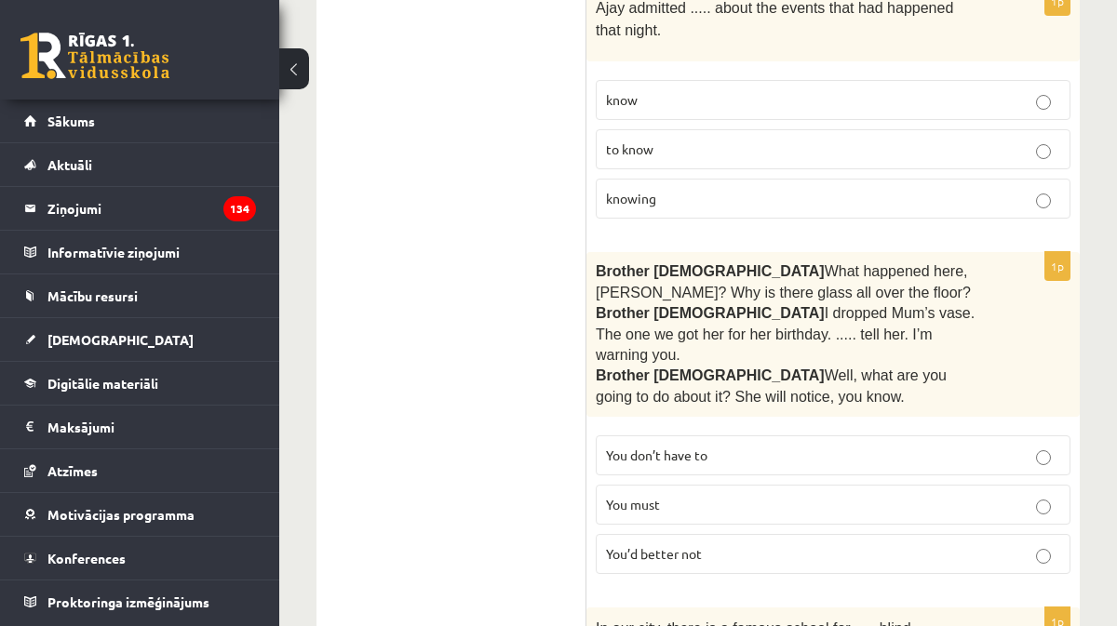
drag, startPoint x: 822, startPoint y: 283, endPoint x: 910, endPoint y: 313, distance: 93.3
click at [910, 313] on p "Brother 2  I dropped Mum’s vase. The one we got her for her birthday. ..... tel…" at bounding box center [787, 334] width 382 height 62
drag, startPoint x: 711, startPoint y: 507, endPoint x: 607, endPoint y: 506, distance: 104.3
click at [607, 545] on p "You’d better not" at bounding box center [833, 555] width 454 height 20
drag, startPoint x: 673, startPoint y: 457, endPoint x: 603, endPoint y: 456, distance: 69.8
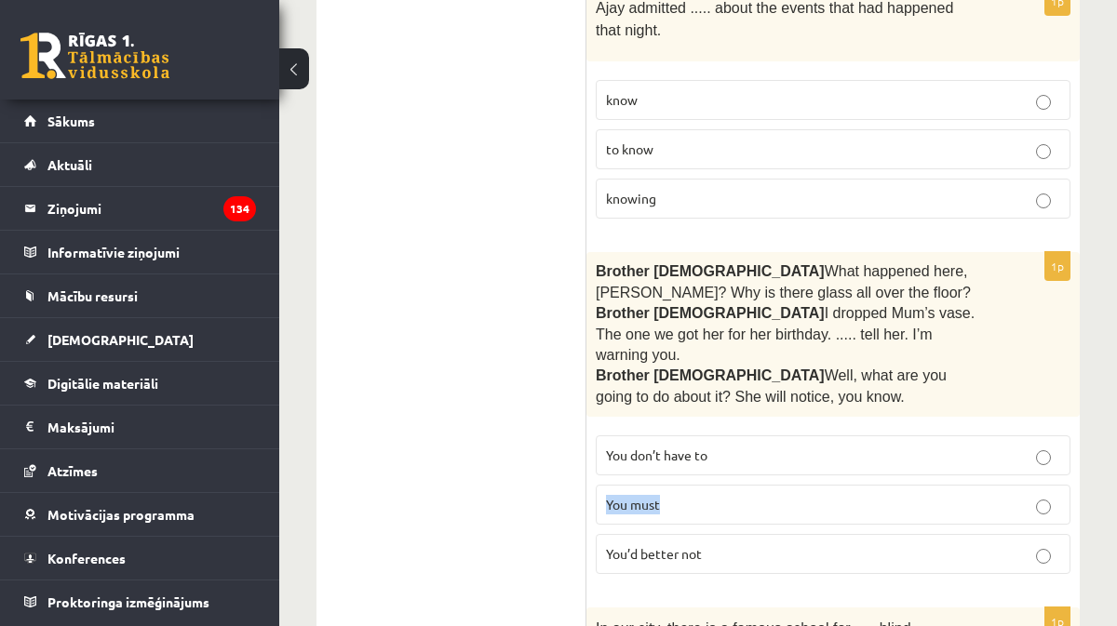
click at [603, 485] on label "You must" at bounding box center [833, 505] width 475 height 40
drag, startPoint x: 721, startPoint y: 410, endPoint x: 599, endPoint y: 406, distance: 122.0
click at [599, 436] on label "You don’t have to" at bounding box center [833, 456] width 475 height 40
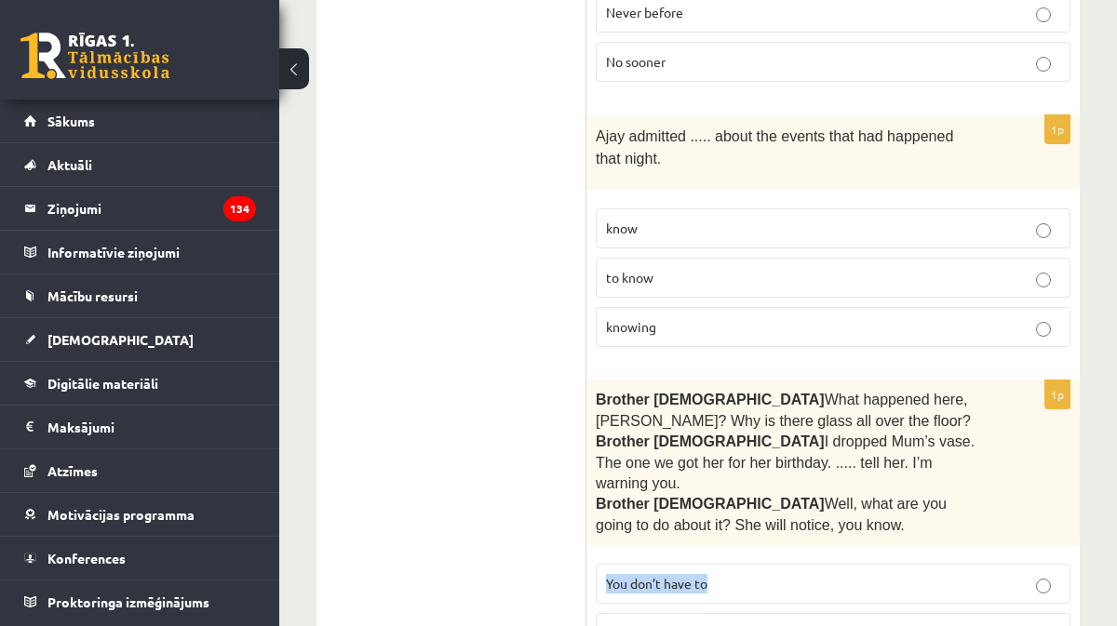
scroll to position [3438, 0]
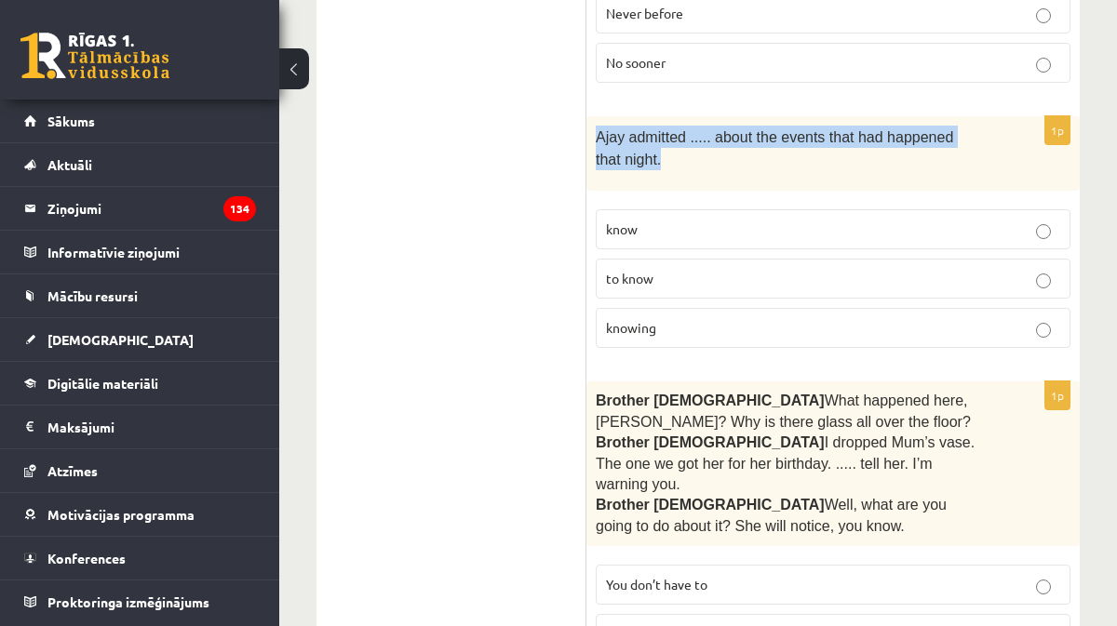
drag, startPoint x: 600, startPoint y: 114, endPoint x: 673, endPoint y: 130, distance: 74.5
click at [673, 130] on p "Ajay admitted ..... about the events that had happened that night." at bounding box center [787, 149] width 382 height 46
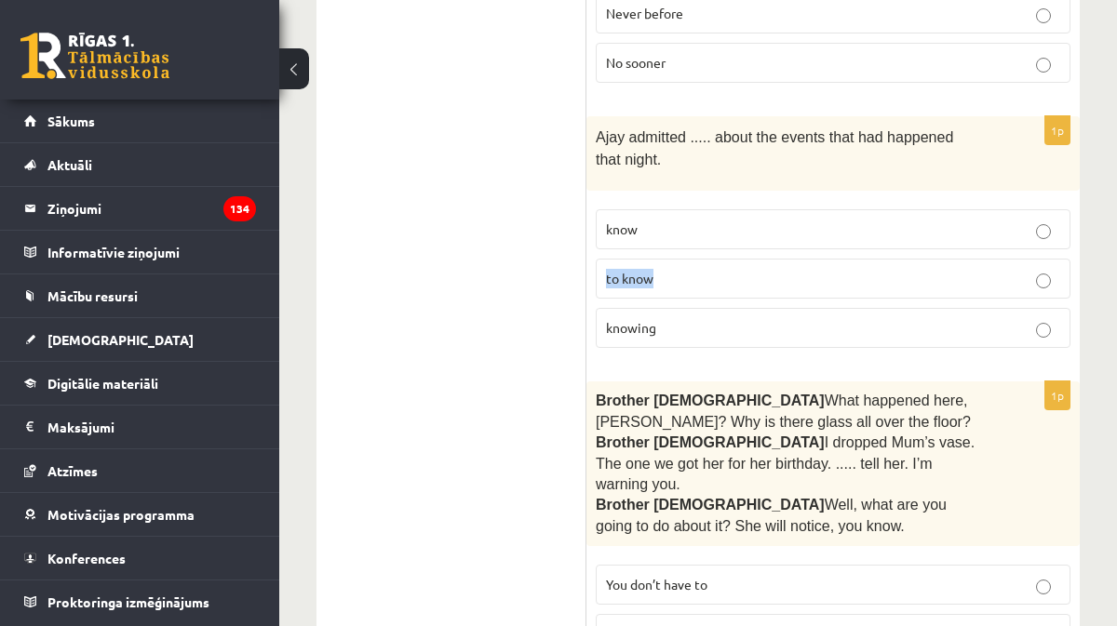
drag, startPoint x: 674, startPoint y: 257, endPoint x: 603, endPoint y: 256, distance: 70.7
click at [603, 259] on label "to know" at bounding box center [833, 279] width 475 height 40
click at [638, 269] on p "to know" at bounding box center [833, 279] width 454 height 20
drag, startPoint x: 673, startPoint y: 307, endPoint x: 603, endPoint y: 305, distance: 69.8
click at [603, 308] on label "knowing" at bounding box center [833, 328] width 475 height 40
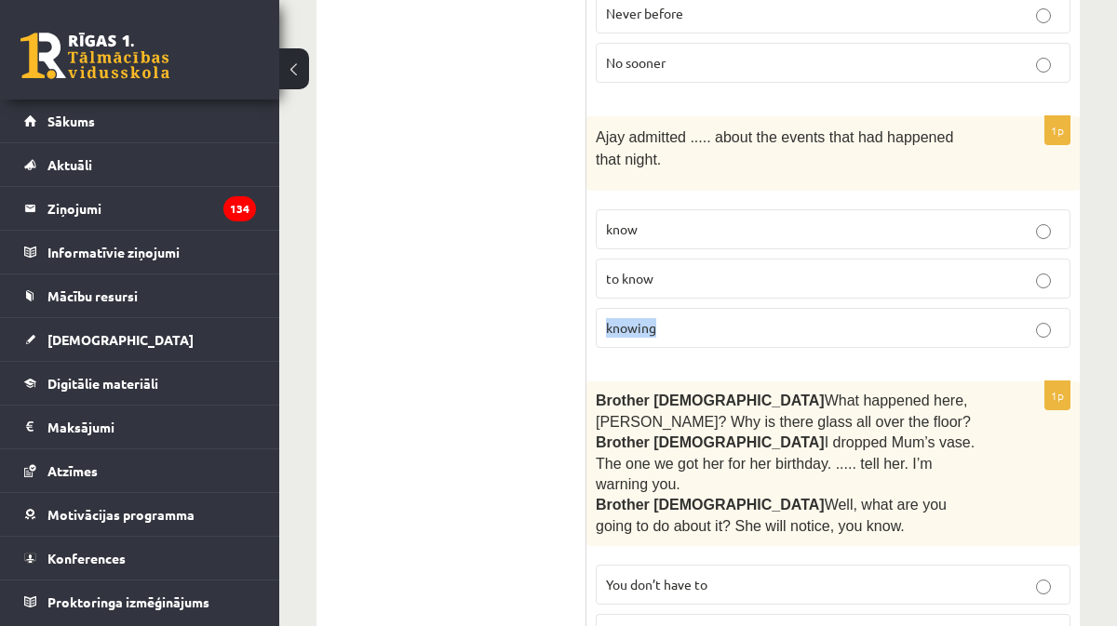
click at [680, 318] on p "knowing" at bounding box center [833, 328] width 454 height 20
click at [652, 269] on p "to know" at bounding box center [833, 279] width 454 height 20
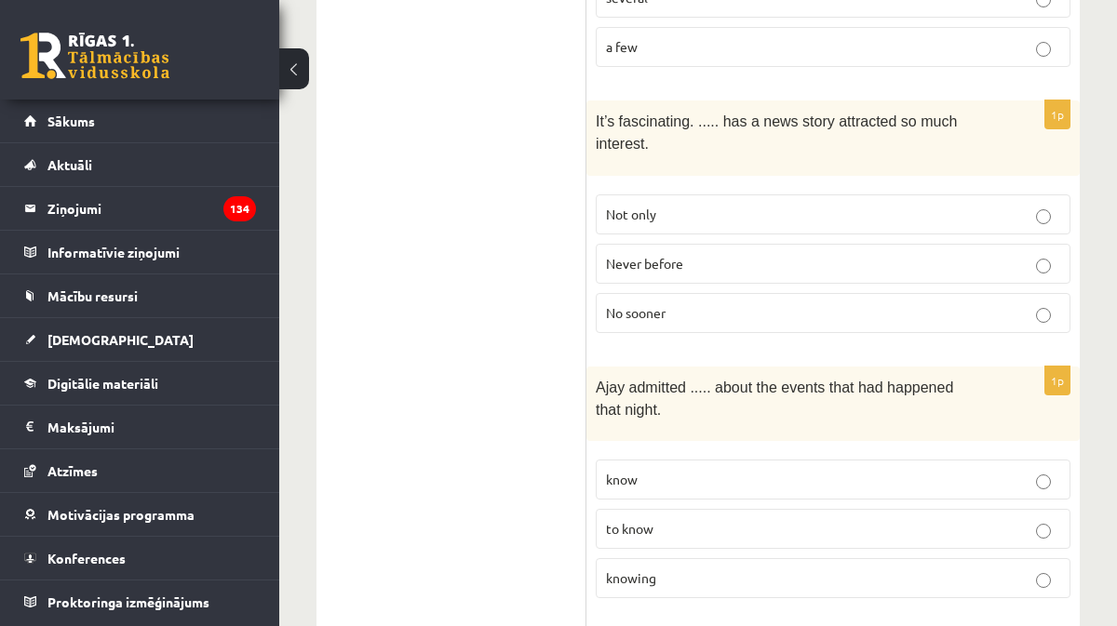
scroll to position [3279, 0]
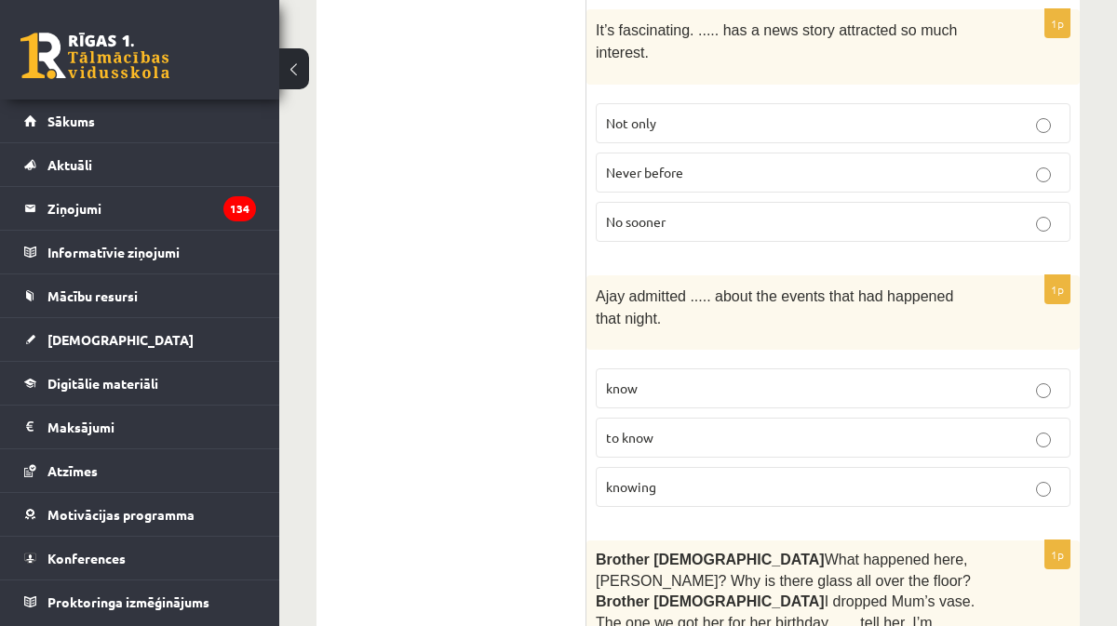
click at [658, 477] on p "knowing" at bounding box center [833, 487] width 454 height 20
click at [641, 429] on span "to know" at bounding box center [629, 437] width 47 height 17
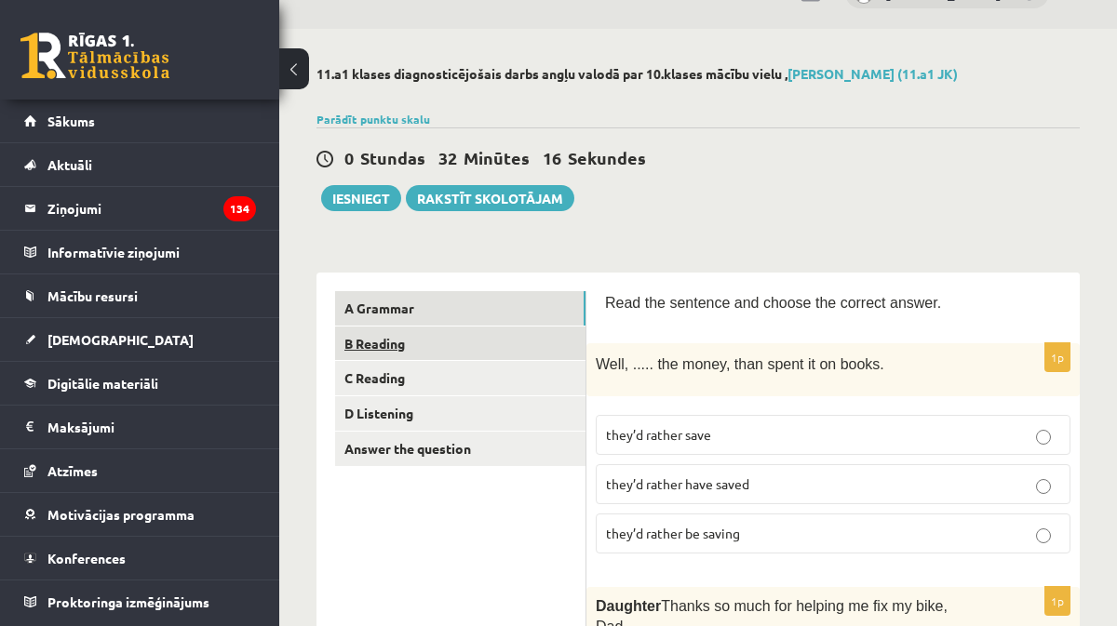
scroll to position [48, 0]
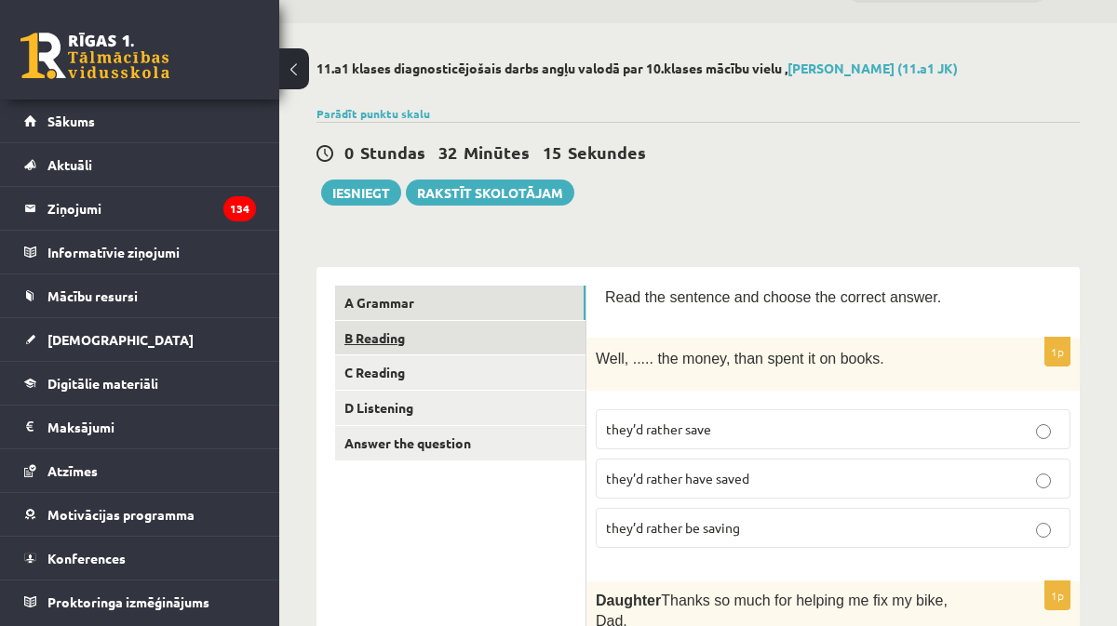
click at [390, 341] on link "B Reading" at bounding box center [460, 338] width 250 height 34
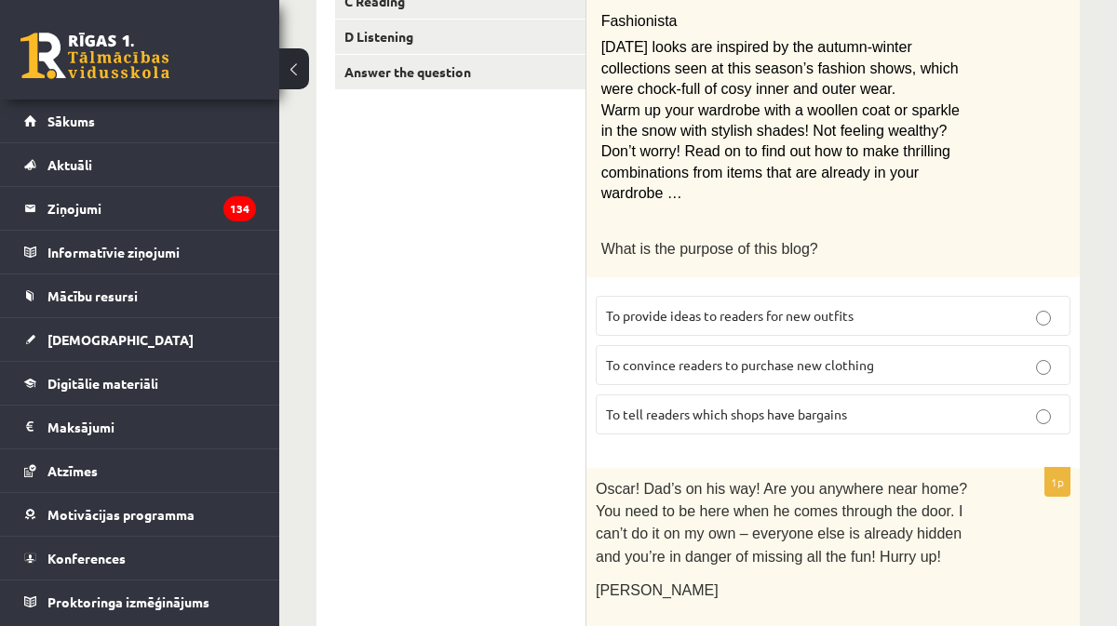
scroll to position [424, 0]
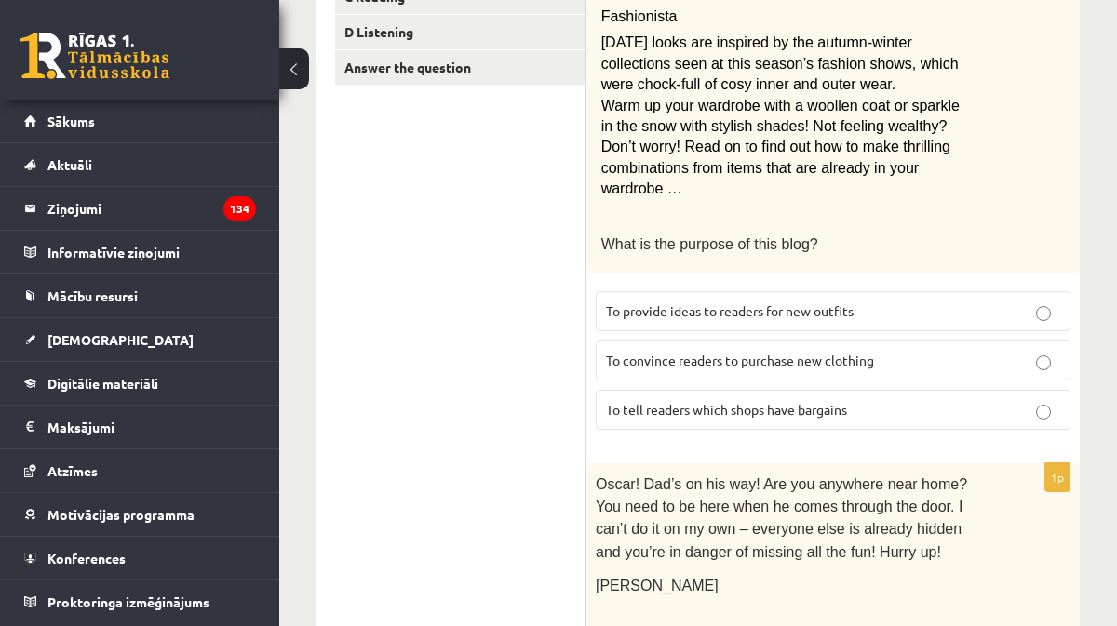
click at [764, 303] on span "To provide ideas to readers for new outfits" at bounding box center [730, 311] width 248 height 17
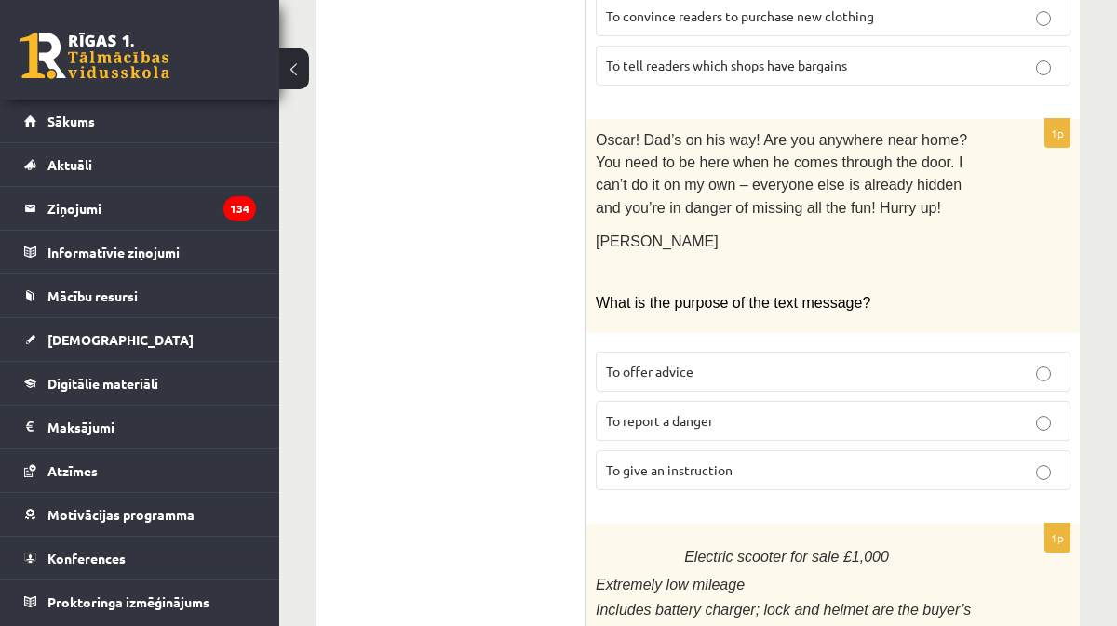
scroll to position [772, 0]
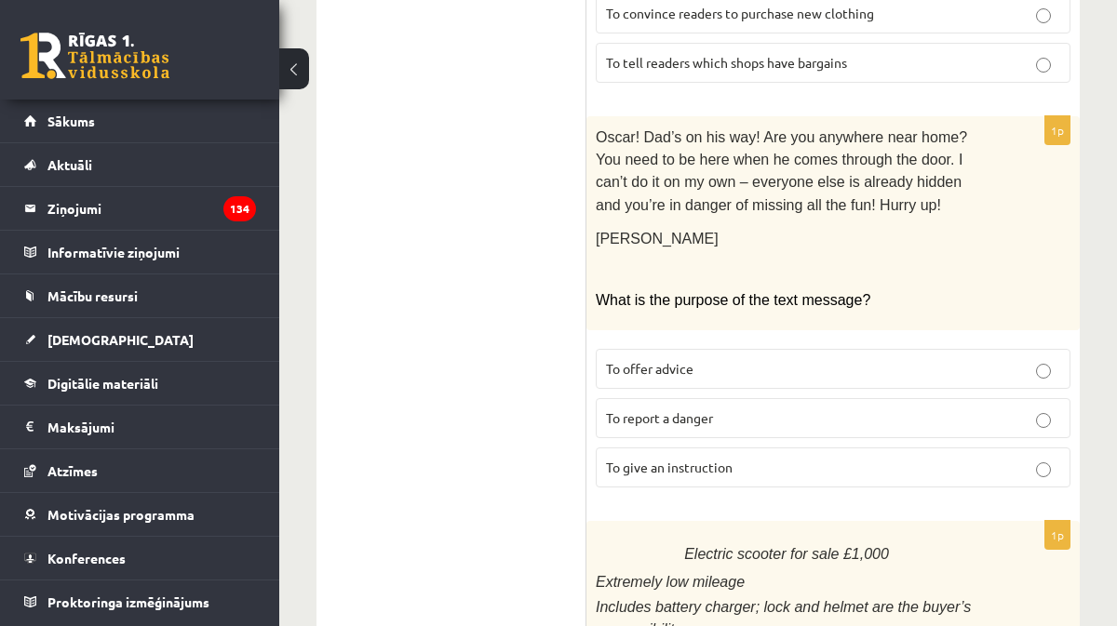
click at [662, 412] on span "To report a danger" at bounding box center [659, 418] width 107 height 17
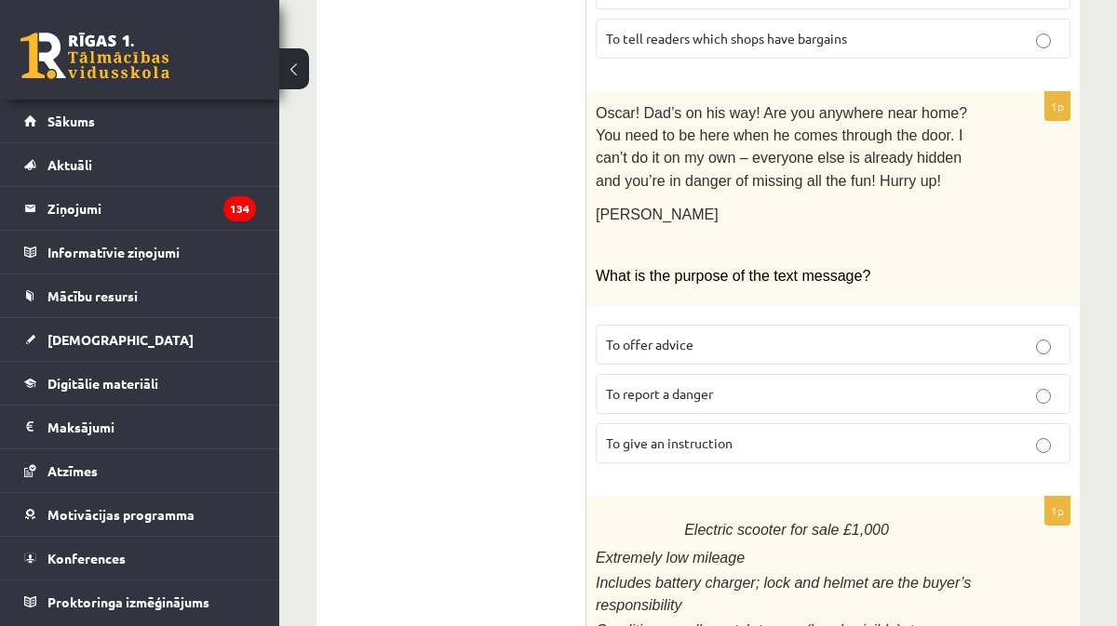
scroll to position [800, 0]
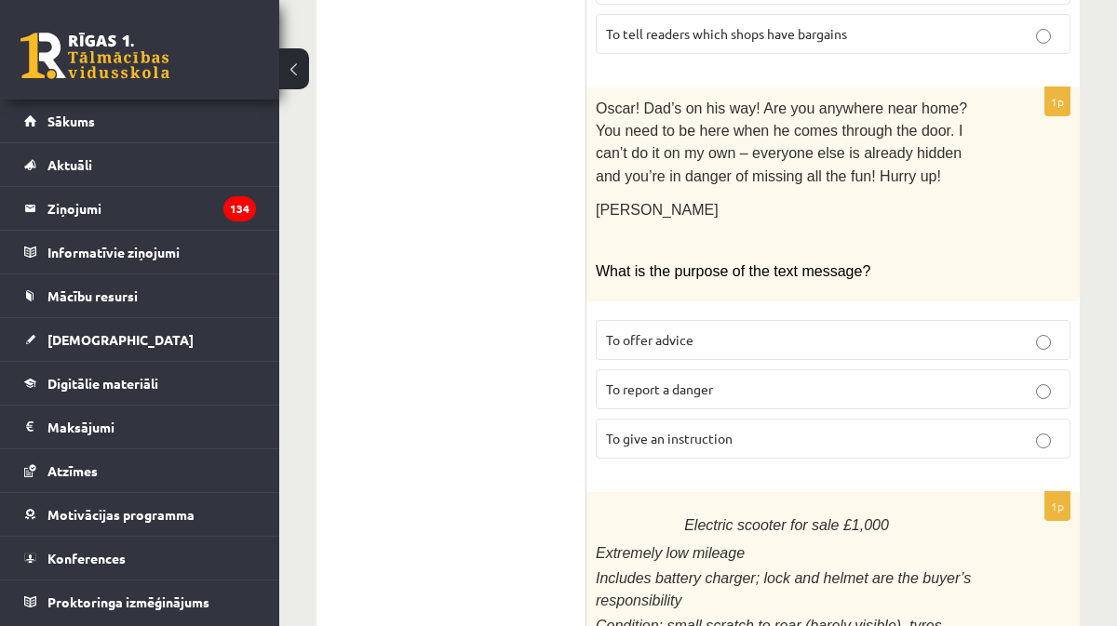
click at [689, 443] on label "To give an instruction" at bounding box center [833, 439] width 475 height 40
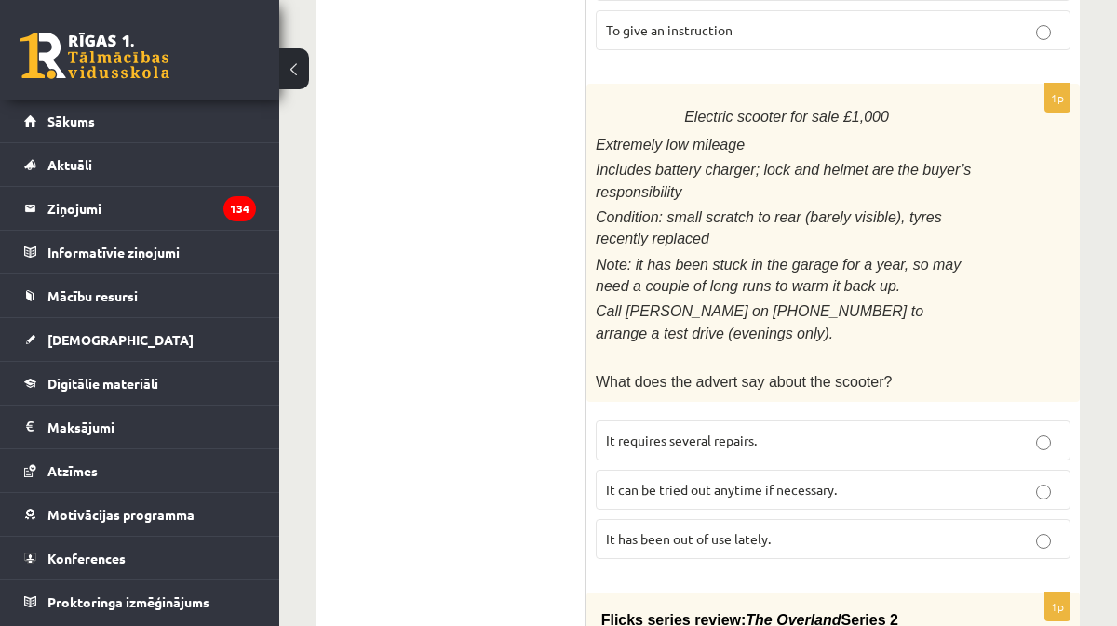
scroll to position [1230, 0]
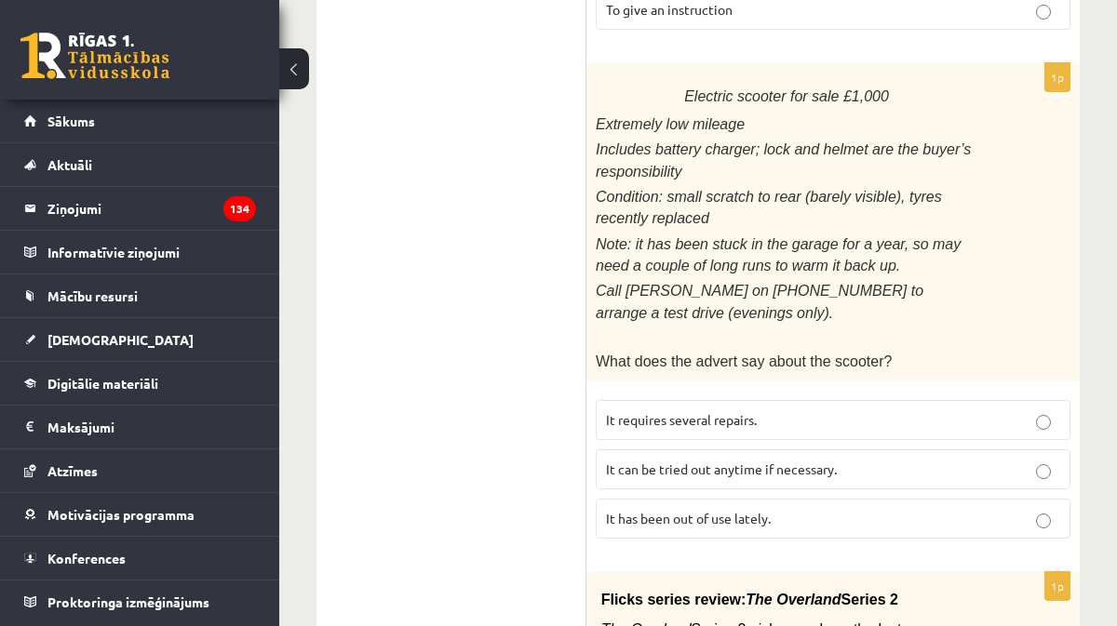
click at [627, 504] on label "It has been out of use lately." at bounding box center [833, 519] width 475 height 40
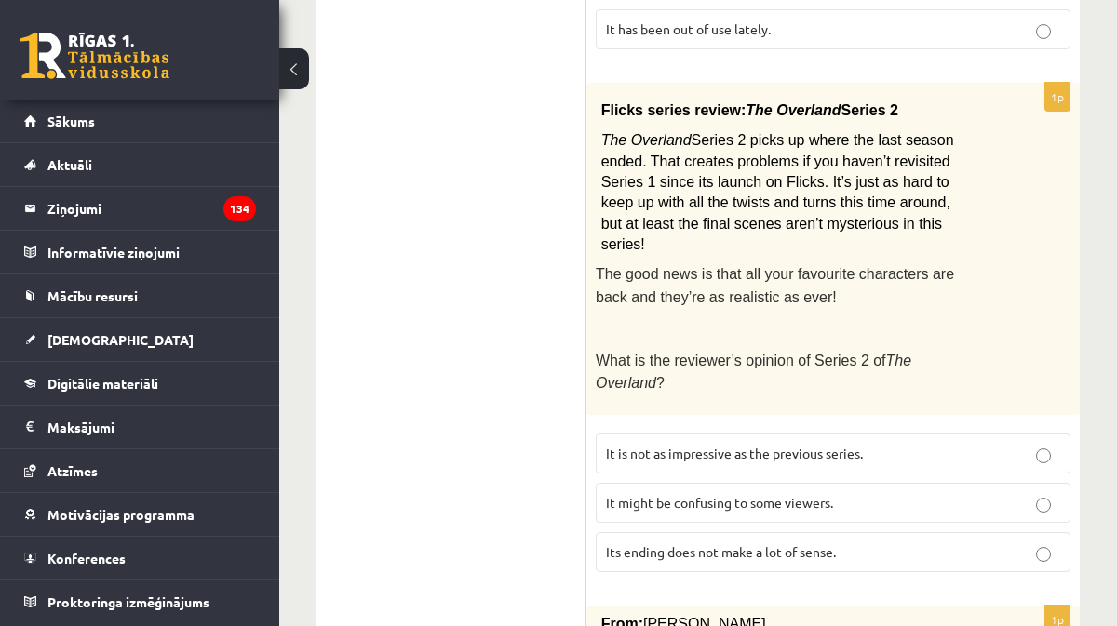
scroll to position [1711, 0]
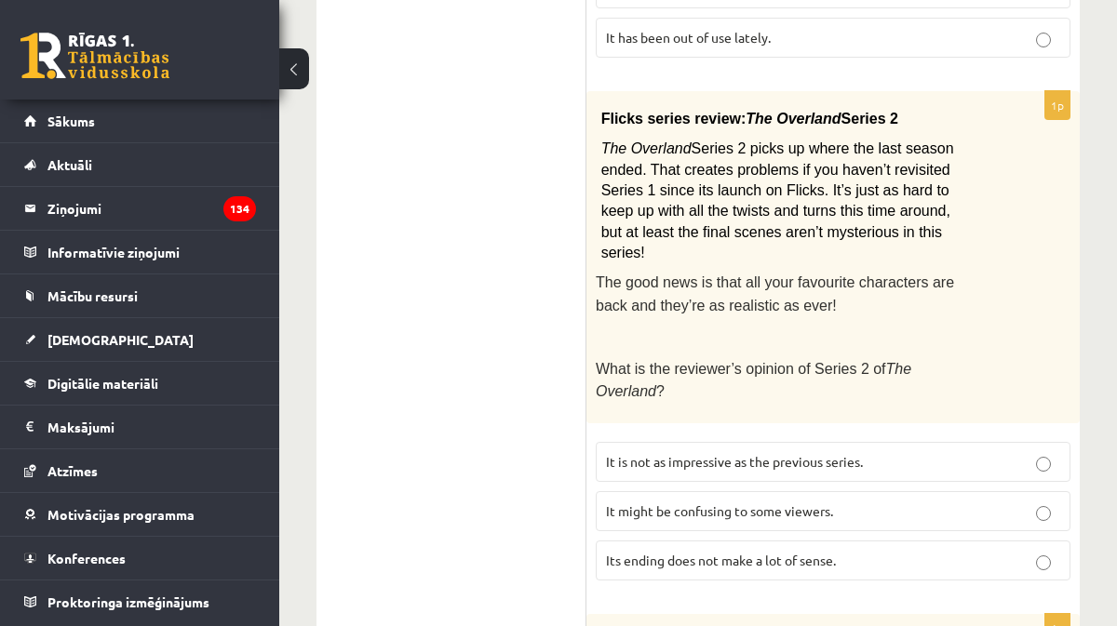
click at [646, 552] on span "Its ending does not make a lot of sense." at bounding box center [721, 560] width 230 height 17
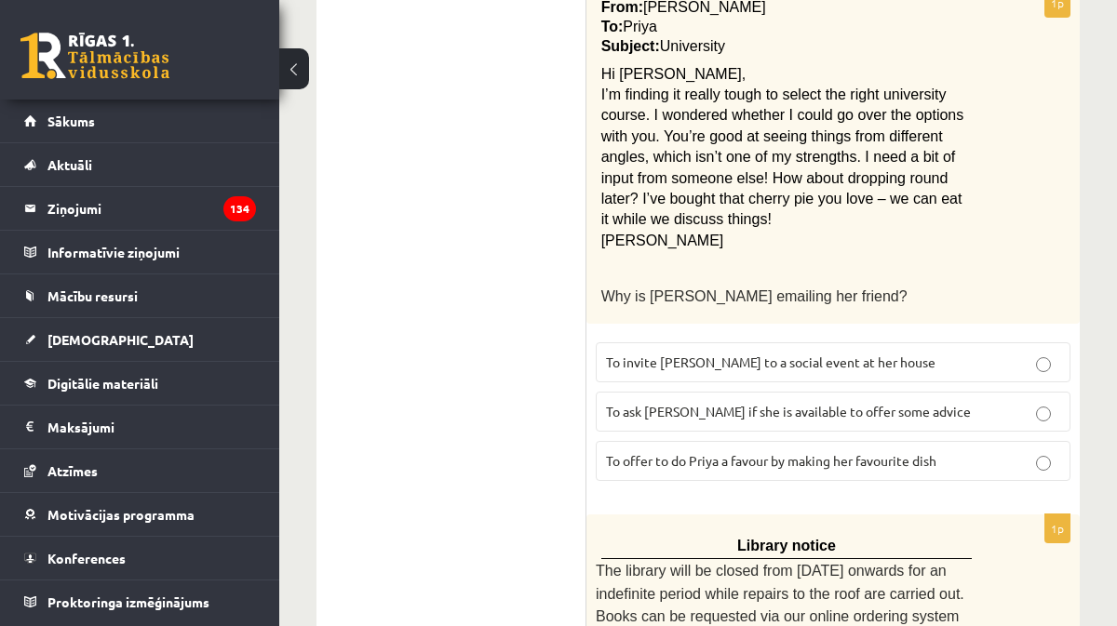
scroll to position [2343, 0]
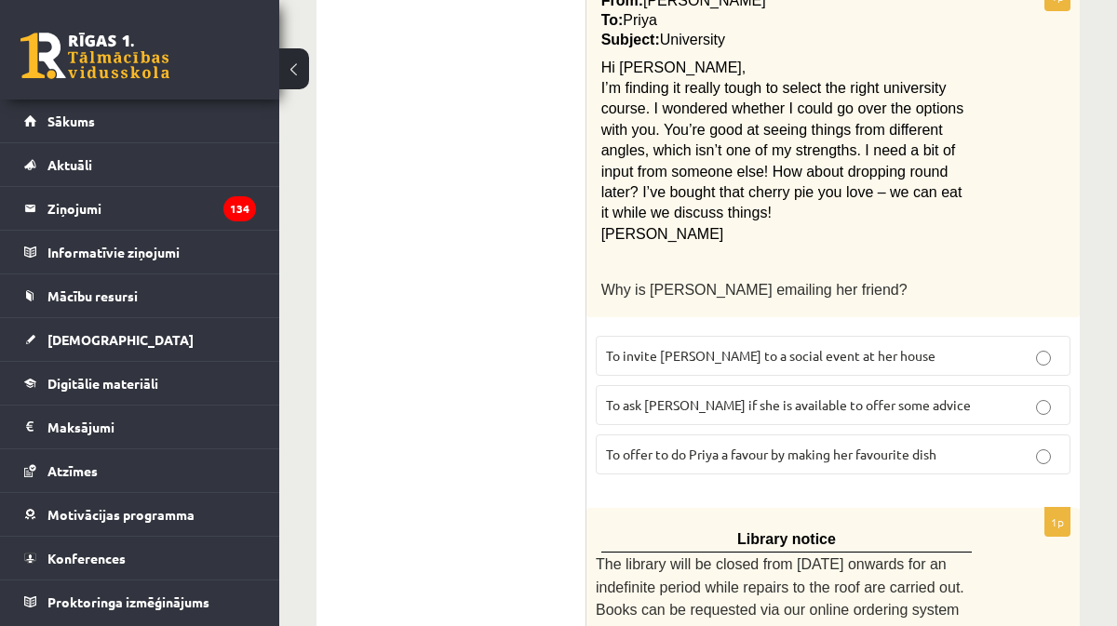
click at [805, 397] on span "To ask Priya if she is available to offer some advice" at bounding box center [788, 405] width 365 height 17
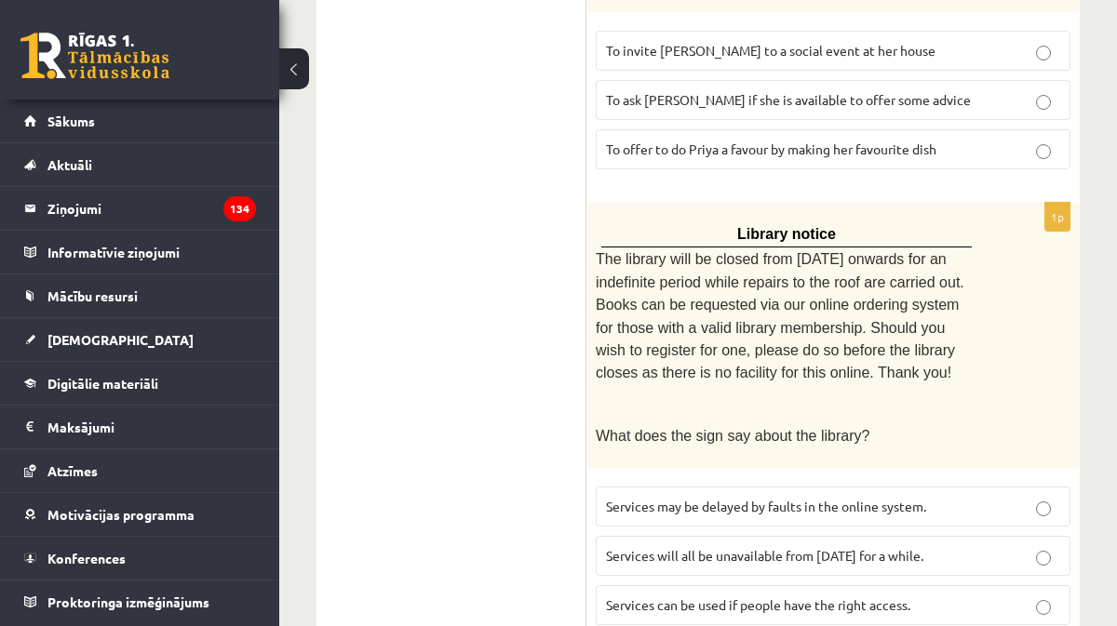
scroll to position [2672, 0]
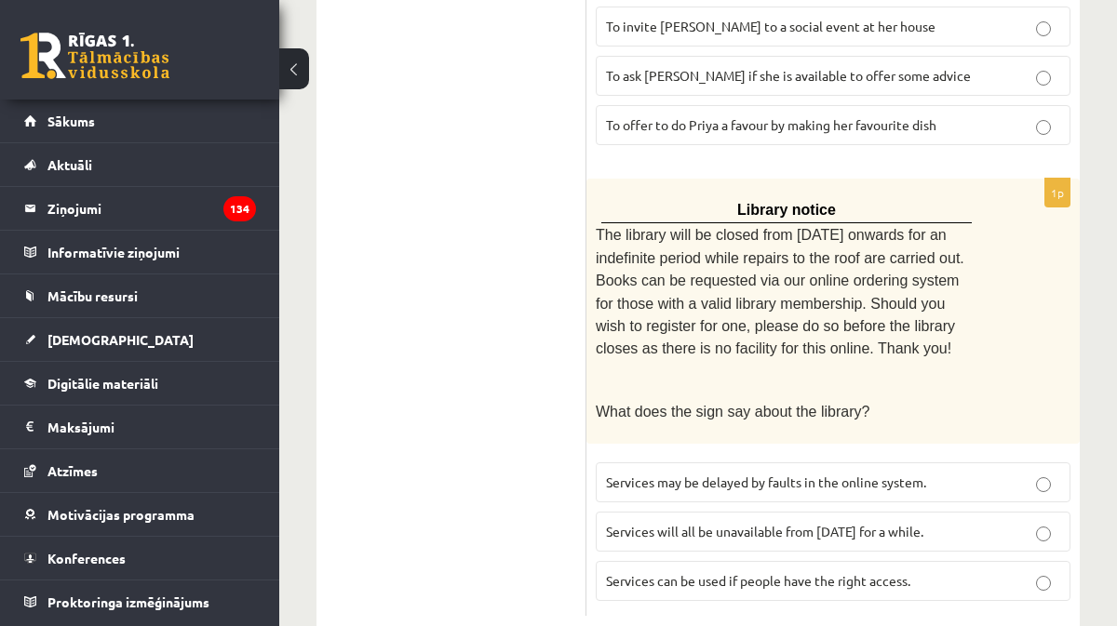
click at [624, 572] on span "Services can be used if people have the right access." at bounding box center [758, 580] width 304 height 17
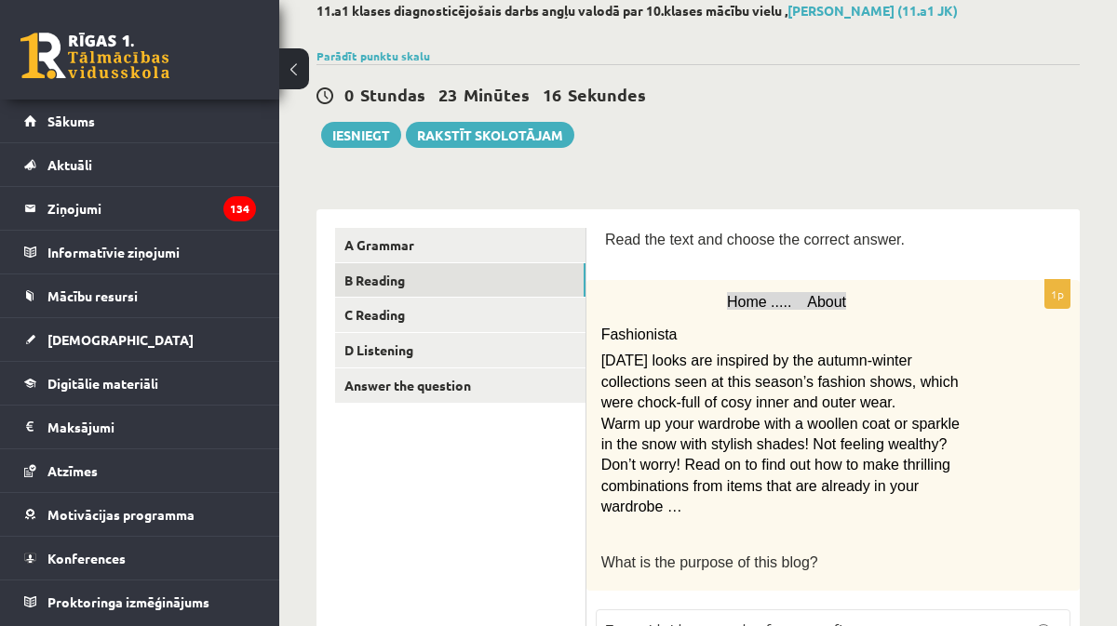
scroll to position [19, 0]
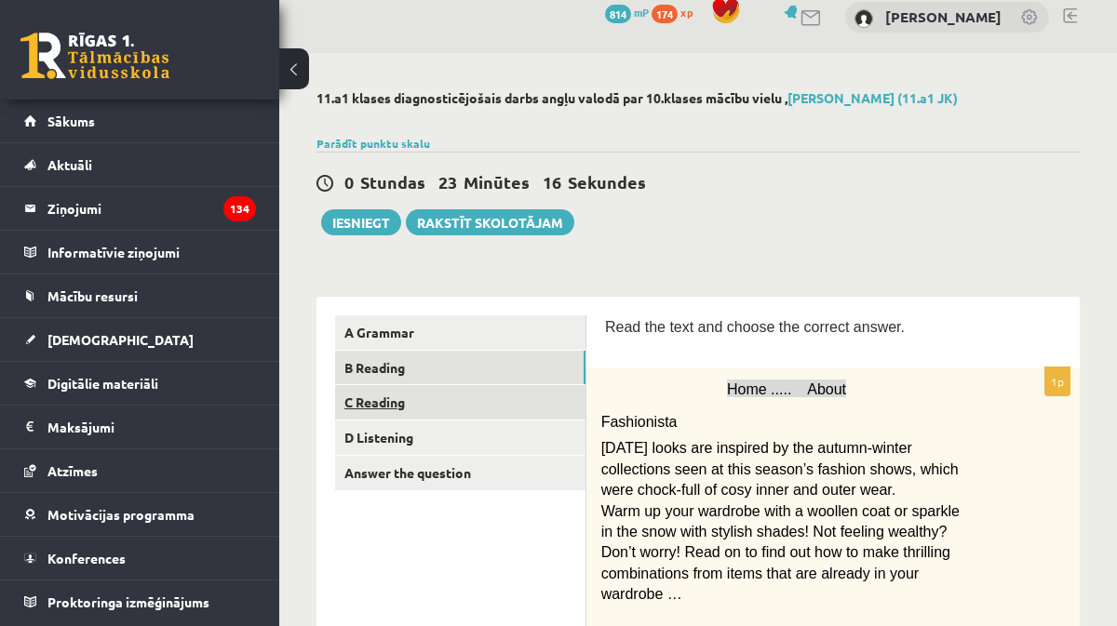
click at [398, 401] on link "C Reading" at bounding box center [460, 402] width 250 height 34
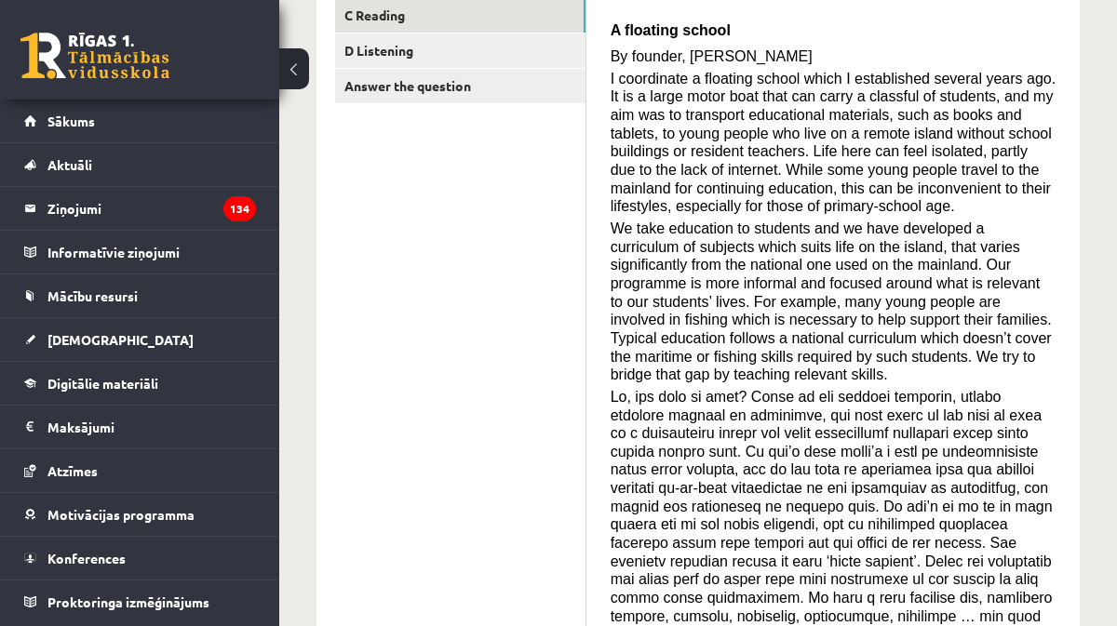
scroll to position [409, 0]
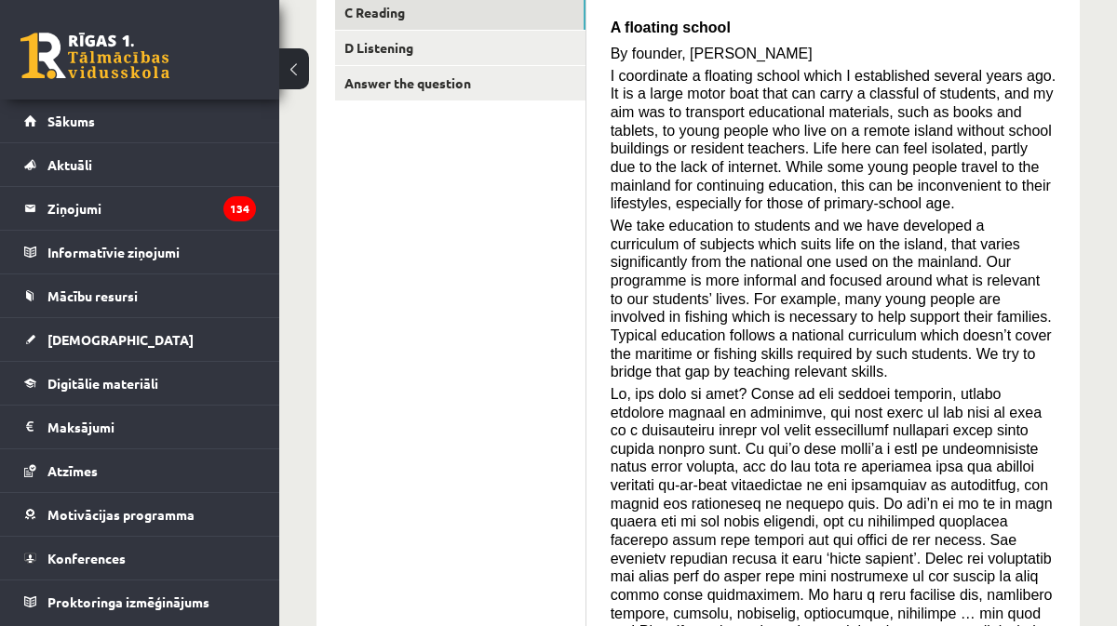
click at [648, 250] on span "We take education to students and we have developed a curriculum of subjects wh…" at bounding box center [831, 299] width 441 height 162
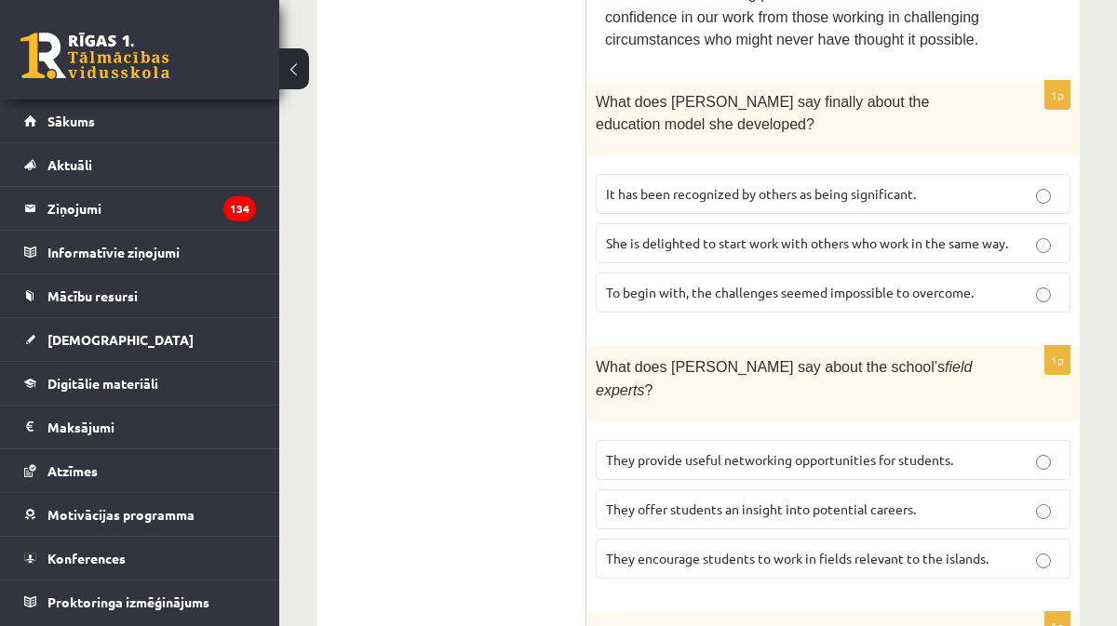
scroll to position [1400, 0]
click at [661, 184] on span "It has been recognized by others as being significant." at bounding box center [761, 192] width 310 height 17
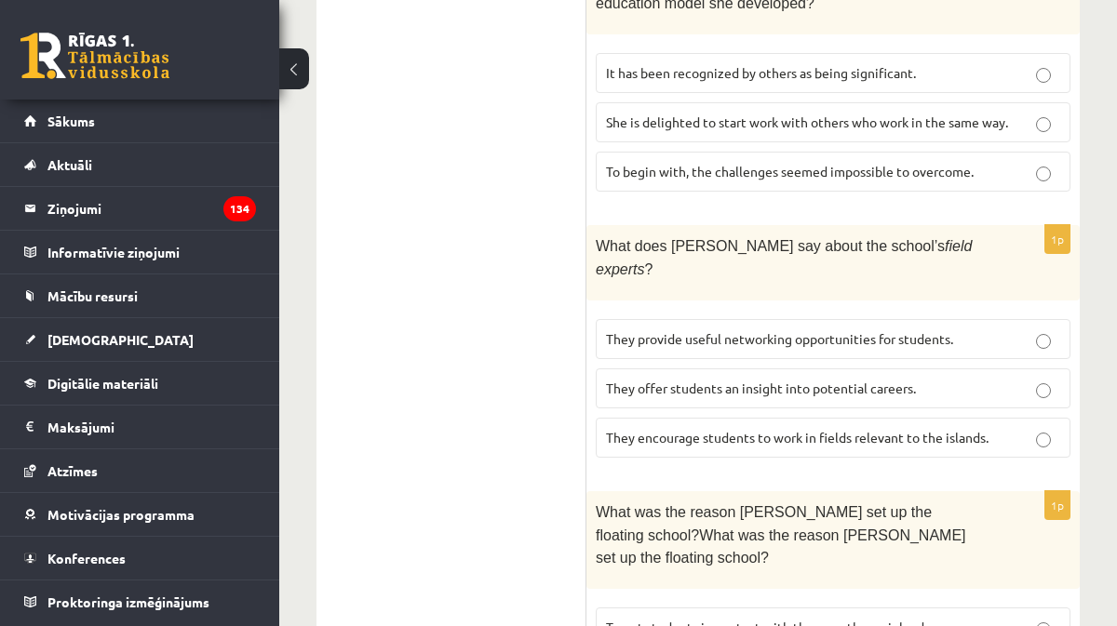
scroll to position [1528, 0]
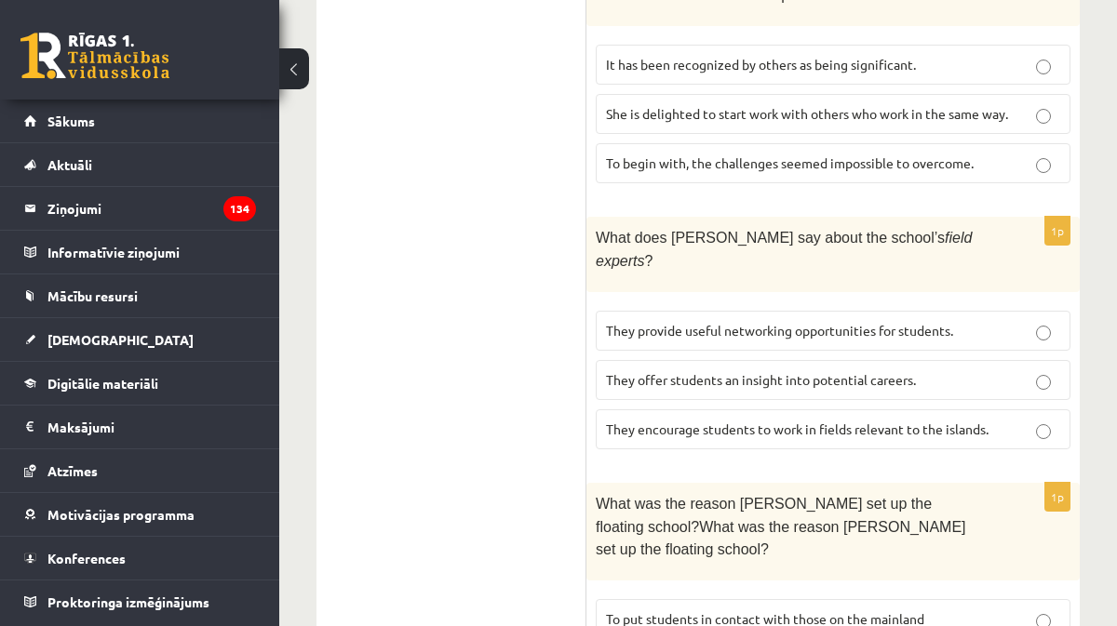
click at [654, 360] on label "They offer students an insight into potential careers." at bounding box center [833, 380] width 475 height 40
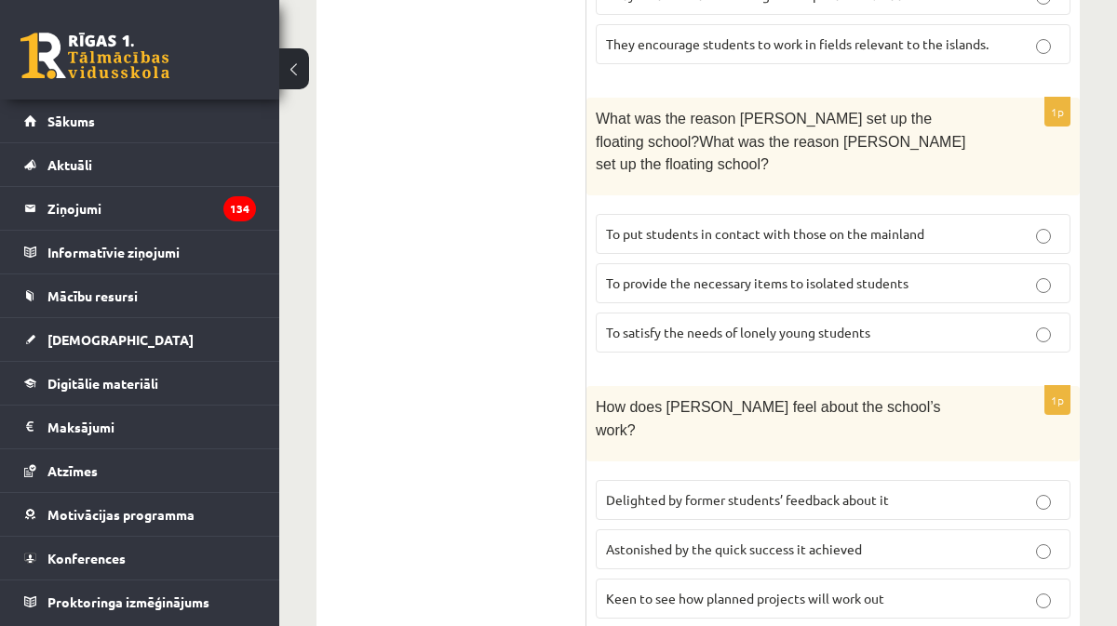
scroll to position [1918, 0]
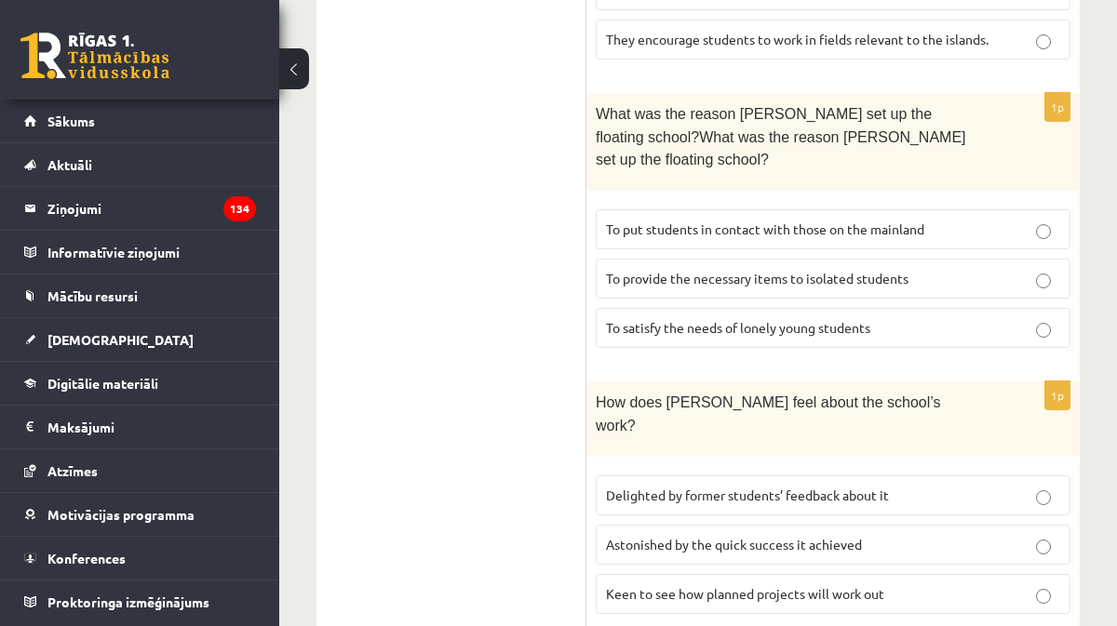
click at [678, 270] on span "To provide the necessary items to isolated students" at bounding box center [757, 278] width 303 height 17
click at [721, 476] on label "Delighted by former students’ feedback about it" at bounding box center [833, 496] width 475 height 40
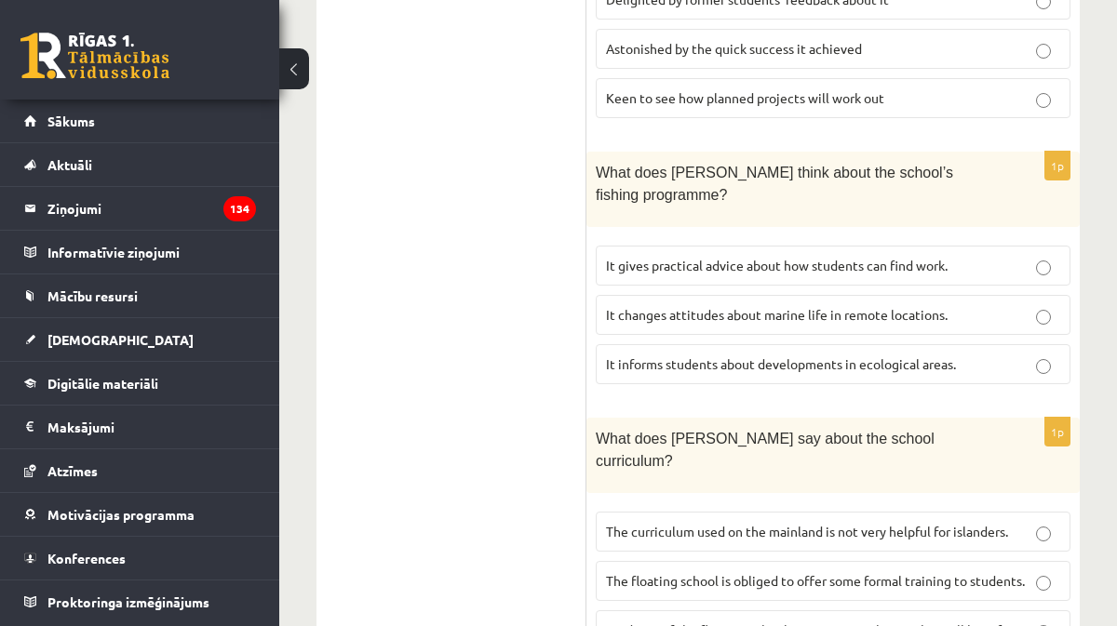
scroll to position [2414, 0]
click at [654, 356] on span "It informs students about developments in ecological areas." at bounding box center [781, 364] width 350 height 17
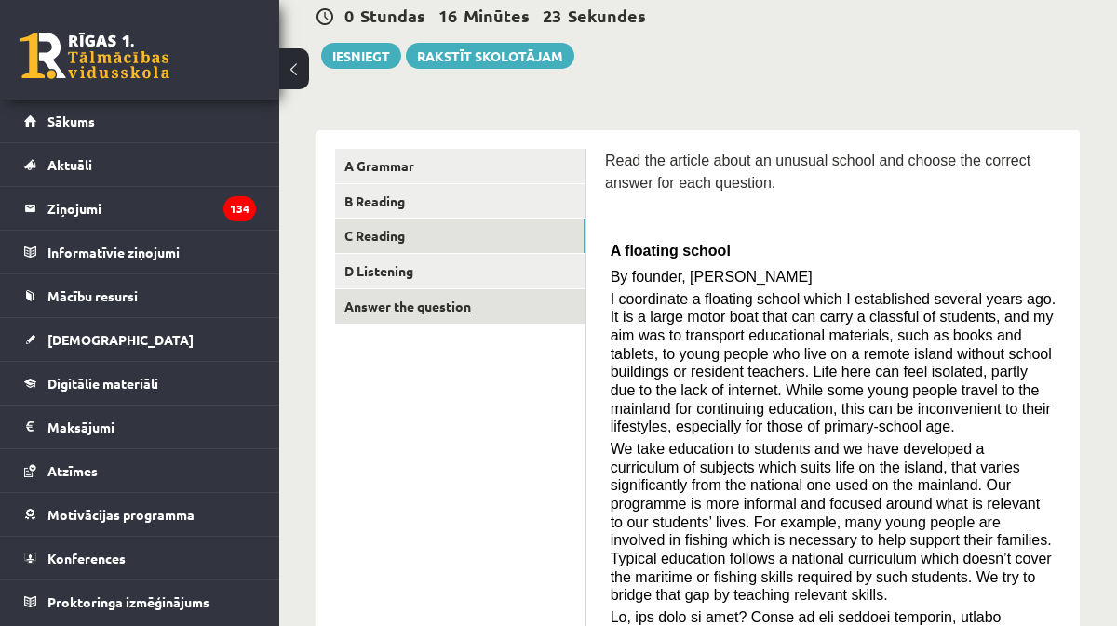
scroll to position [27, 0]
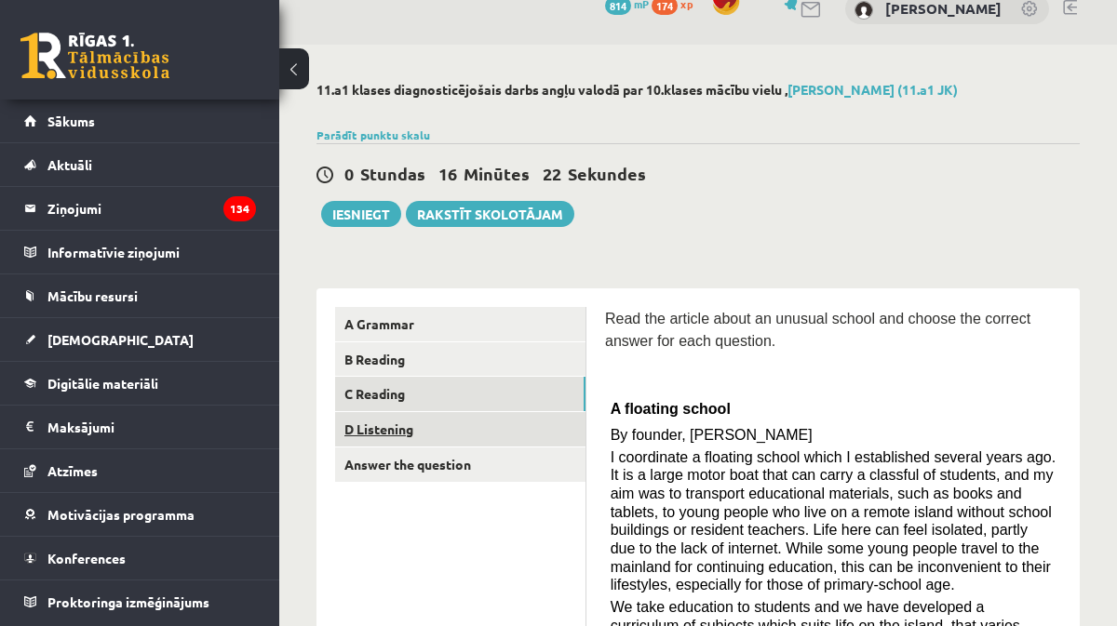
click at [411, 431] on link "D Listening" at bounding box center [460, 429] width 250 height 34
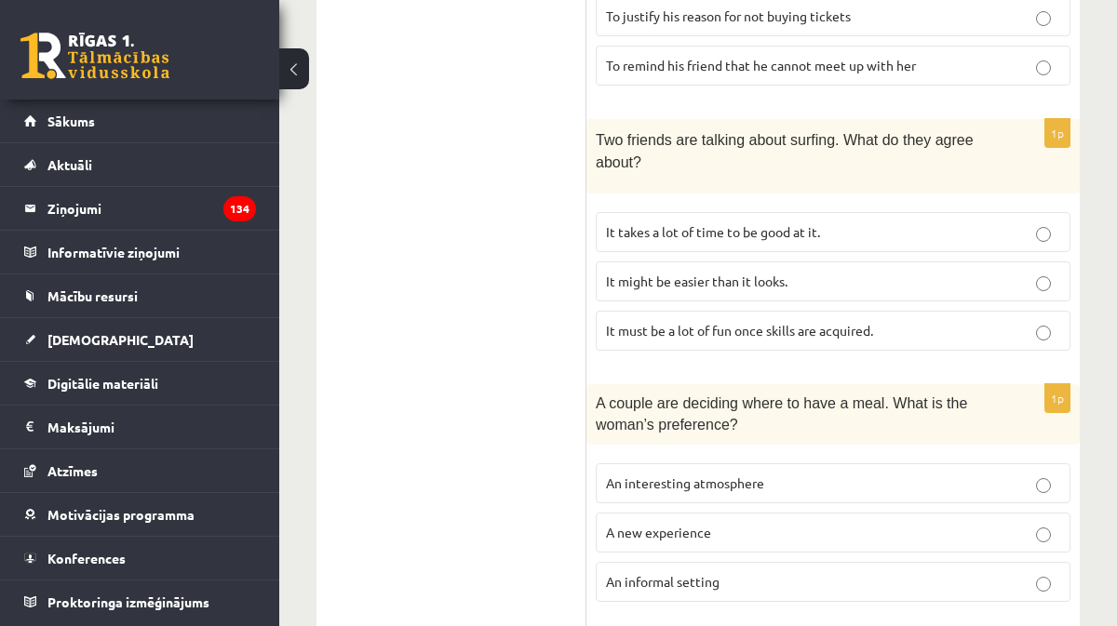
scroll to position [1126, 0]
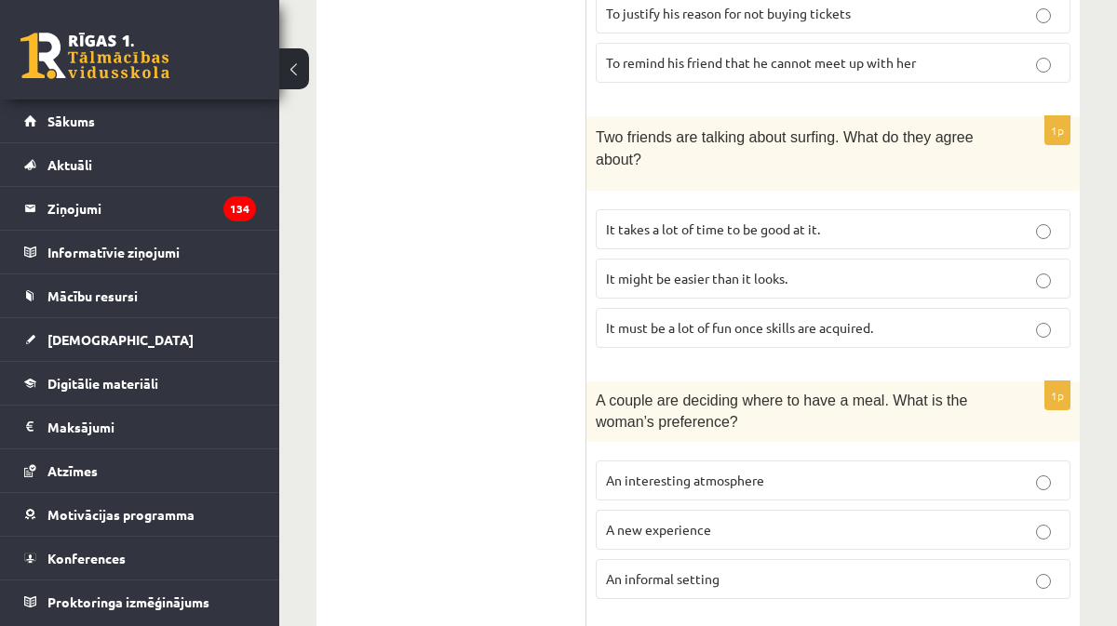
click at [677, 223] on span "It takes a lot of time to be good at it." at bounding box center [713, 229] width 214 height 17
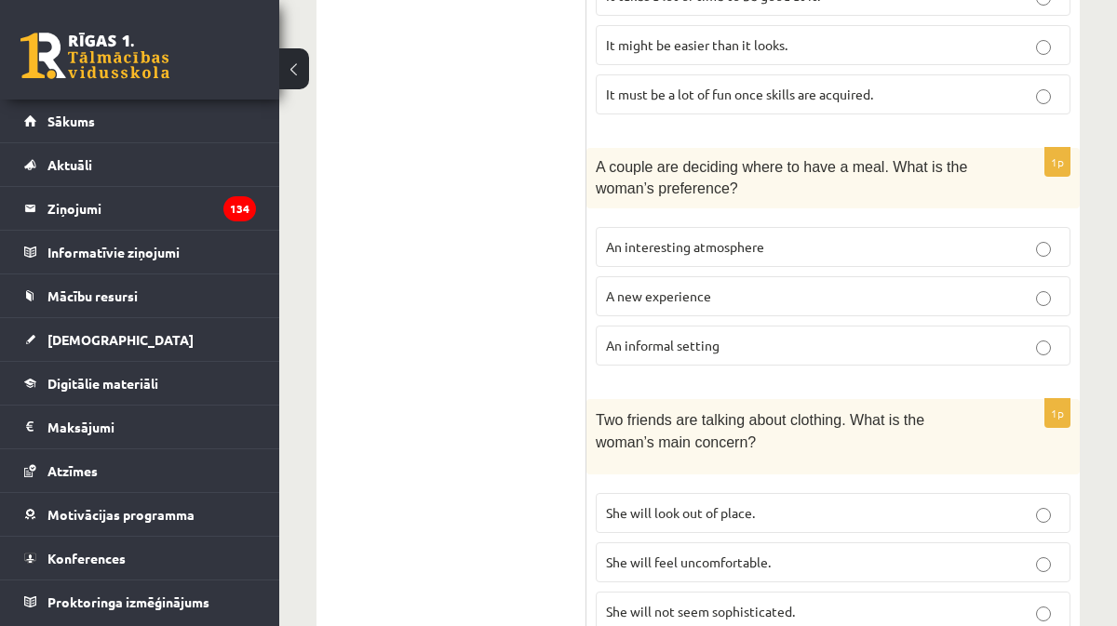
scroll to position [1365, 0]
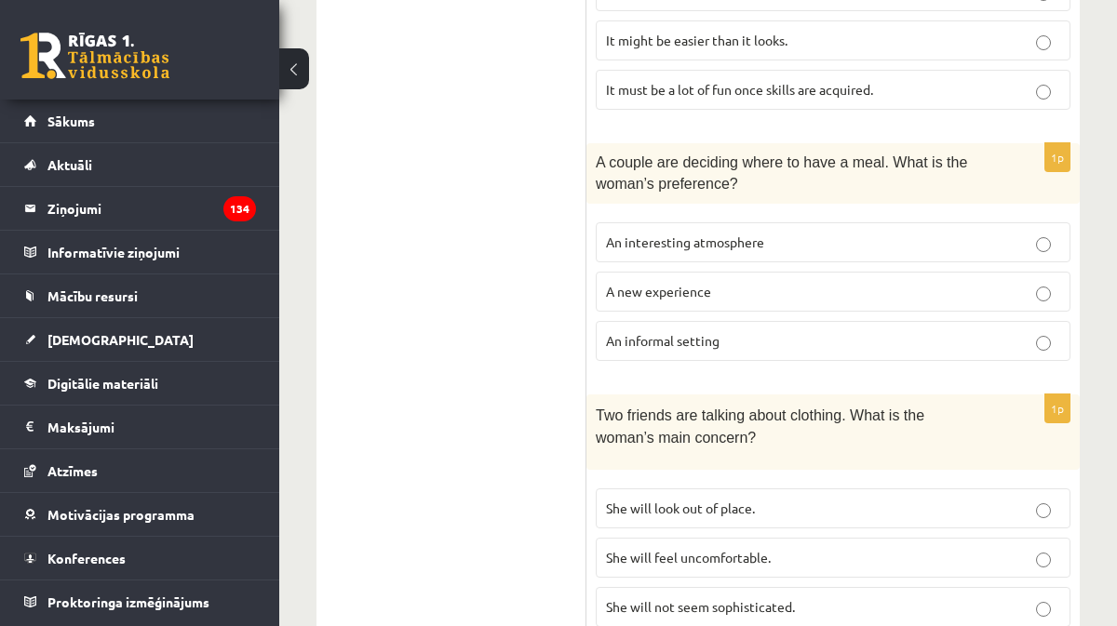
click at [679, 287] on span "A new experience" at bounding box center [658, 291] width 105 height 17
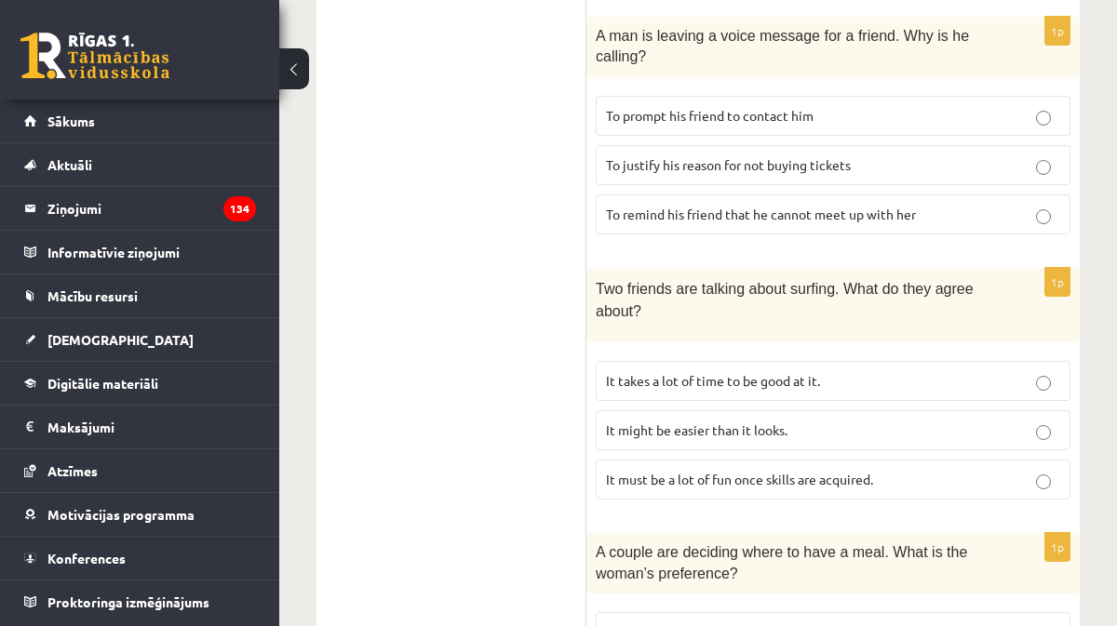
scroll to position [974, 0]
click at [682, 120] on p "To prompt his friend to contact him" at bounding box center [833, 117] width 454 height 20
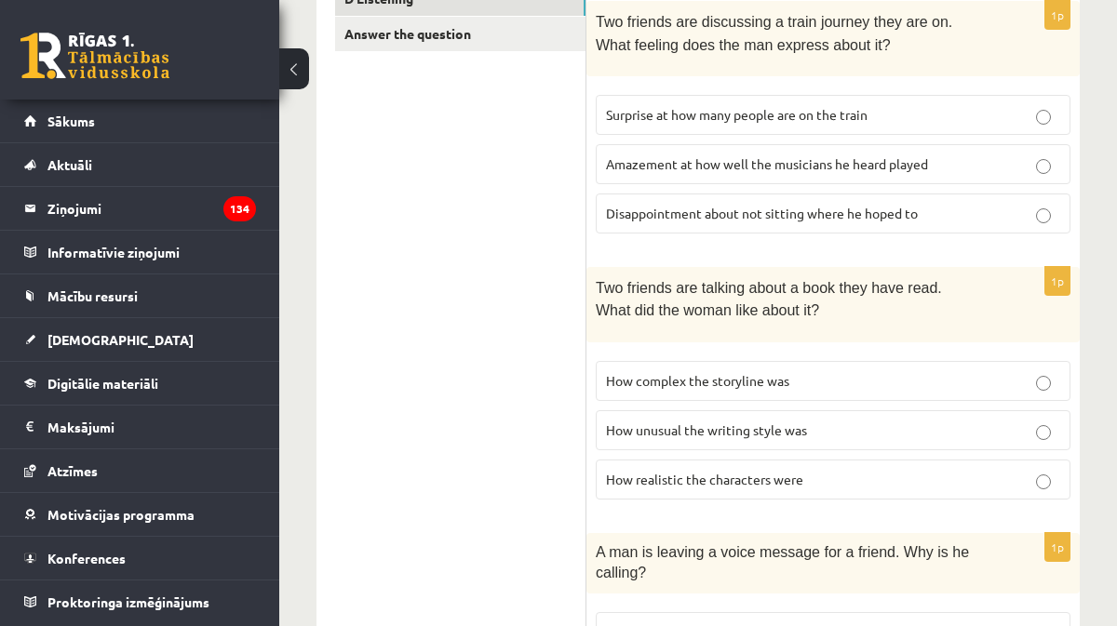
scroll to position [454, 0]
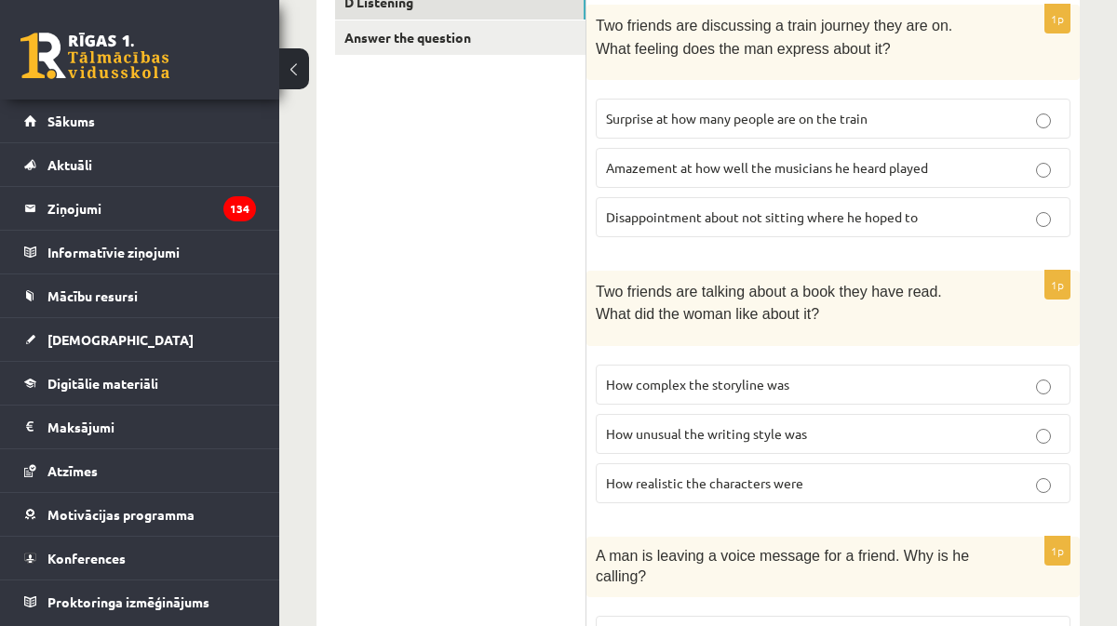
click at [791, 424] on p "How unusual the writing style was" at bounding box center [833, 434] width 454 height 20
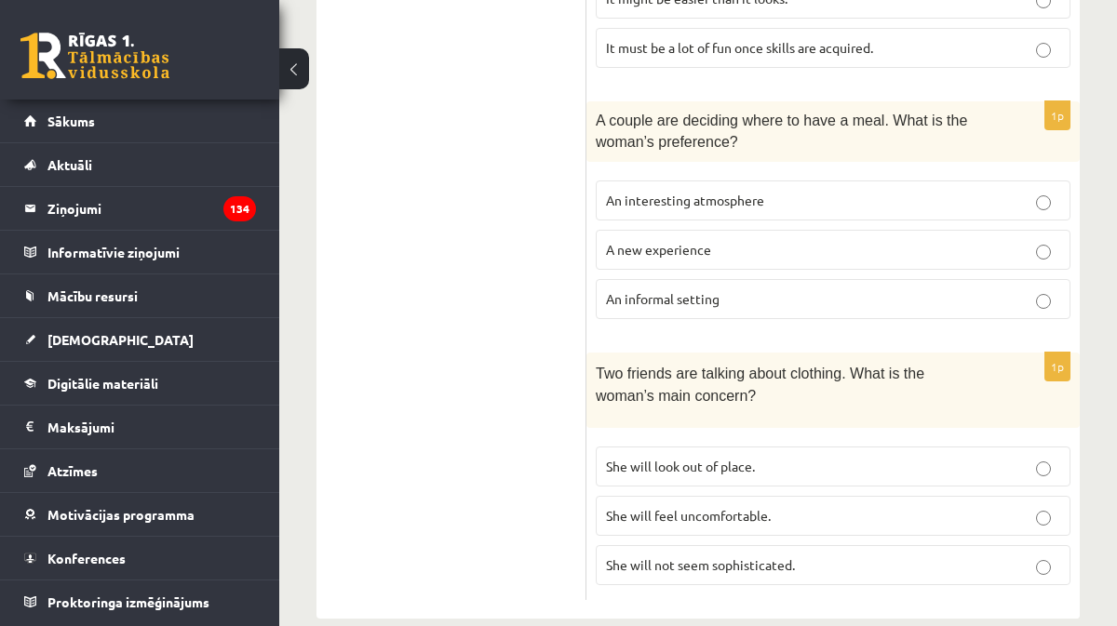
scroll to position [1426, 0]
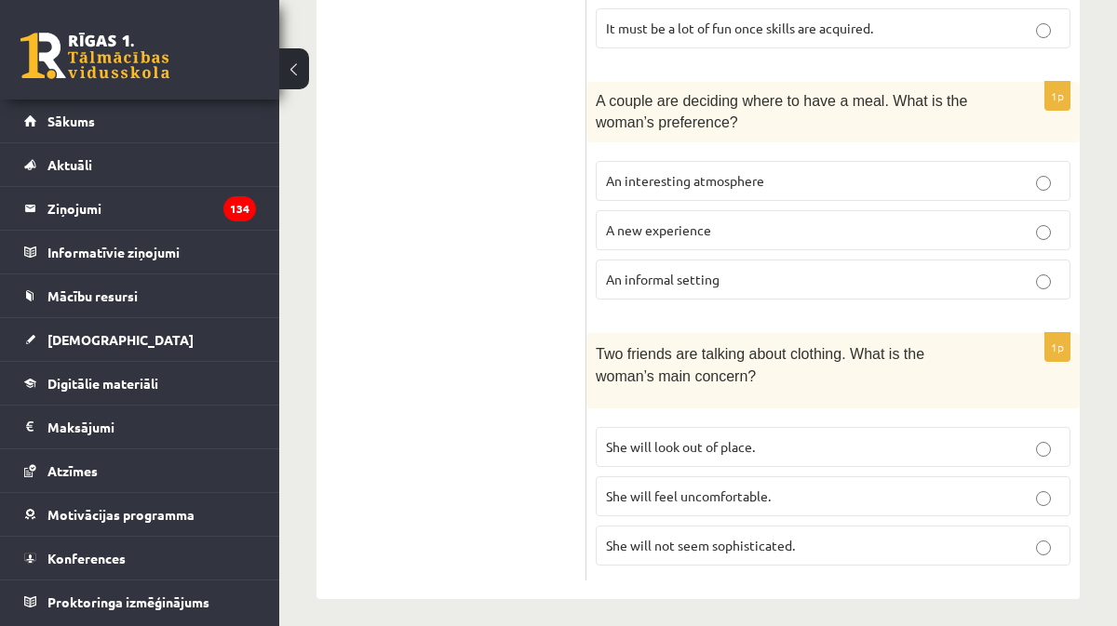
click at [671, 490] on span "She will feel uncomfortable." at bounding box center [688, 496] width 165 height 17
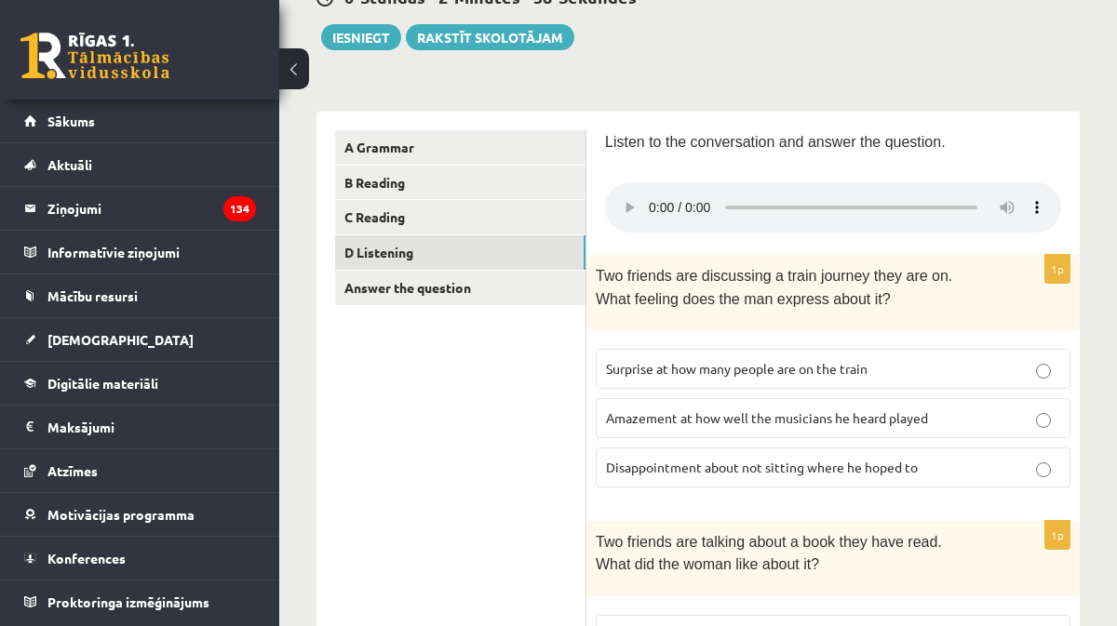
scroll to position [230, 0]
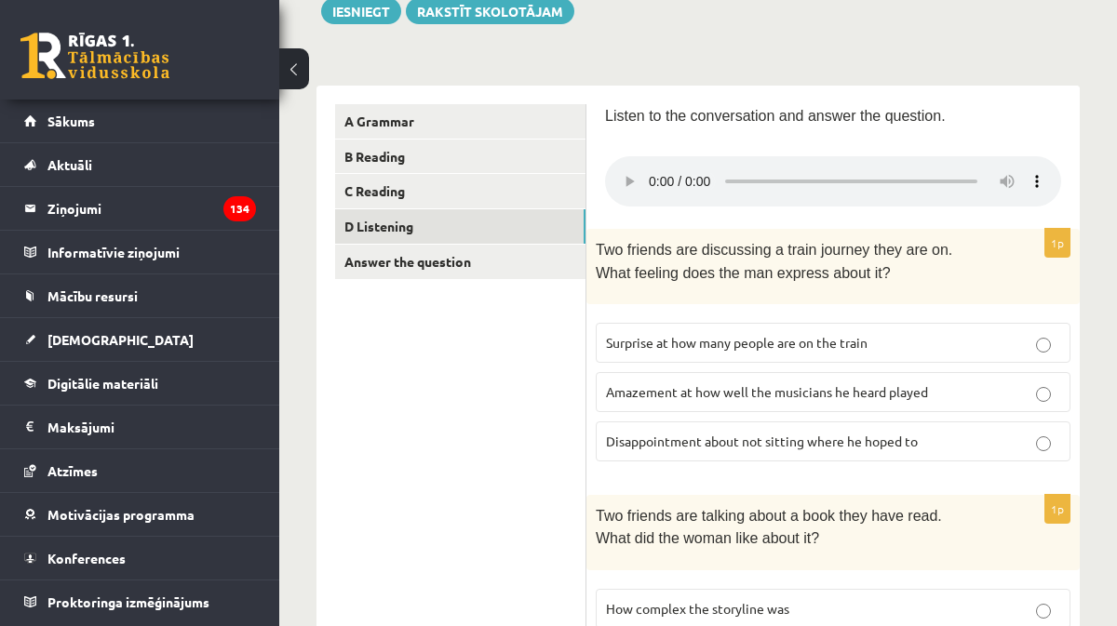
click at [706, 323] on label "Surprise at how many people are on the train" at bounding box center [833, 343] width 475 height 40
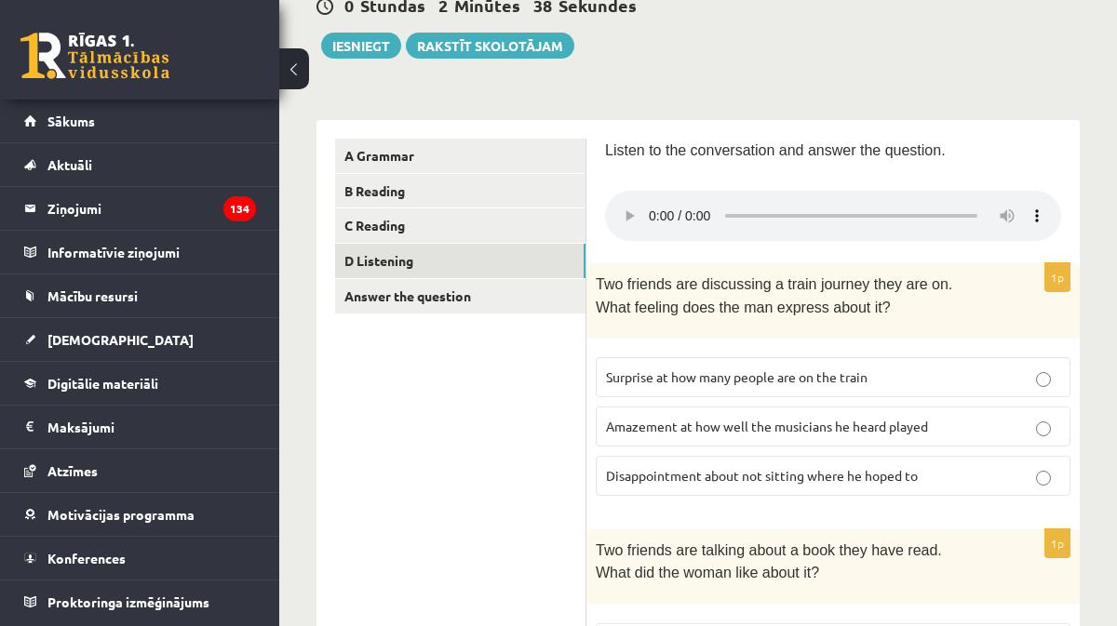
scroll to position [161, 0]
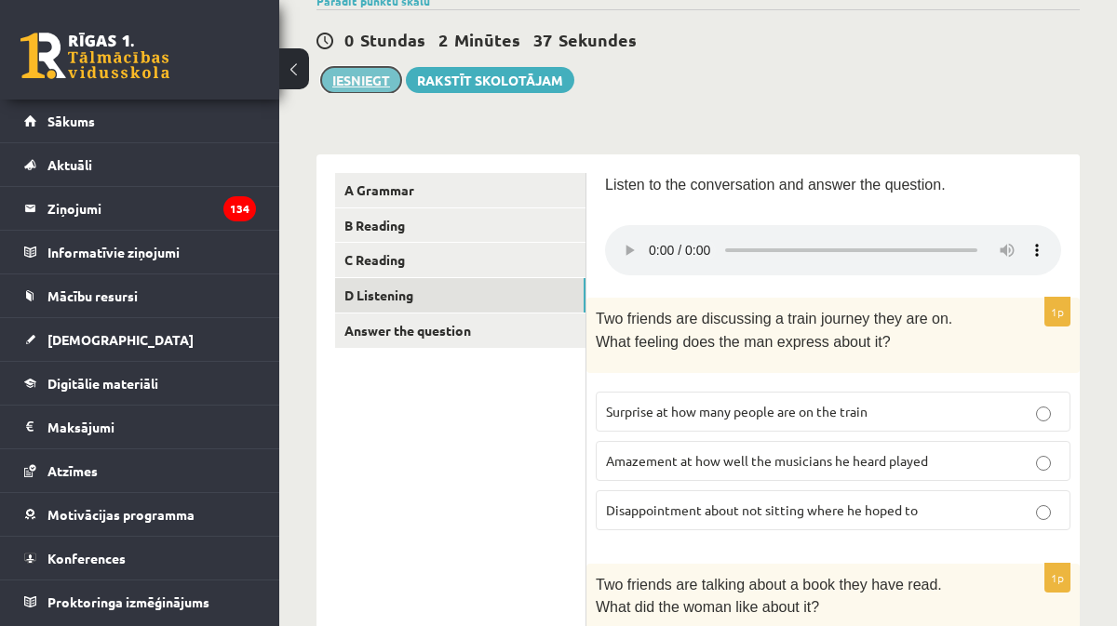
click at [370, 93] on button "Iesniegt" at bounding box center [361, 80] width 80 height 26
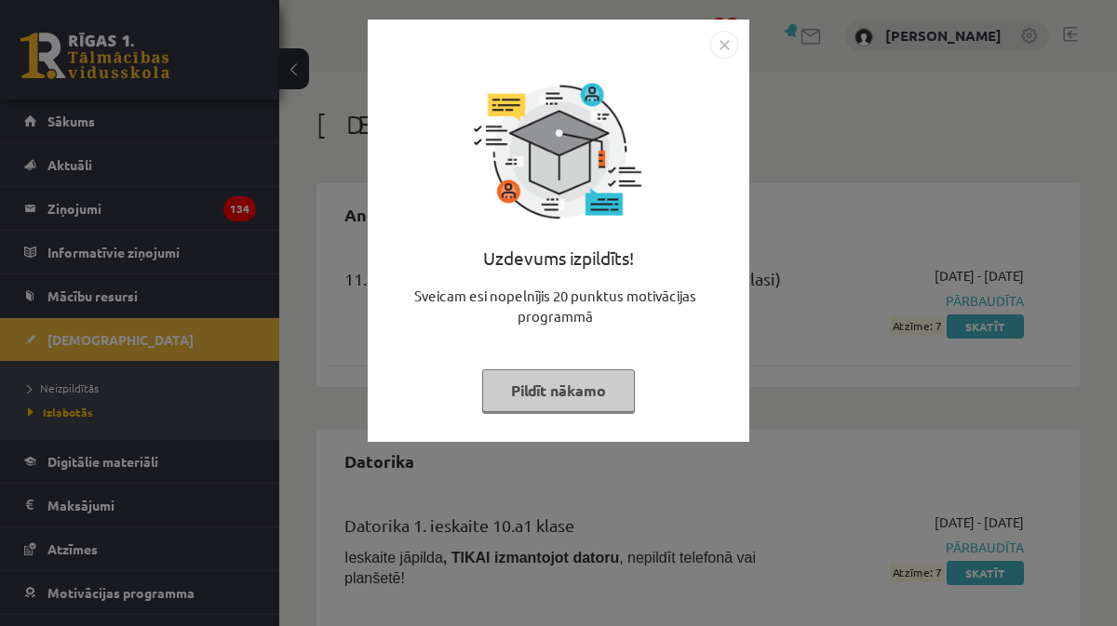
click at [566, 395] on button "Pildīt nākamo" at bounding box center [558, 391] width 153 height 43
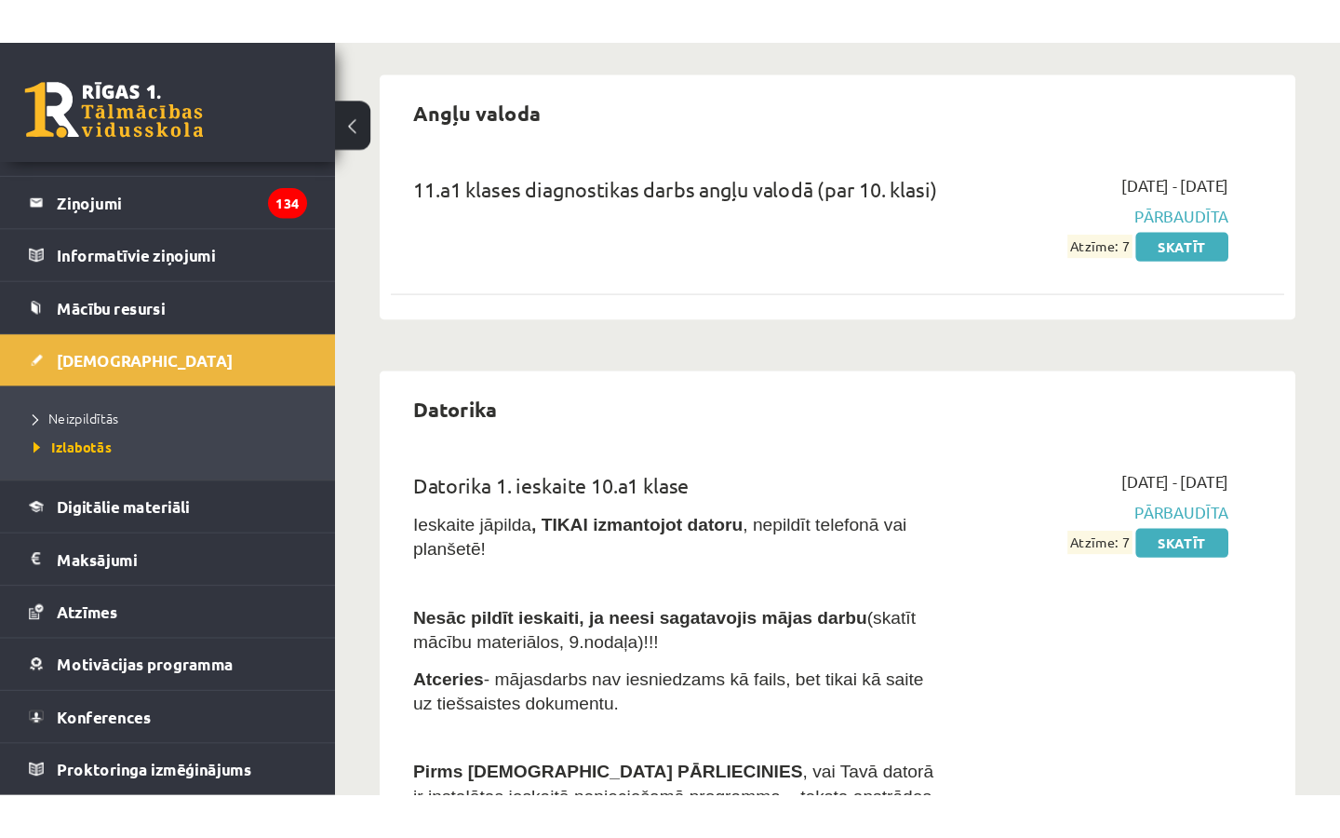
scroll to position [161, 0]
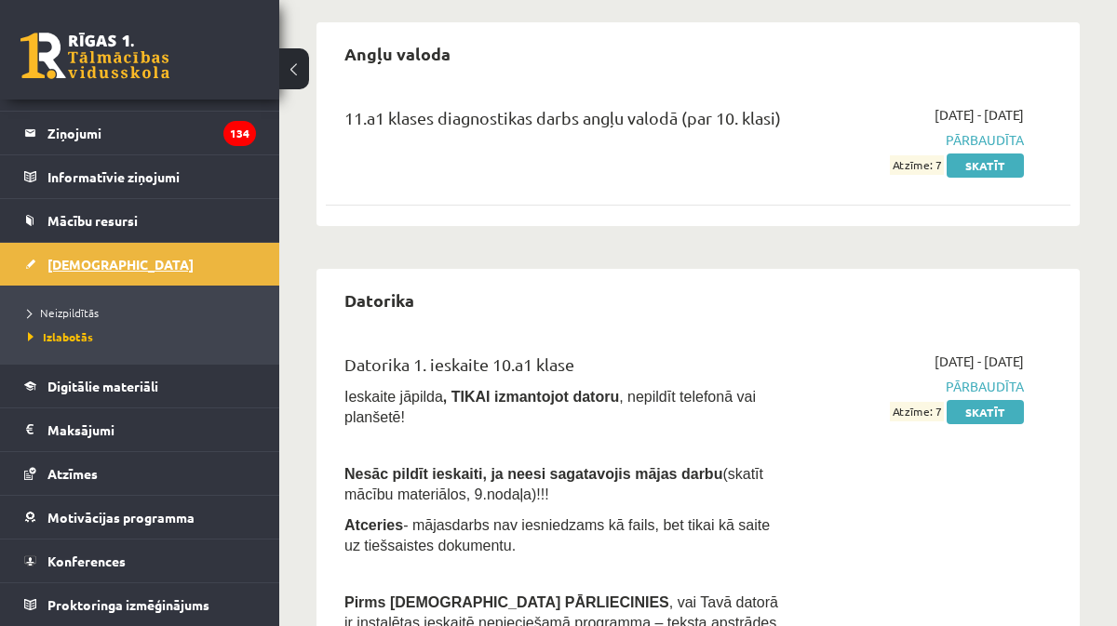
click at [73, 273] on link "[DEMOGRAPHIC_DATA]" at bounding box center [140, 264] width 232 height 43
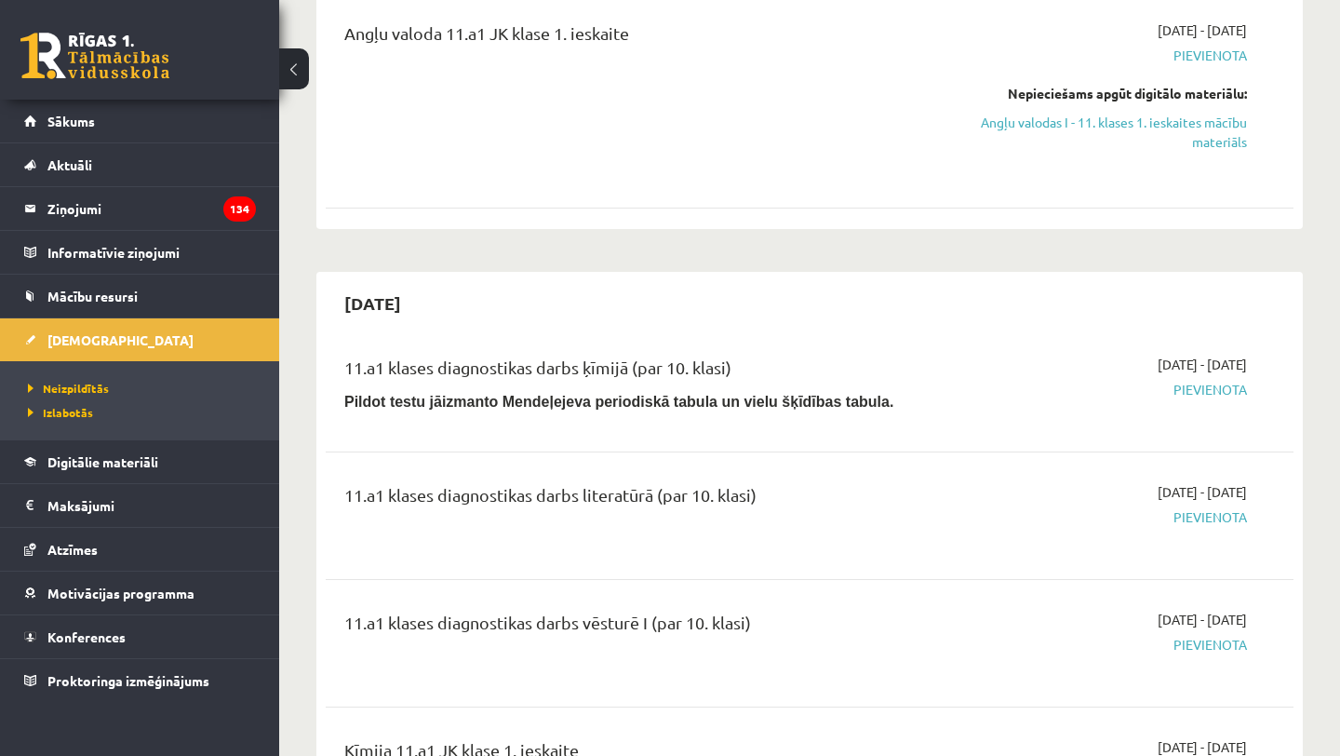
scroll to position [234, 0]
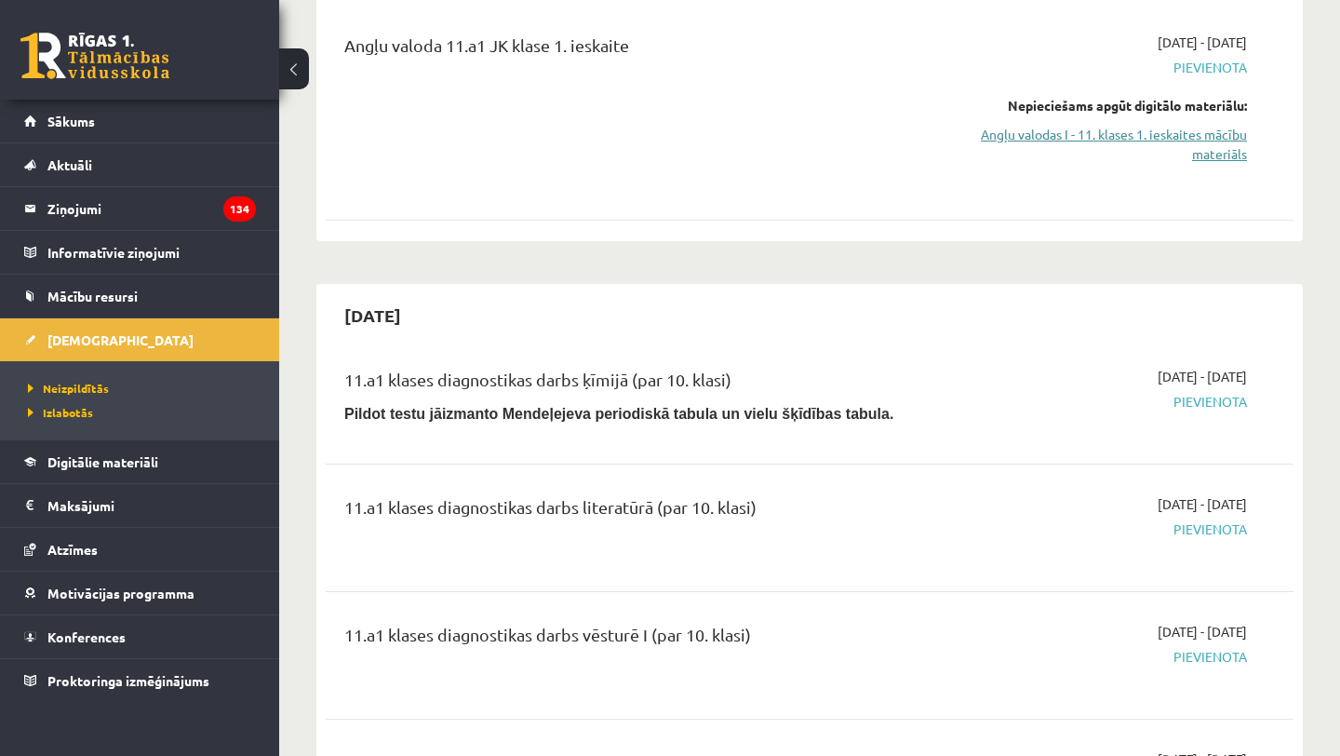
click at [1078, 140] on link "Angļu valodas I - 11. klases 1. ieskaites mācību materiāls" at bounding box center [1106, 144] width 282 height 39
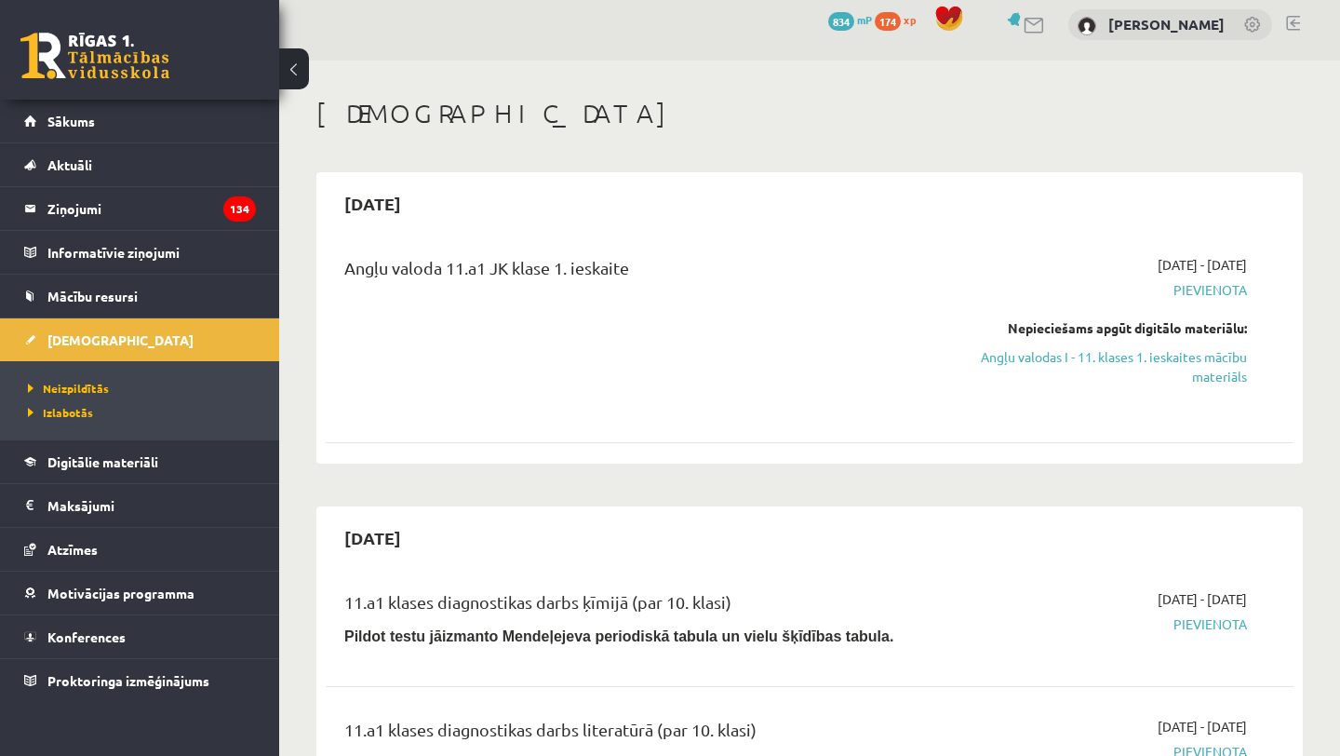
scroll to position [9, 0]
click at [104, 465] on span "Digitālie materiāli" at bounding box center [102, 461] width 111 height 17
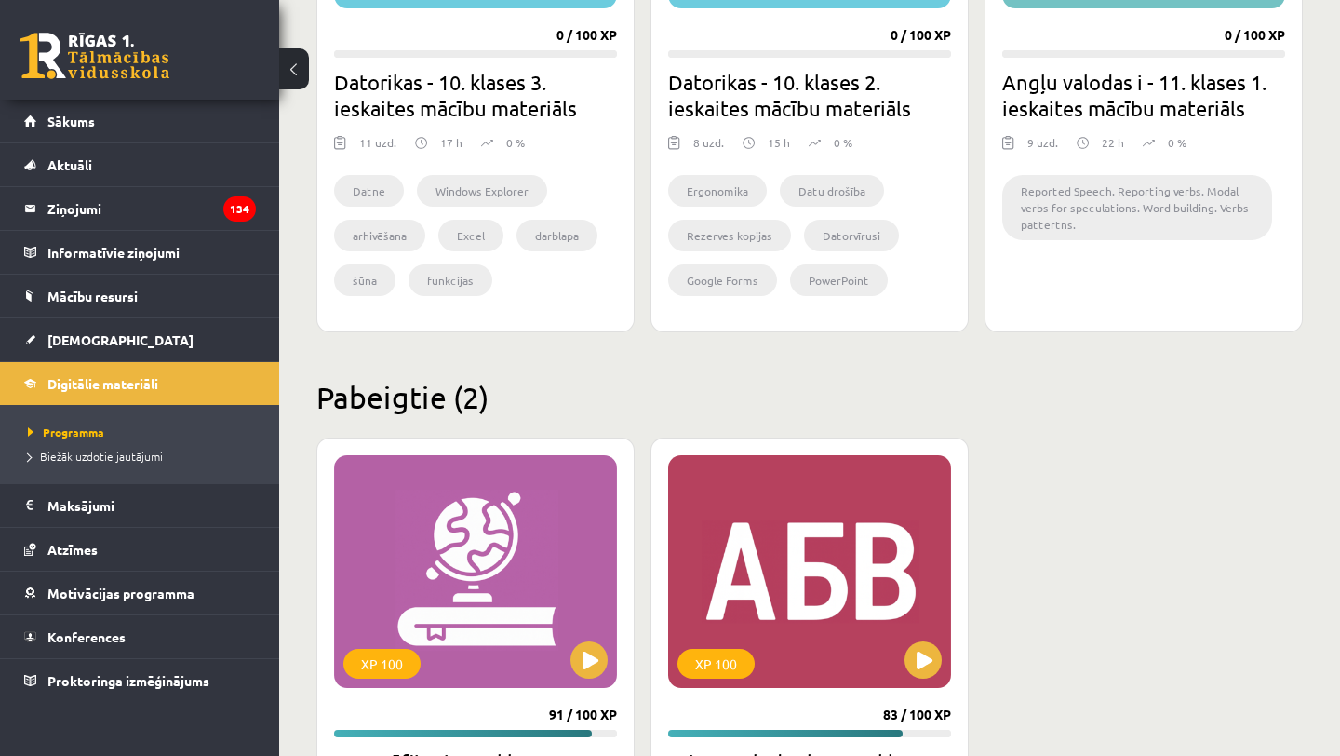
scroll to position [1854, 0]
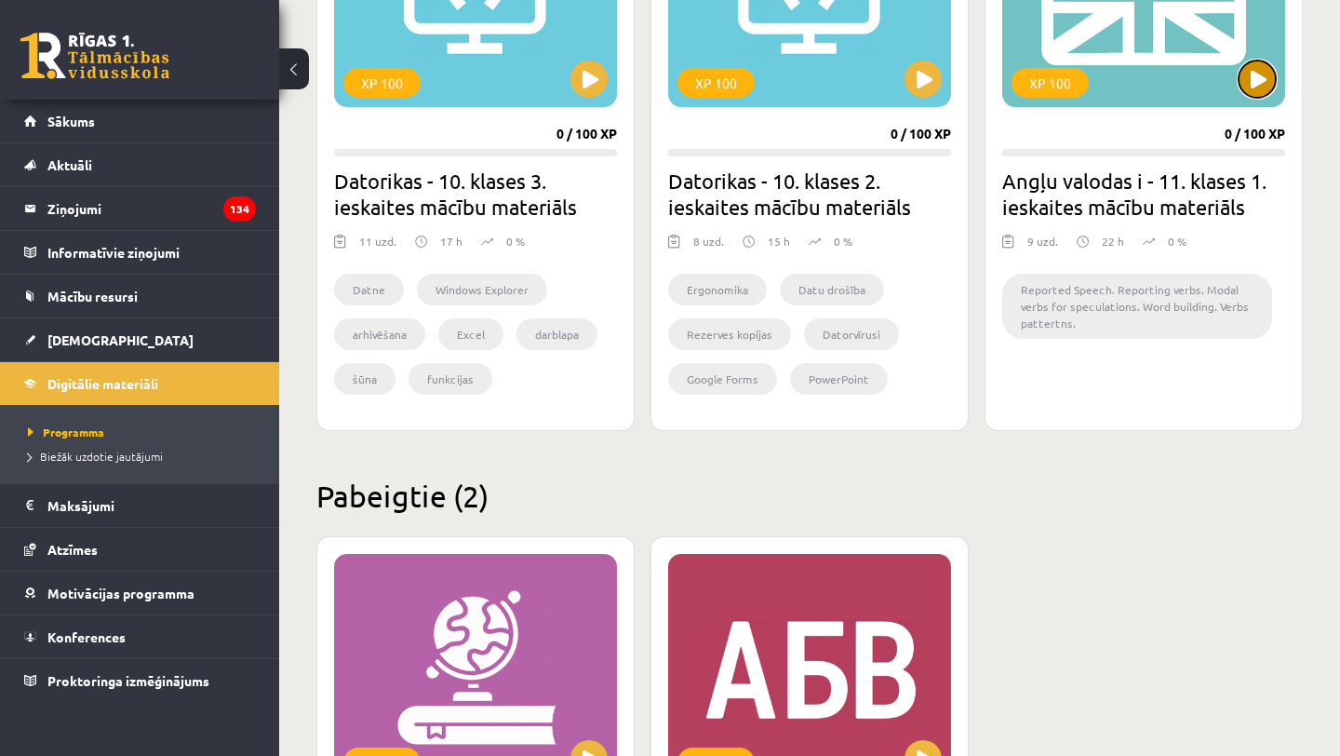
click at [1116, 79] on button at bounding box center [1257, 79] width 37 height 37
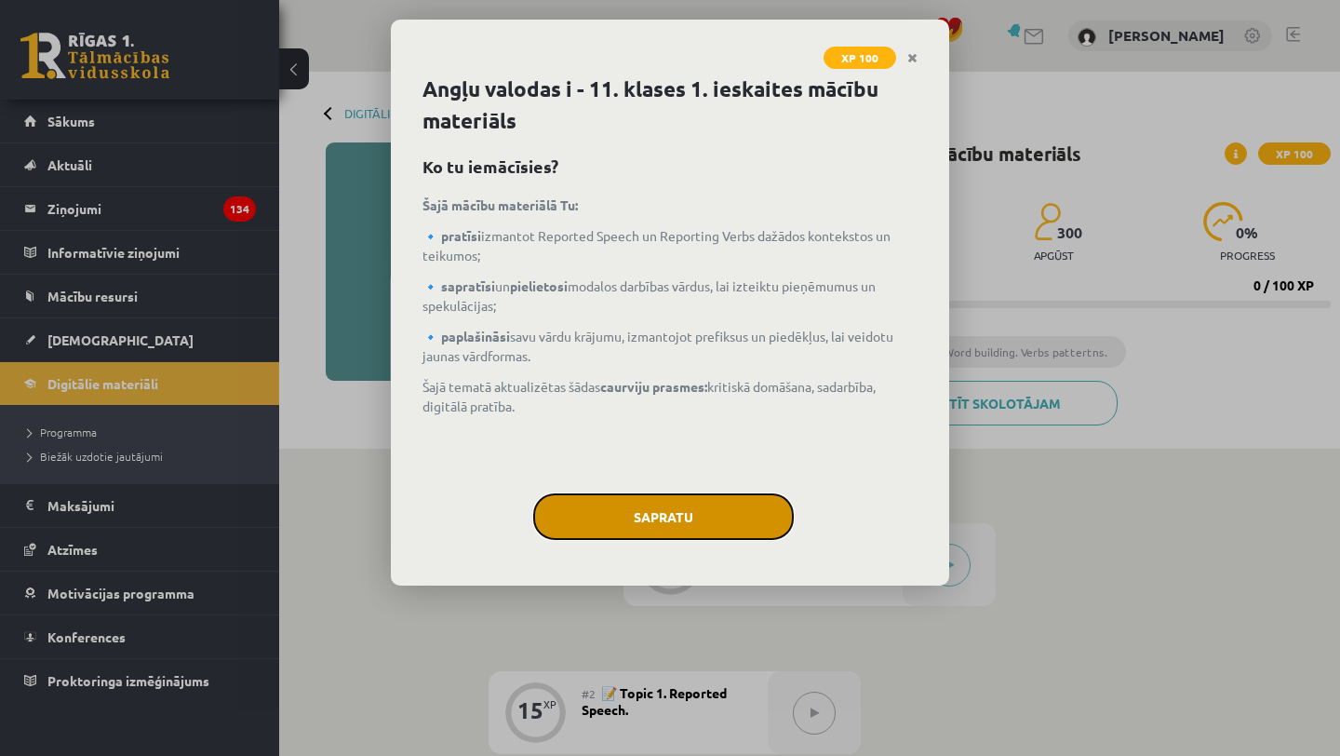
click at [640, 496] on button "Sapratu" at bounding box center [663, 516] width 261 height 47
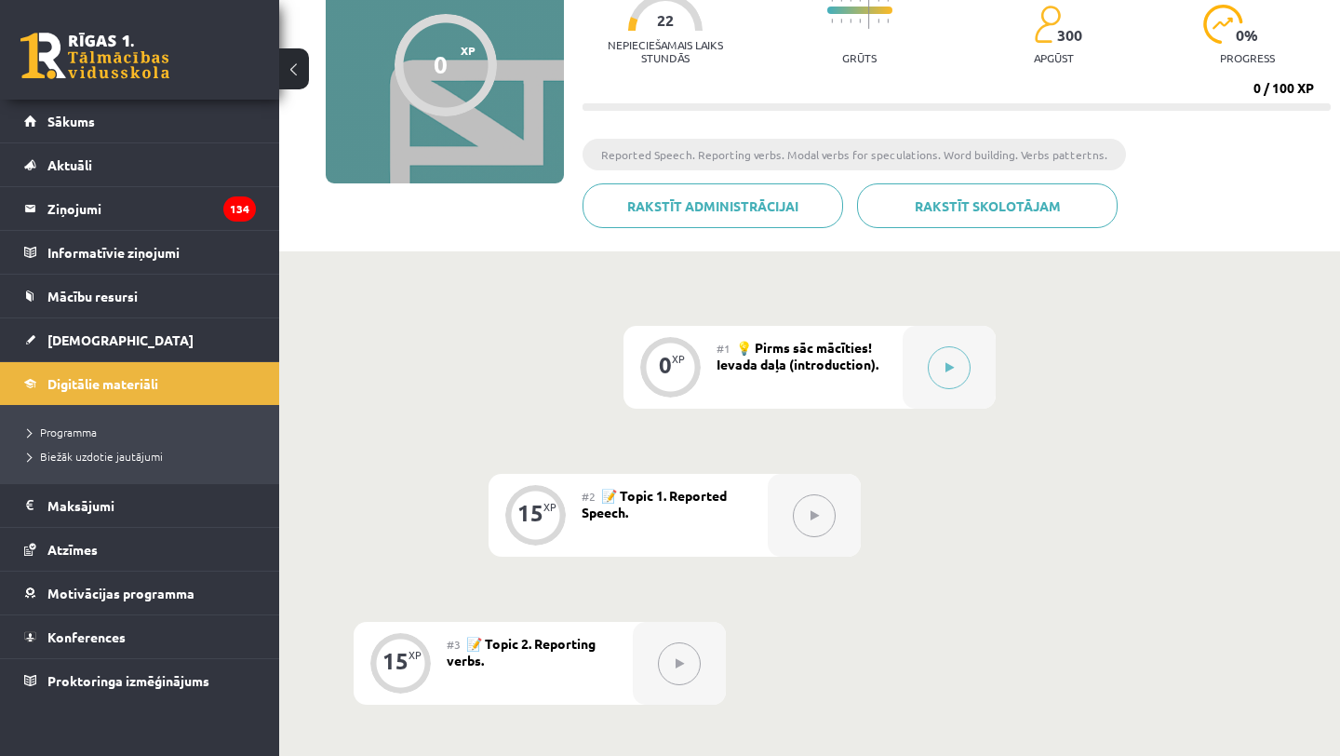
scroll to position [206, 0]
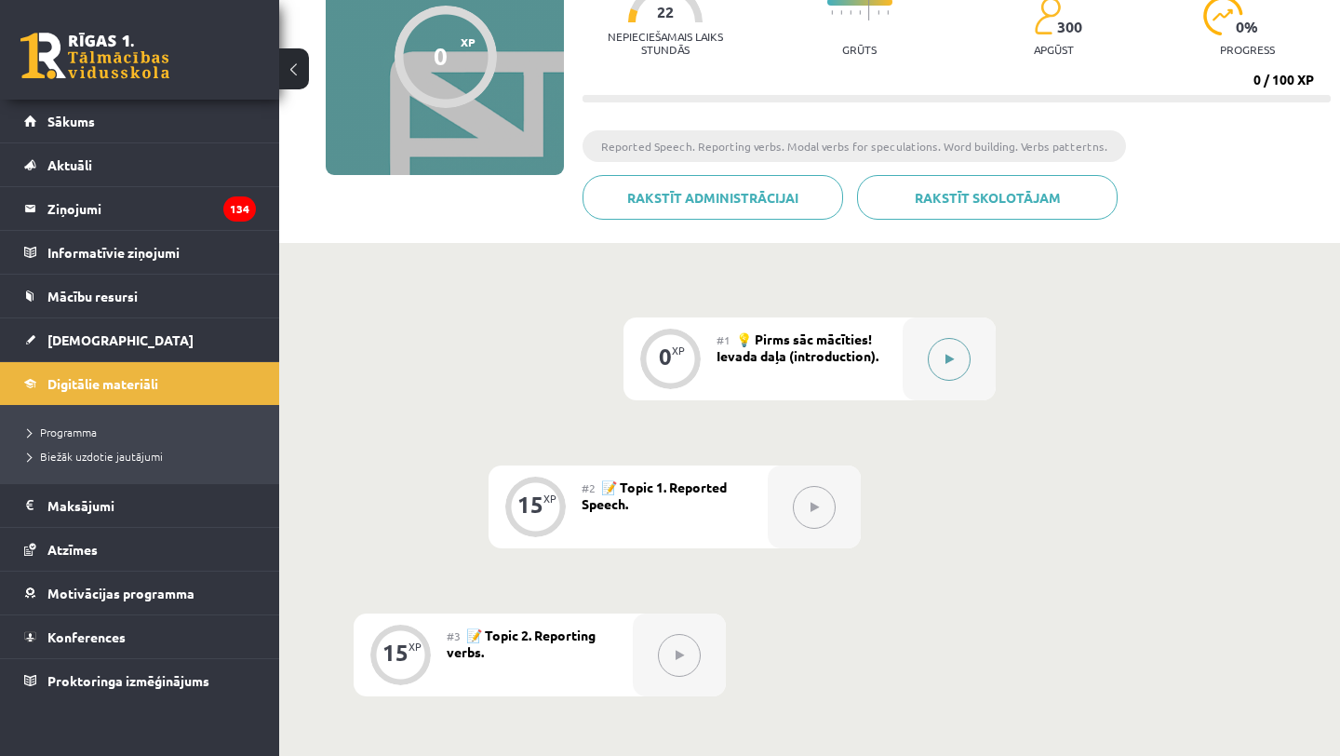
click at [969, 375] on div at bounding box center [949, 358] width 93 height 83
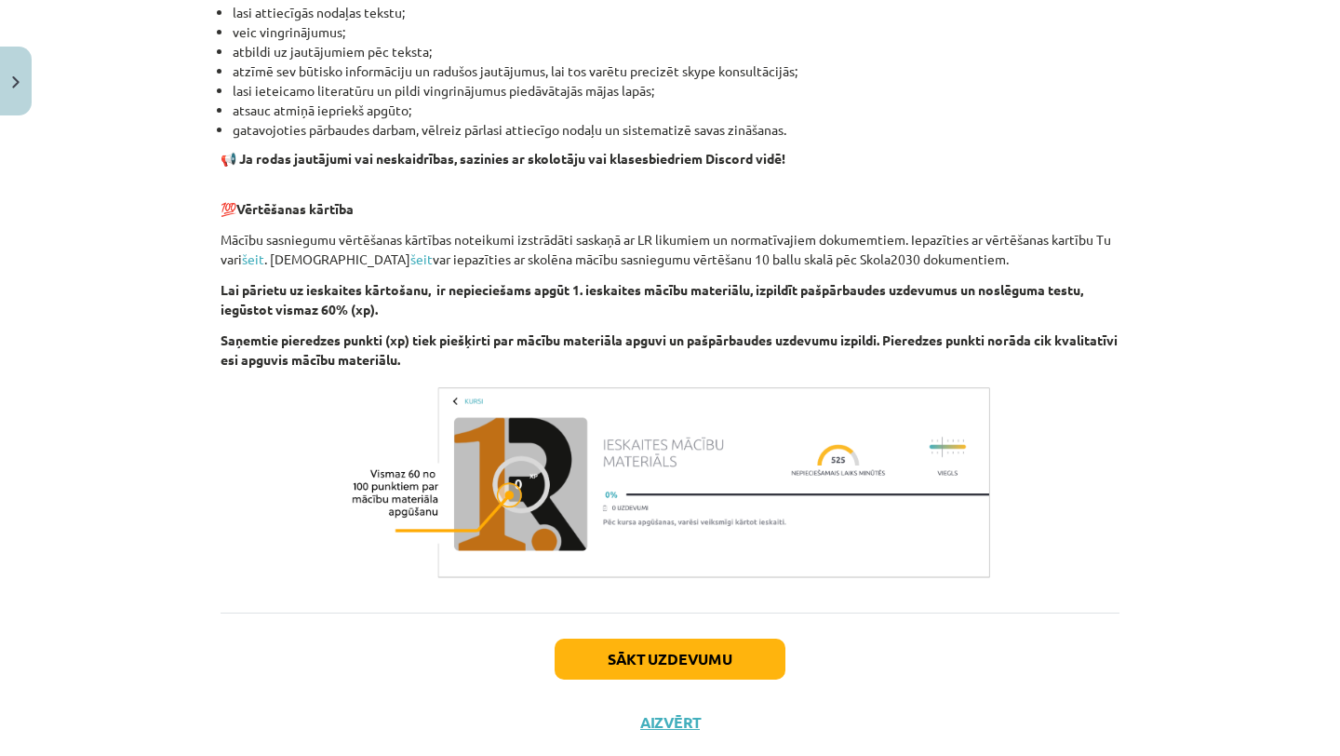
scroll to position [1202, 0]
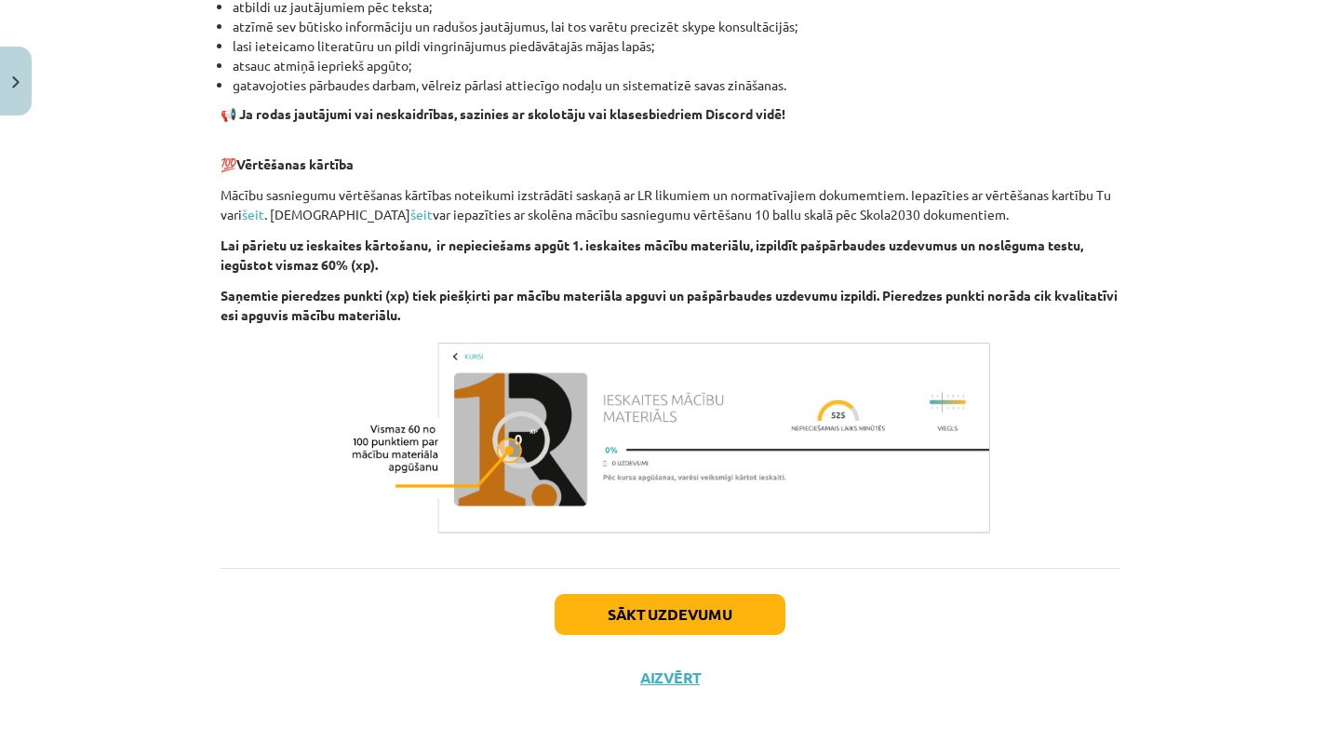
click at [659, 637] on div "Sākt uzdevumu Aizvērt" at bounding box center [670, 633] width 899 height 130
click at [656, 612] on button "Sākt uzdevumu" at bounding box center [670, 614] width 231 height 41
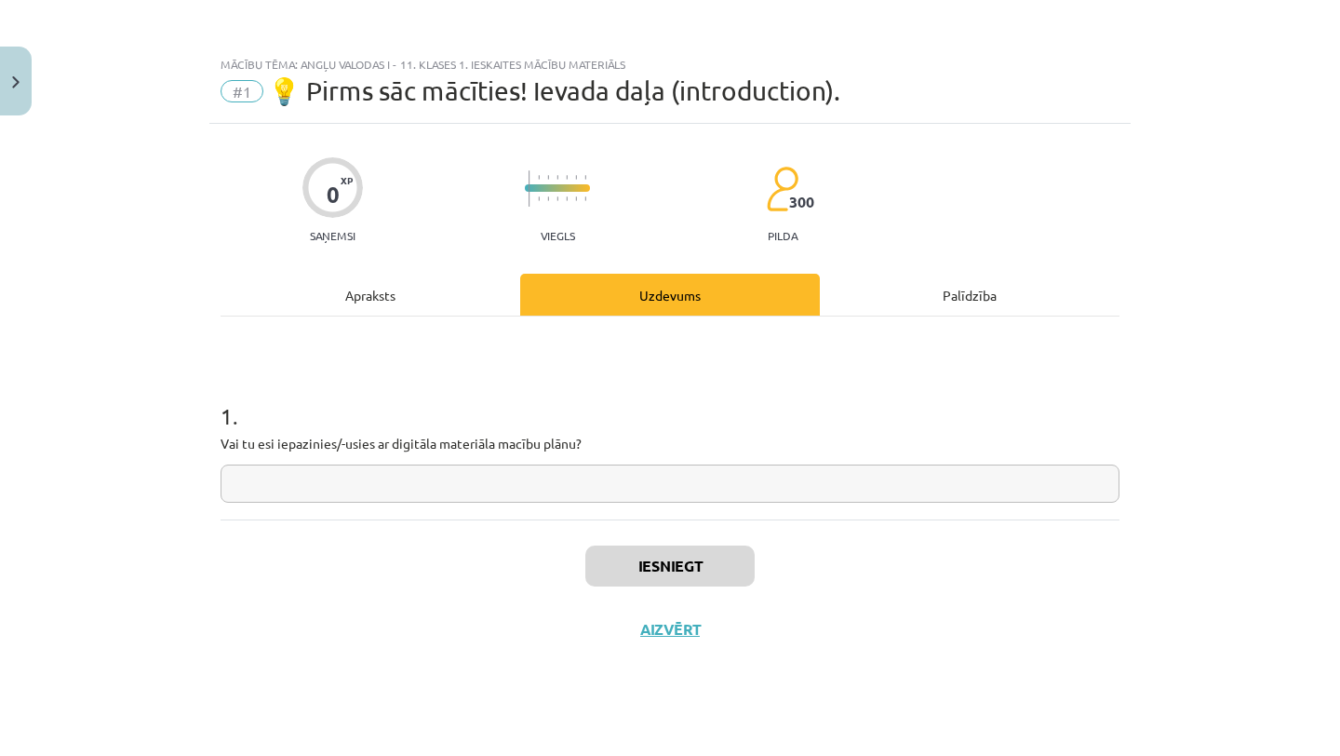
click at [477, 475] on input "text" at bounding box center [670, 483] width 899 height 38
type input "**"
click at [658, 557] on button "Iesniegt" at bounding box center [669, 565] width 169 height 41
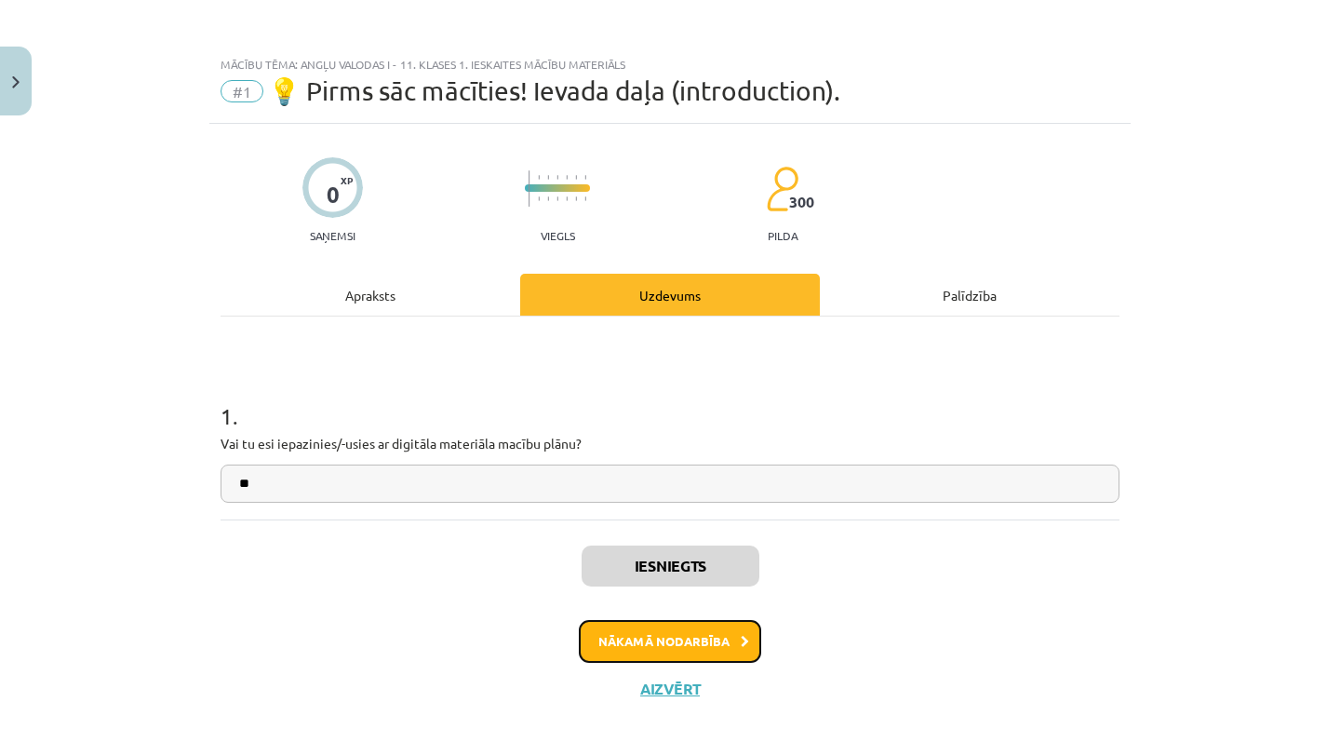
click at [626, 643] on button "Nākamā nodarbība" at bounding box center [670, 641] width 182 height 43
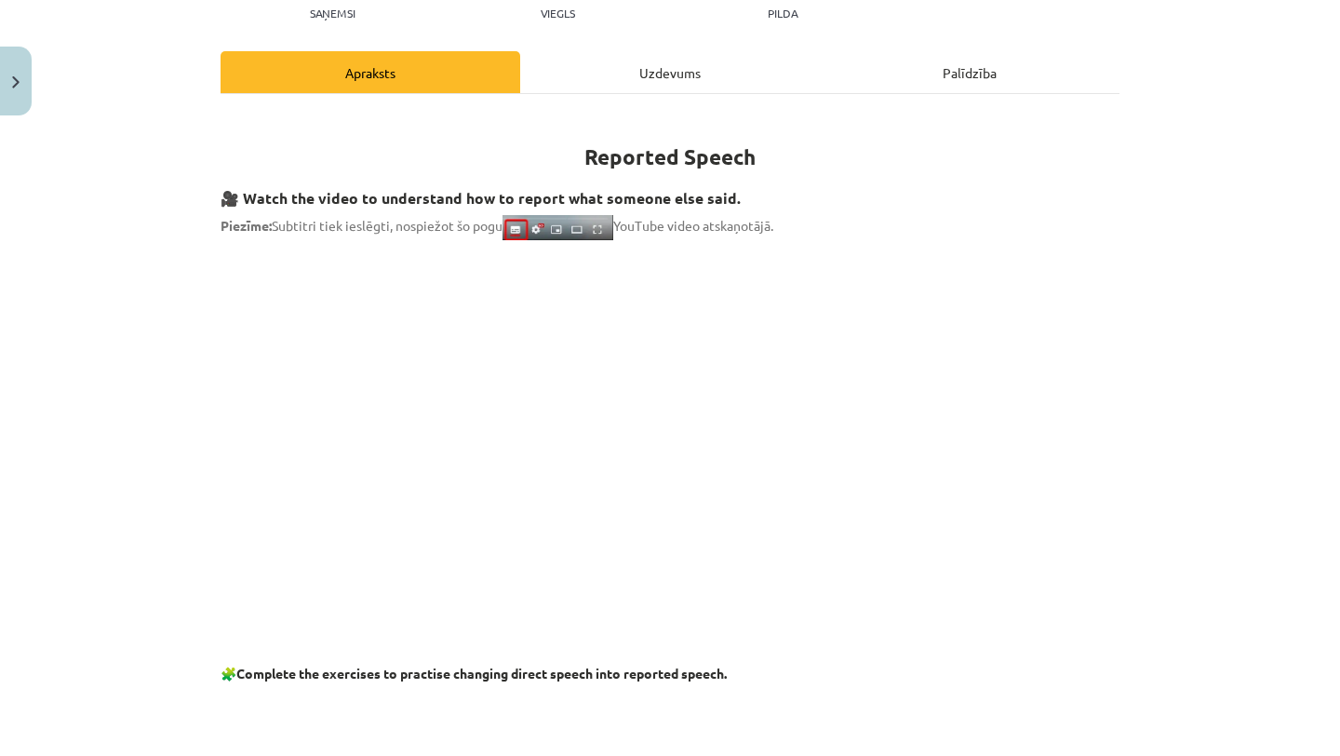
scroll to position [208, 0]
